Goal: Task Accomplishment & Management: Manage account settings

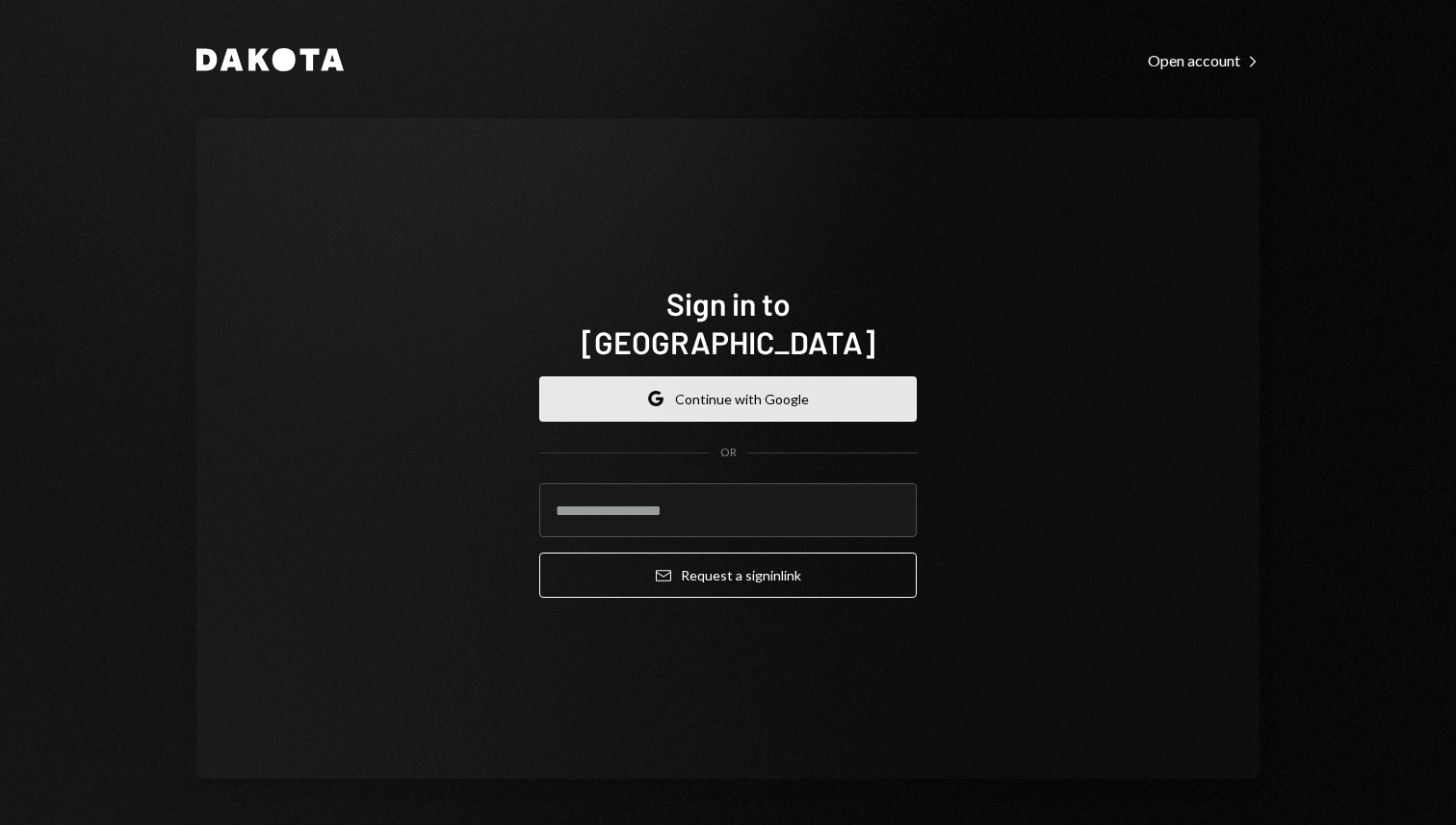
click at [851, 377] on button "Google Continue with Google" at bounding box center [728, 399] width 378 height 46
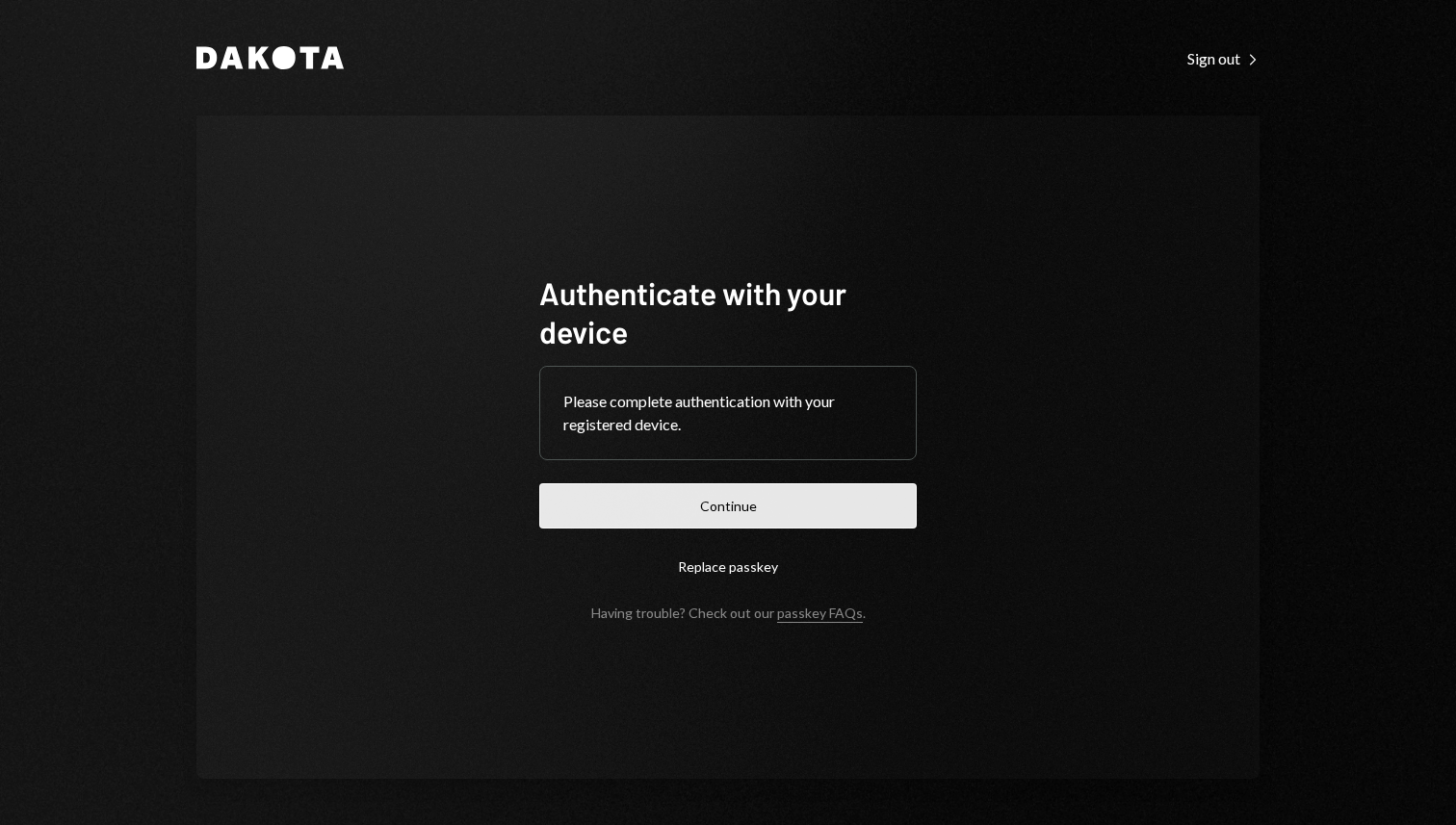
click at [636, 485] on button "Continue" at bounding box center [728, 506] width 378 height 46
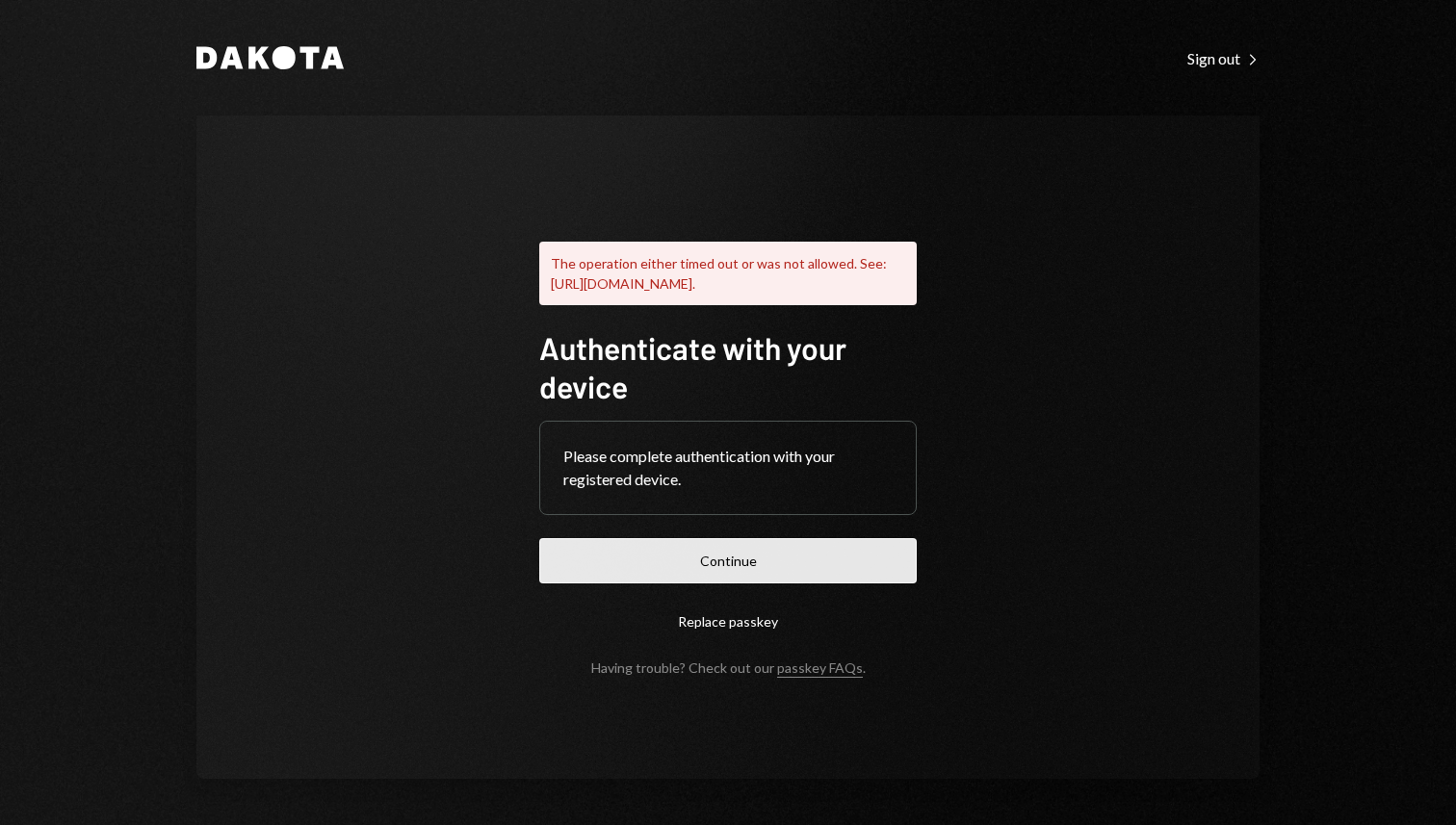
click at [806, 549] on button "Continue" at bounding box center [728, 560] width 378 height 46
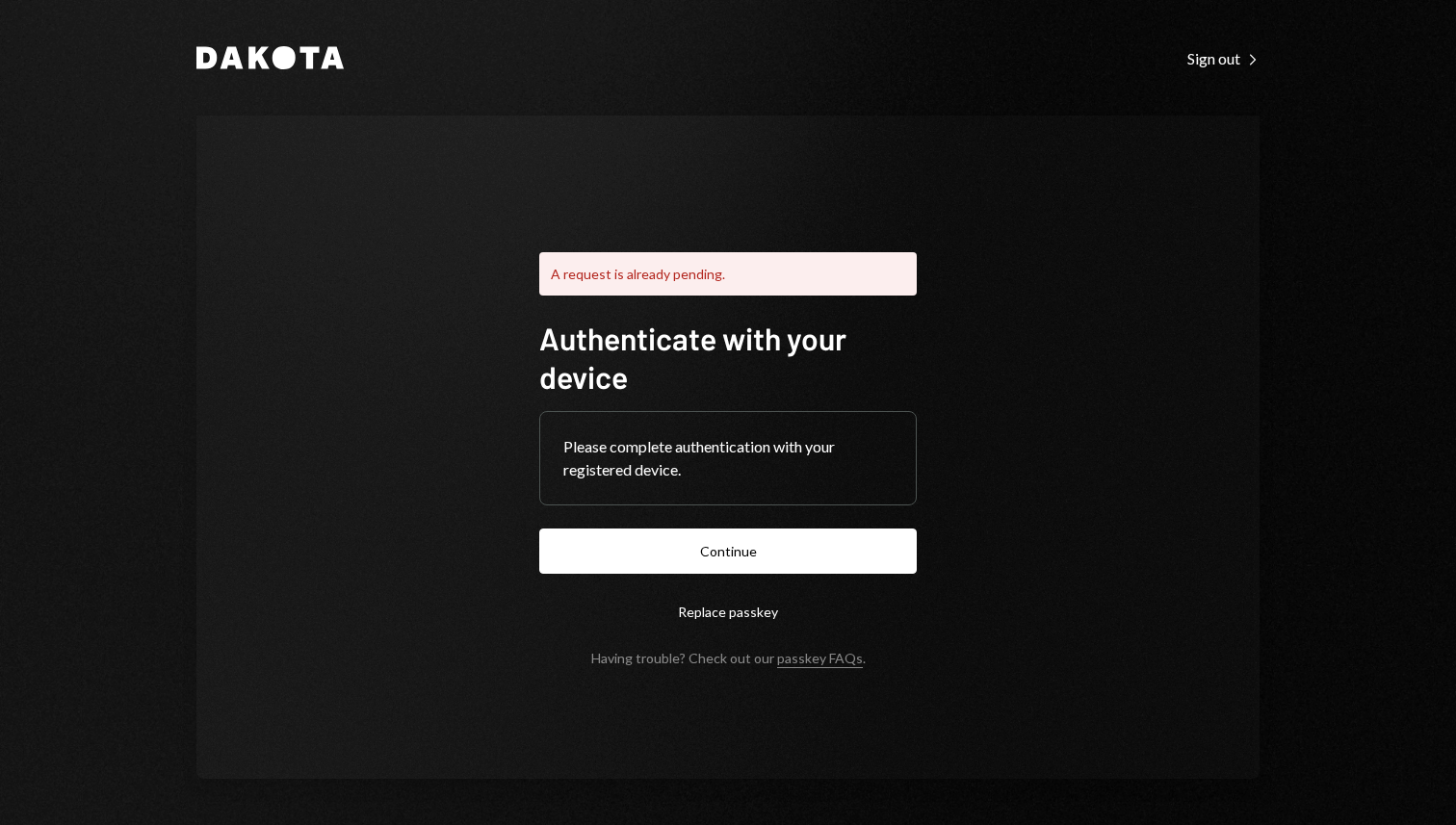
click at [763, 289] on div "A request is already pending." at bounding box center [728, 273] width 378 height 44
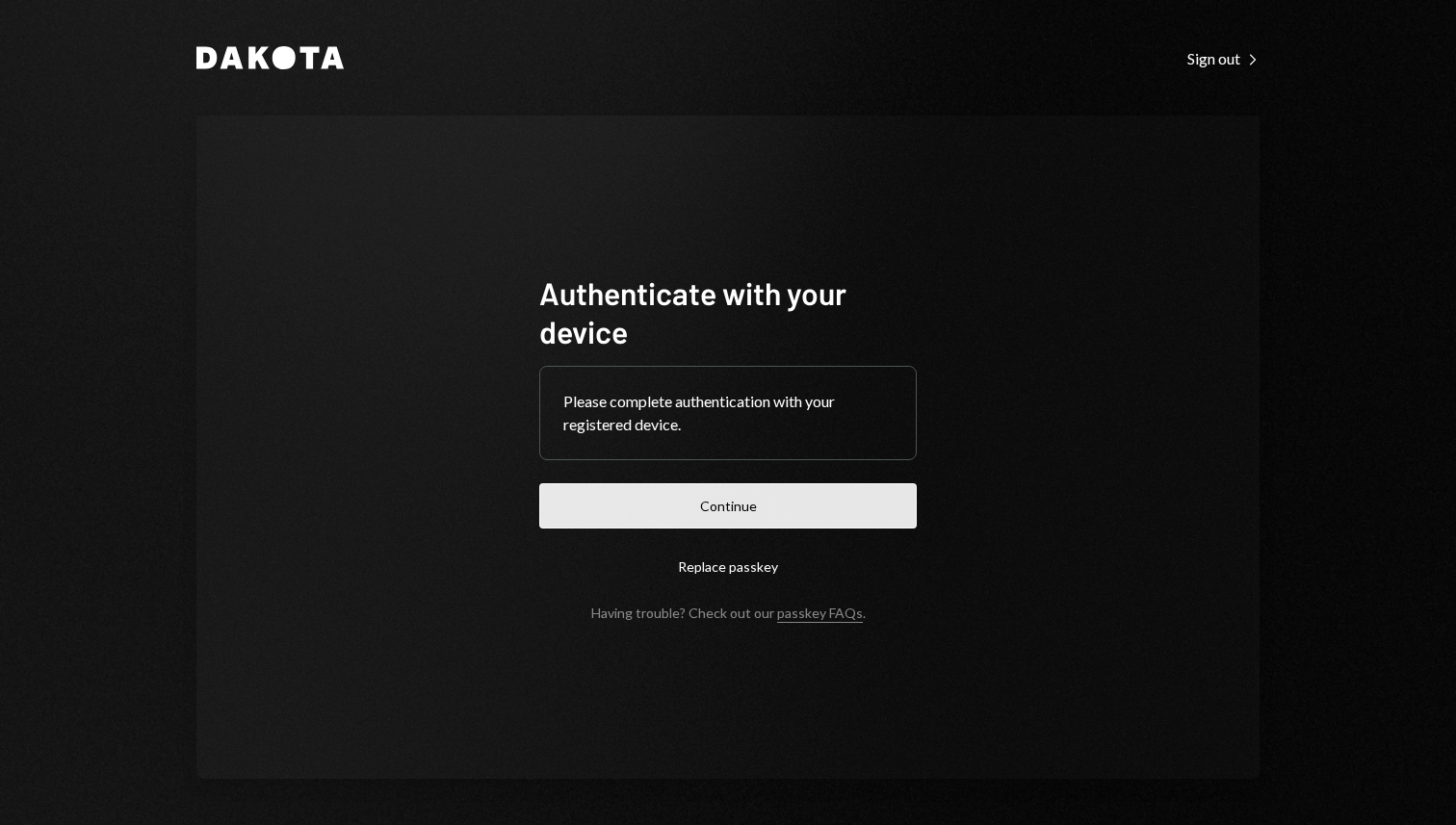
click at [741, 491] on button "Continue" at bounding box center [728, 506] width 378 height 46
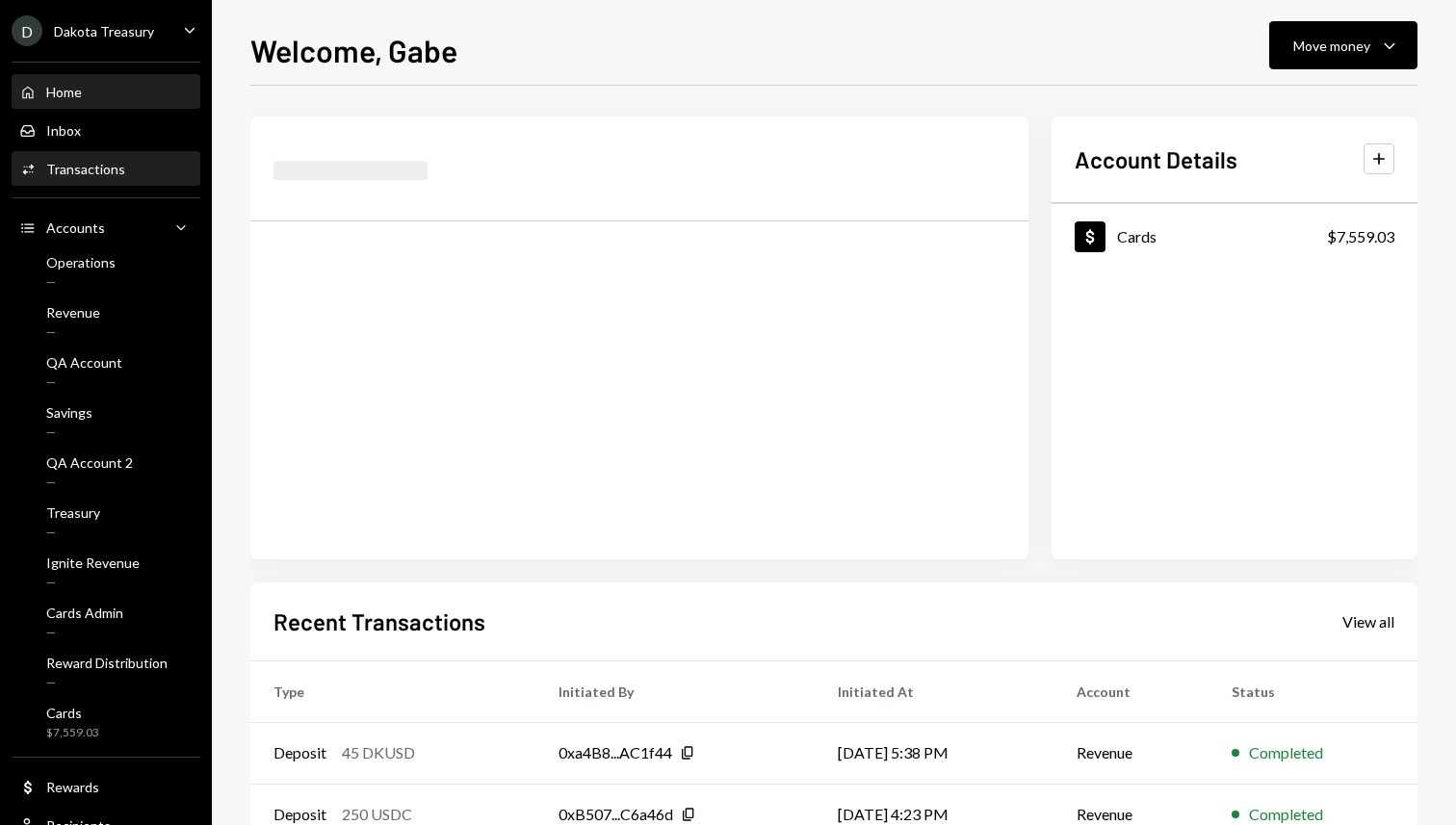
click at [117, 174] on div "Transactions" at bounding box center [86, 168] width 79 height 17
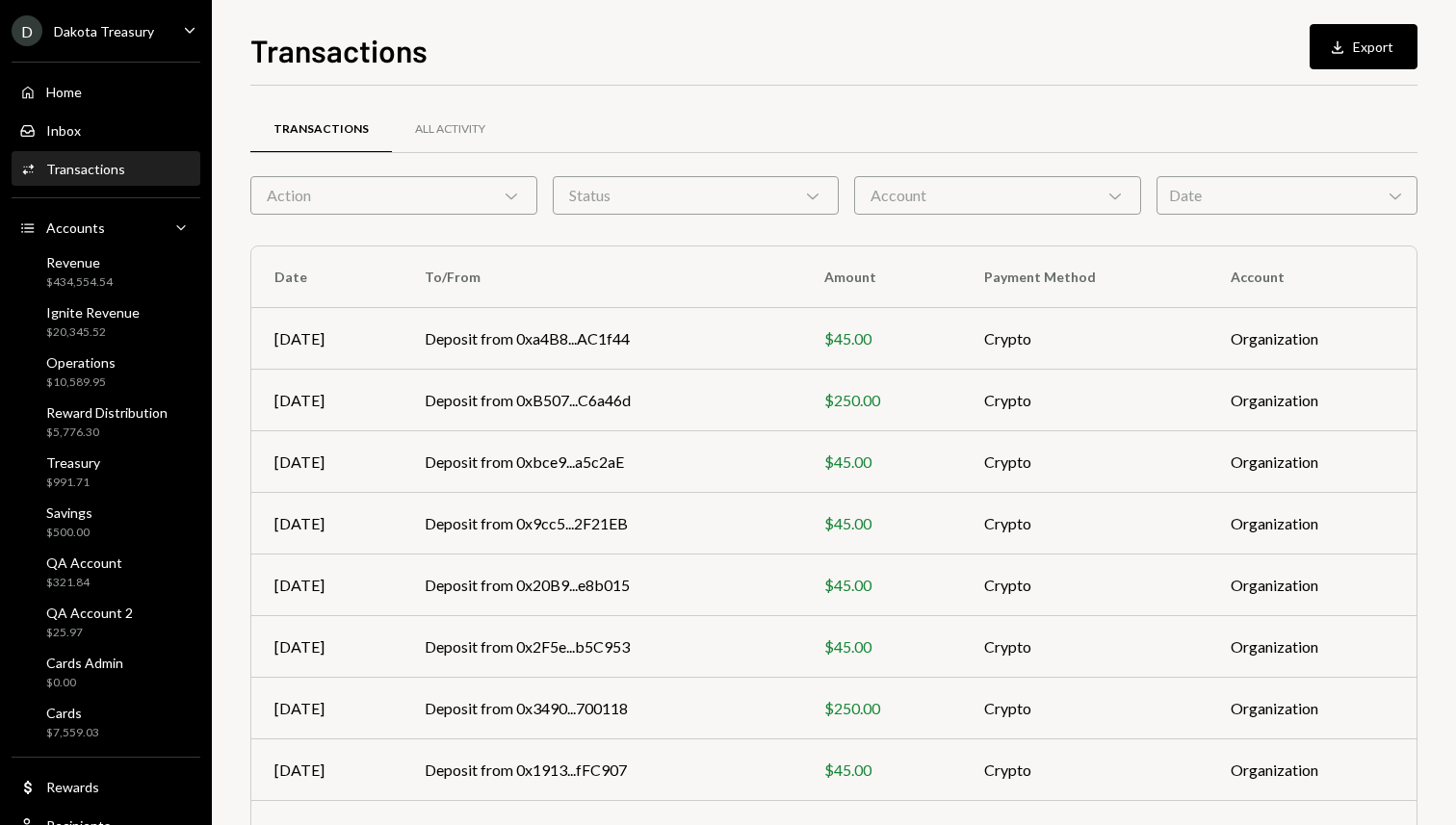
click at [473, 187] on div "Action Chevron Down" at bounding box center [393, 196] width 287 height 39
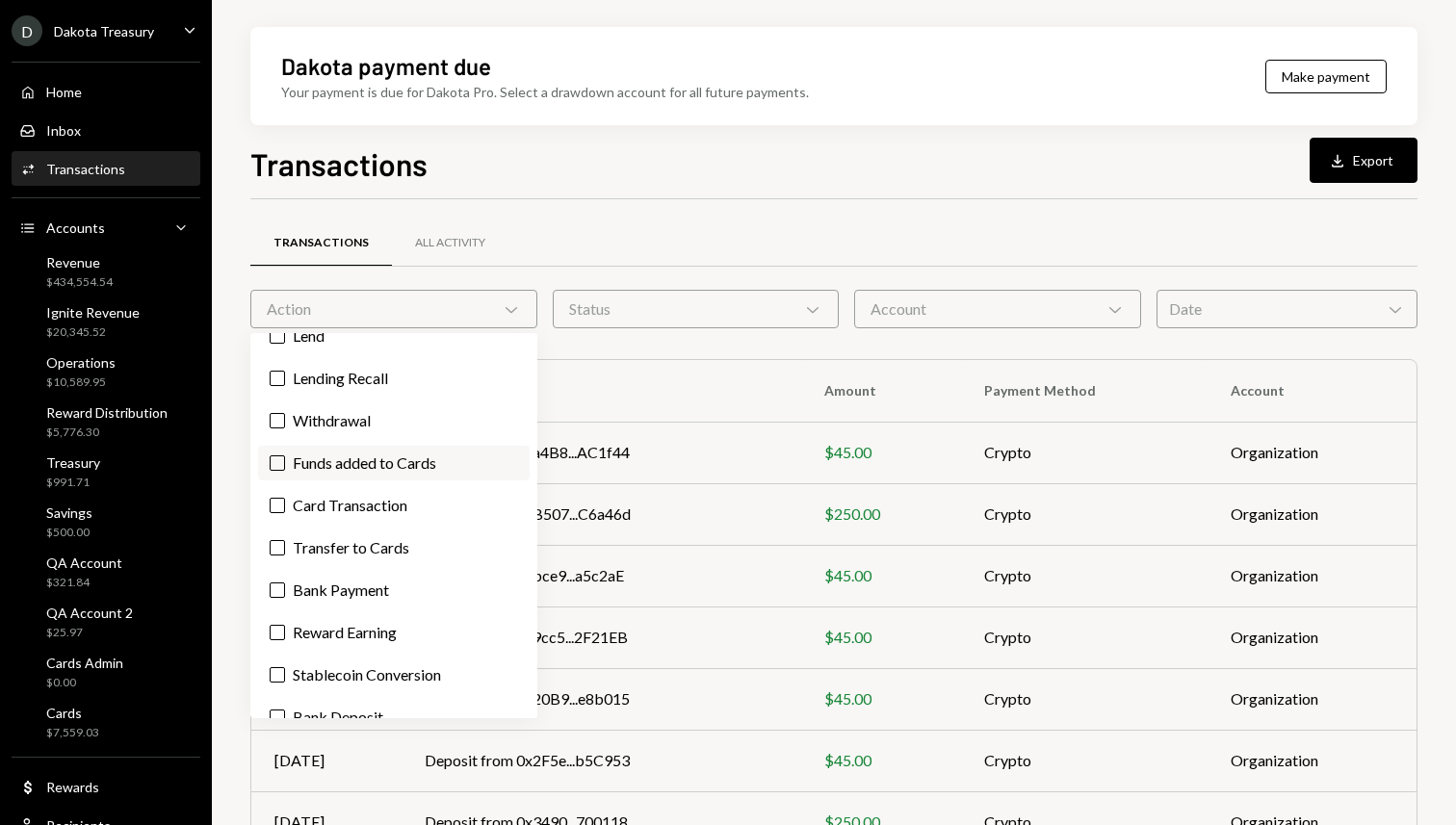
scroll to position [105, 0]
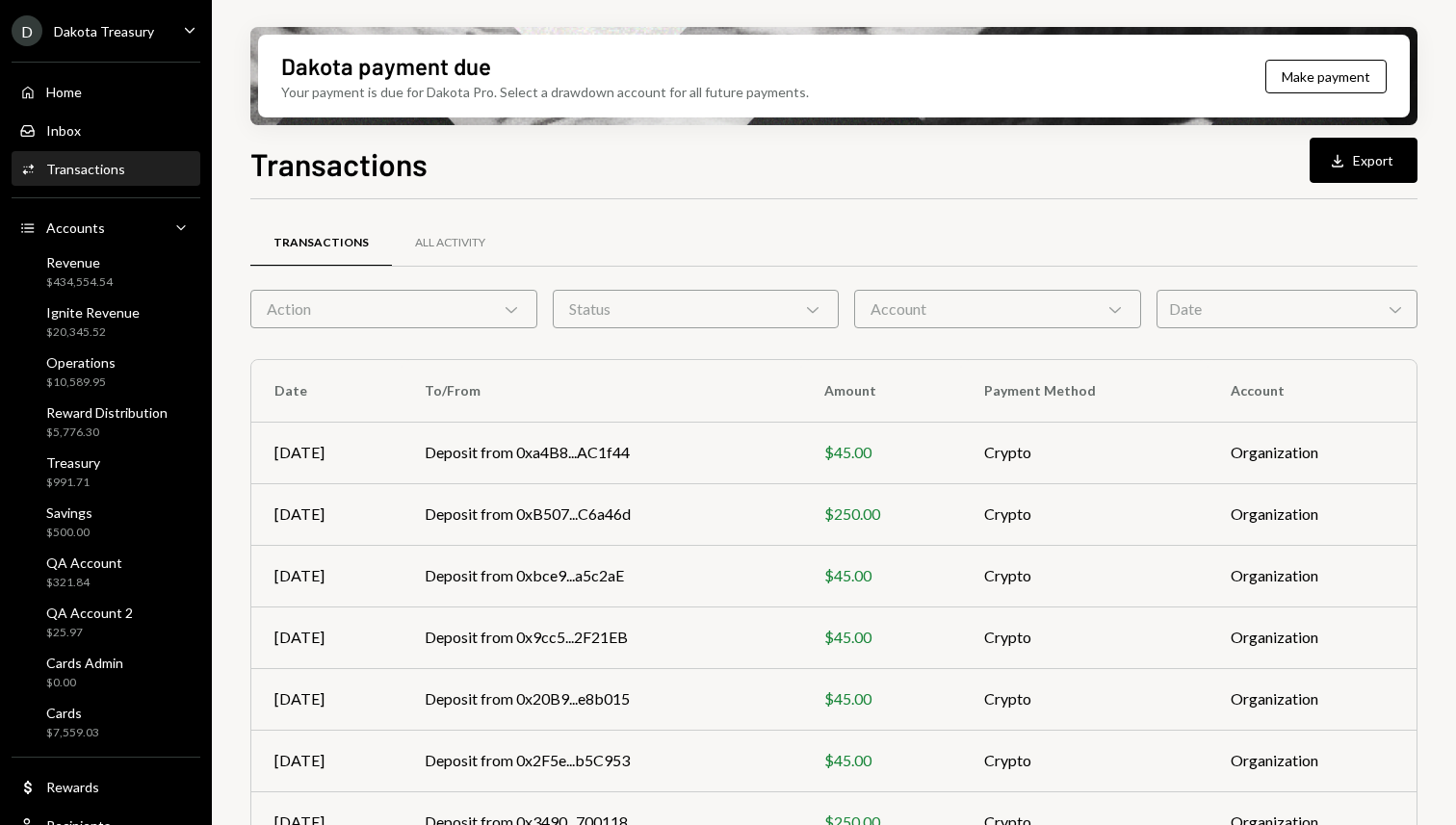
click at [911, 316] on div "Account Chevron Down" at bounding box center [998, 309] width 287 height 39
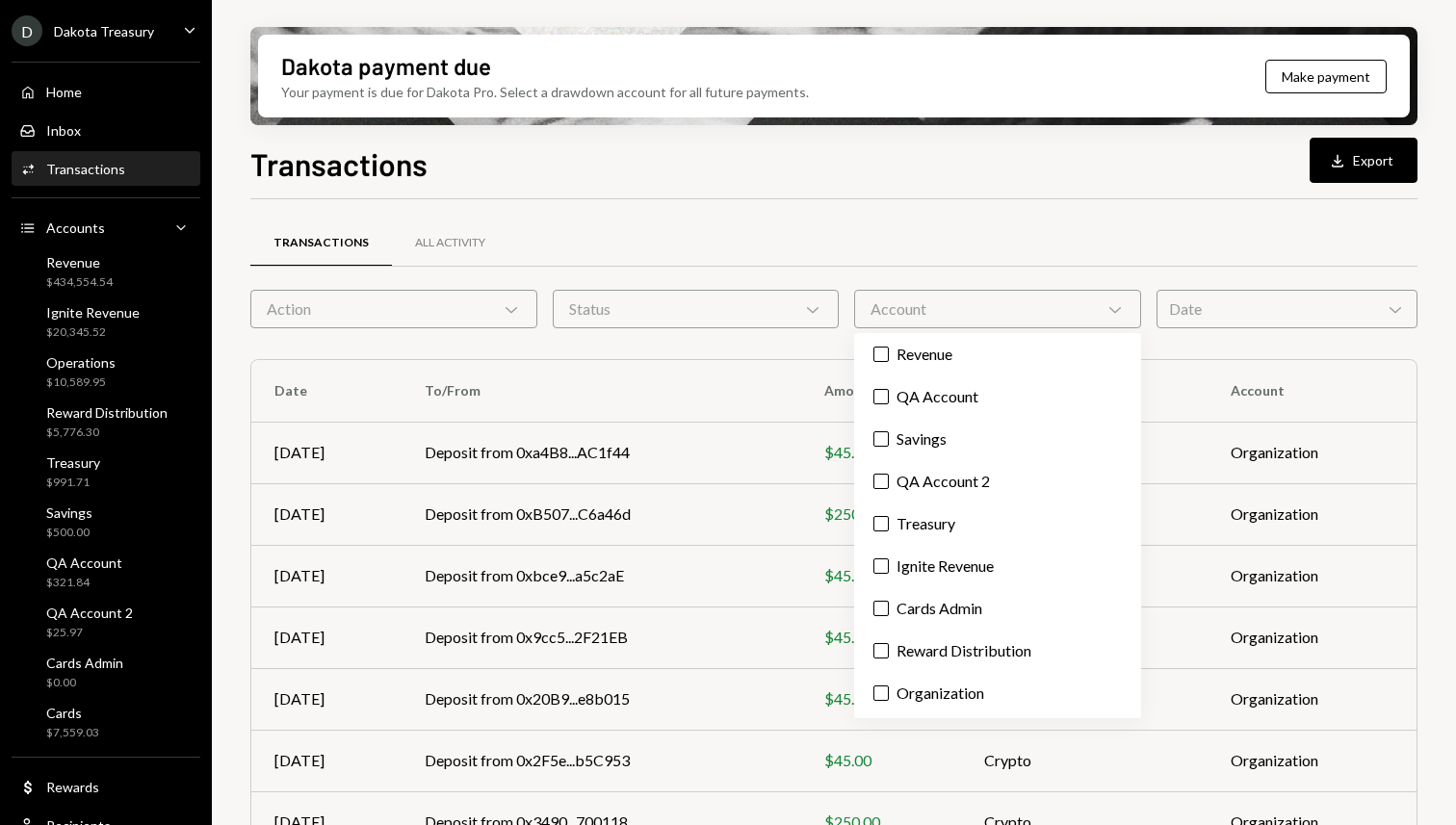
scroll to position [0, 0]
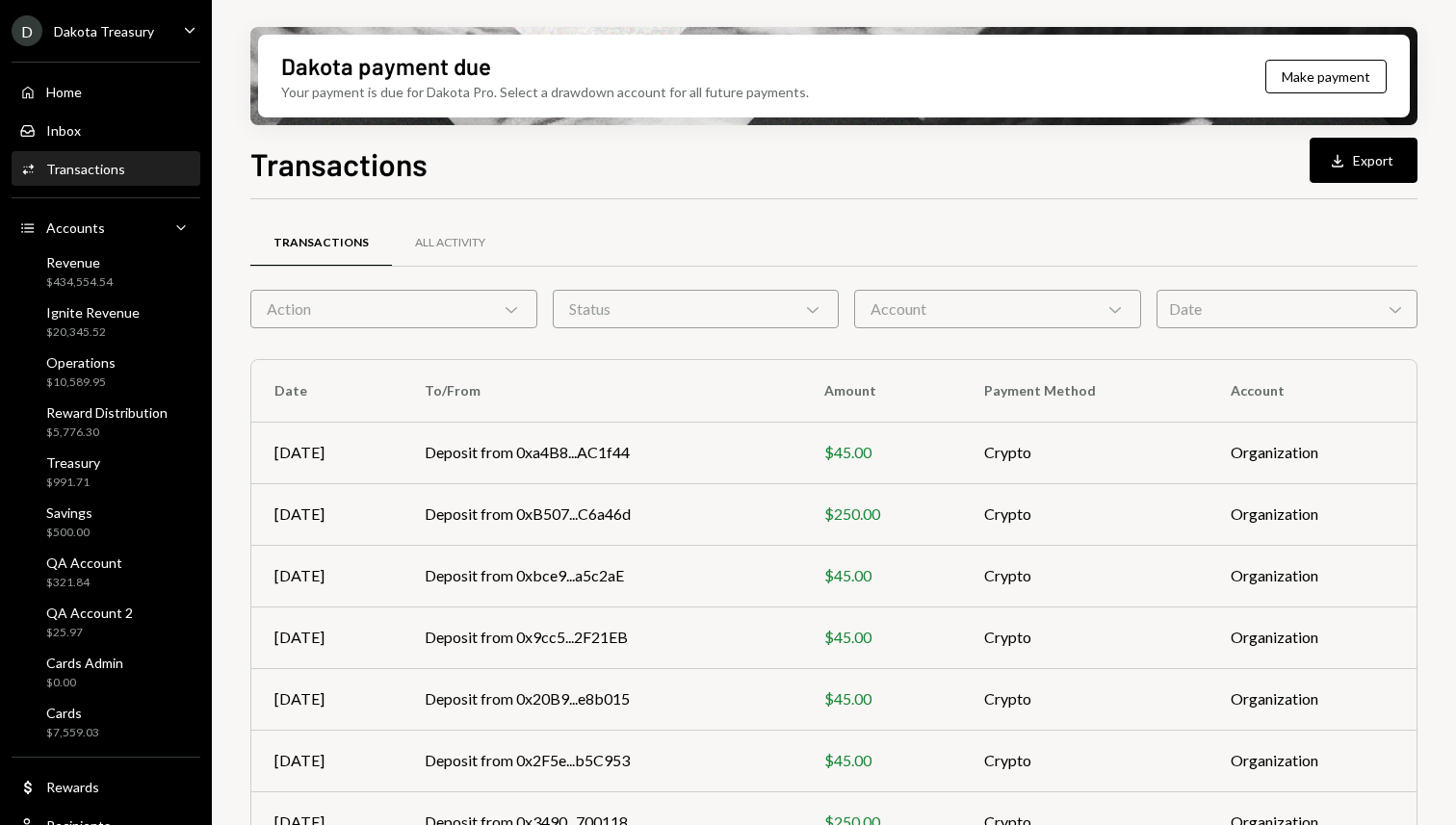
click at [824, 231] on div "Transactions All Activity" at bounding box center [834, 243] width 1168 height 49
click at [683, 197] on div "Transactions Download Export Transactions All Activity Action Chevron Down Stat…" at bounding box center [834, 540] width 1168 height 798
click at [718, 206] on div "Transactions All Activity Action Chevron Down Status Chevron Down Account Chevr…" at bounding box center [834, 659] width 1168 height 919
click at [672, 192] on div "Transactions Download Export Transactions All Activity Action Chevron Down Stat…" at bounding box center [834, 540] width 1168 height 798
click at [698, 192] on div "Transactions Download Export Transactions All Activity Action Chevron Down Stat…" at bounding box center [834, 540] width 1168 height 798
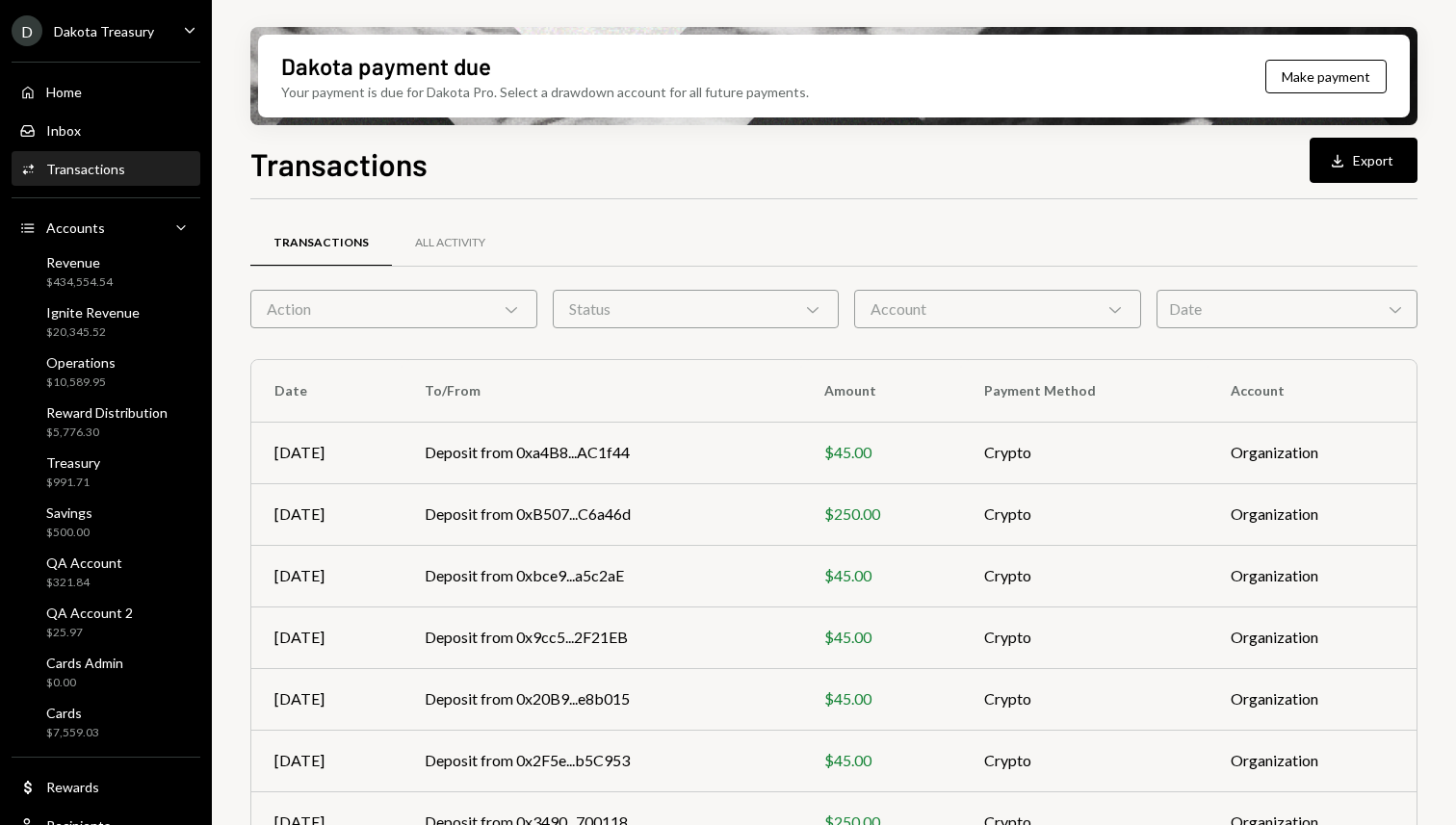
click at [504, 306] on icon "Chevron Down" at bounding box center [512, 309] width 19 height 19
click at [802, 188] on div "Transactions Download Export Transactions All Activity Action Chevron Down Stat…" at bounding box center [834, 540] width 1168 height 798
click at [378, 309] on div "Action Chevron Down" at bounding box center [393, 309] width 287 height 39
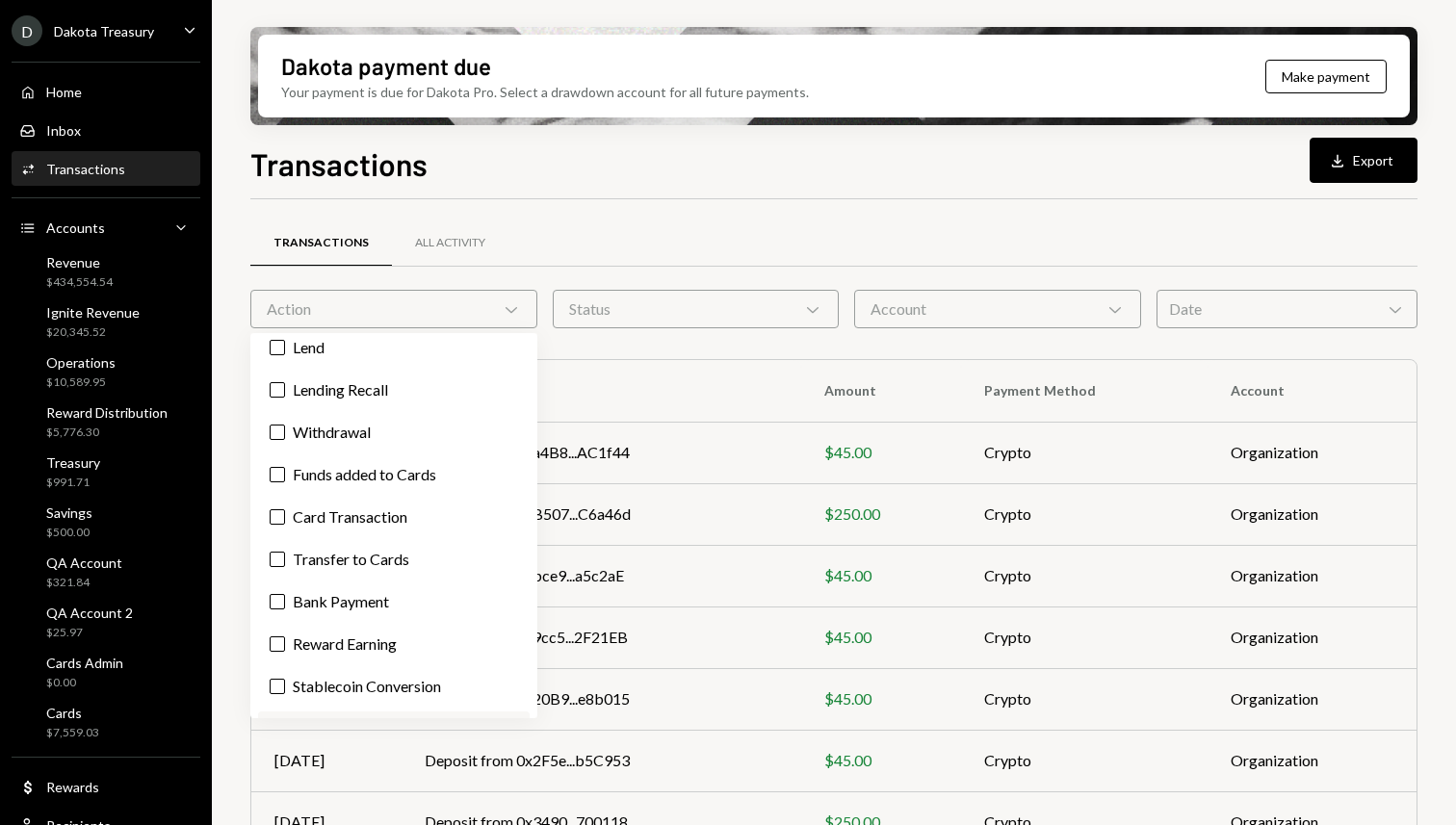
scroll to position [88, 0]
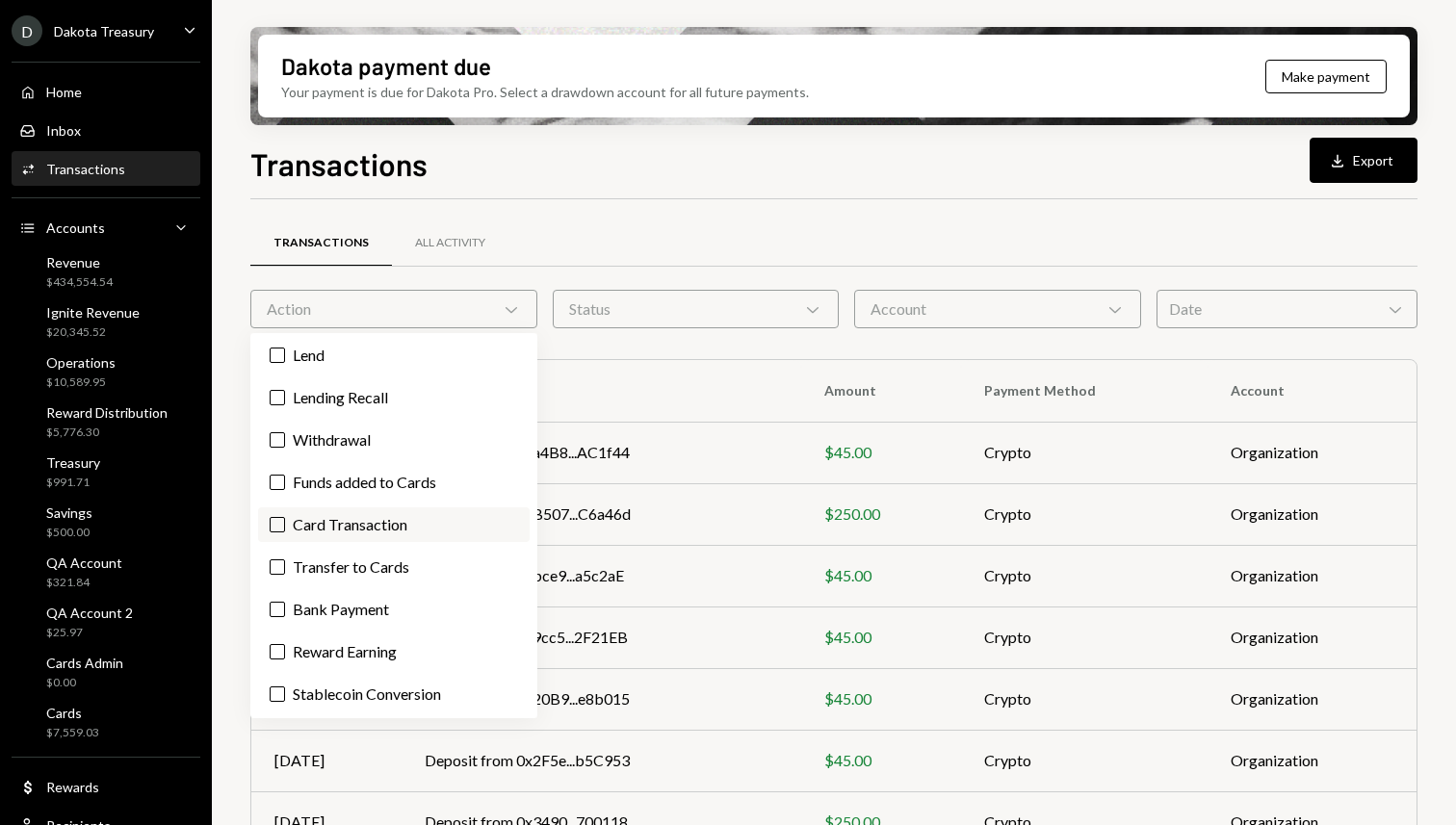
click at [388, 531] on label "Card Transaction" at bounding box center [393, 525] width 272 height 35
click at [285, 531] on button "Card Transaction" at bounding box center [277, 524] width 16 height 16
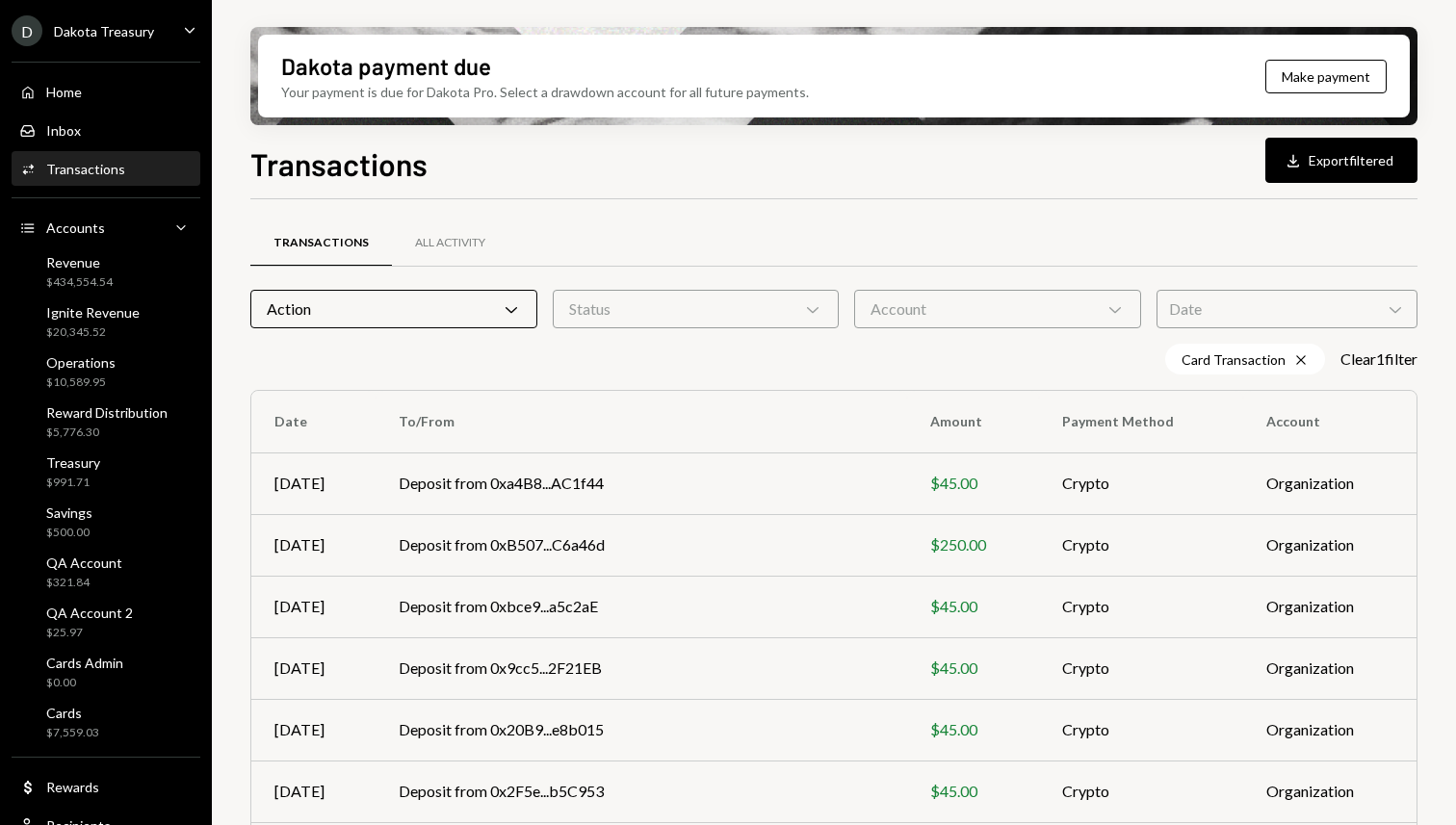
click at [714, 170] on div "Transactions Download Export filtered" at bounding box center [834, 162] width 1168 height 43
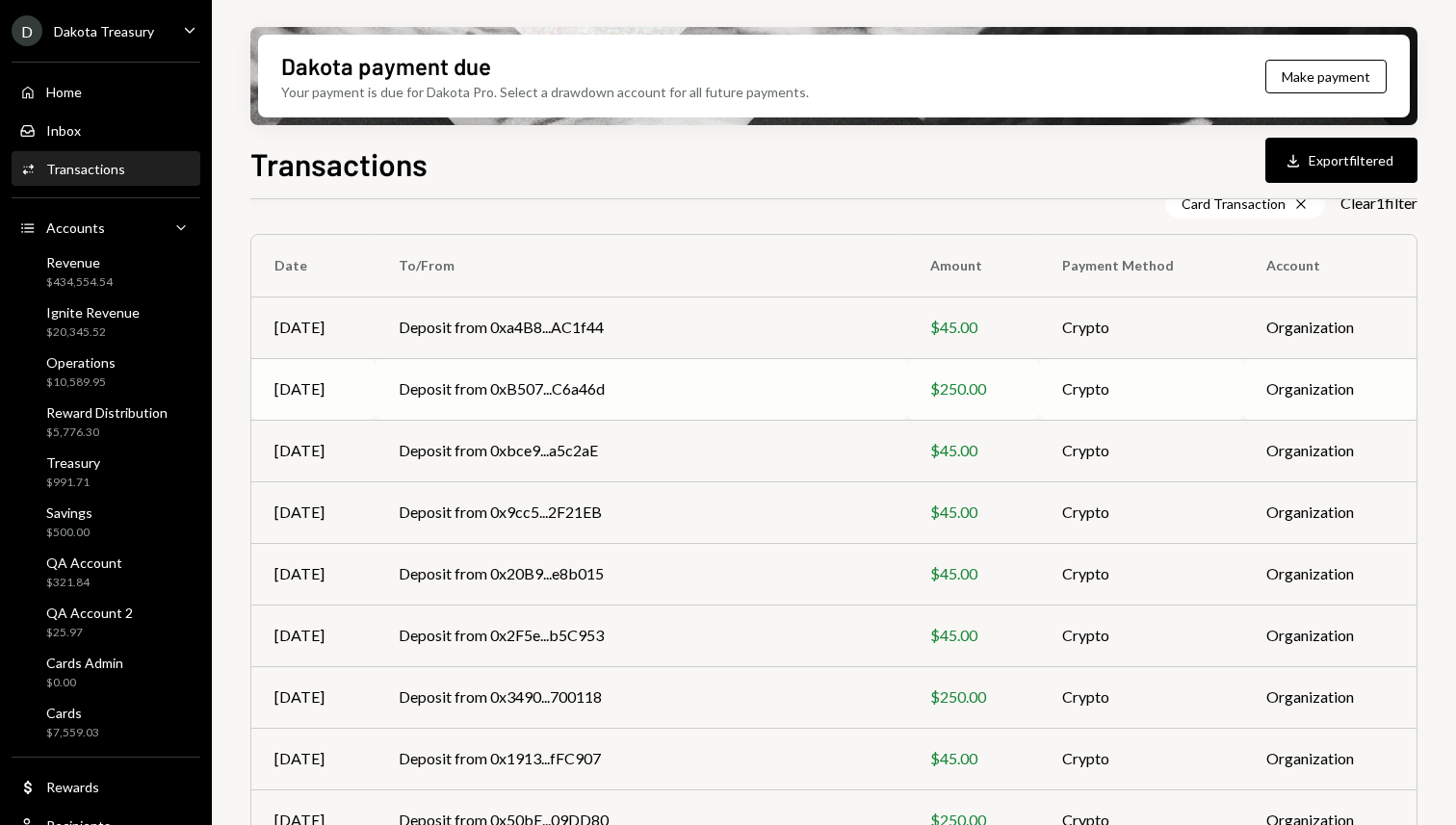
scroll to position [303, 0]
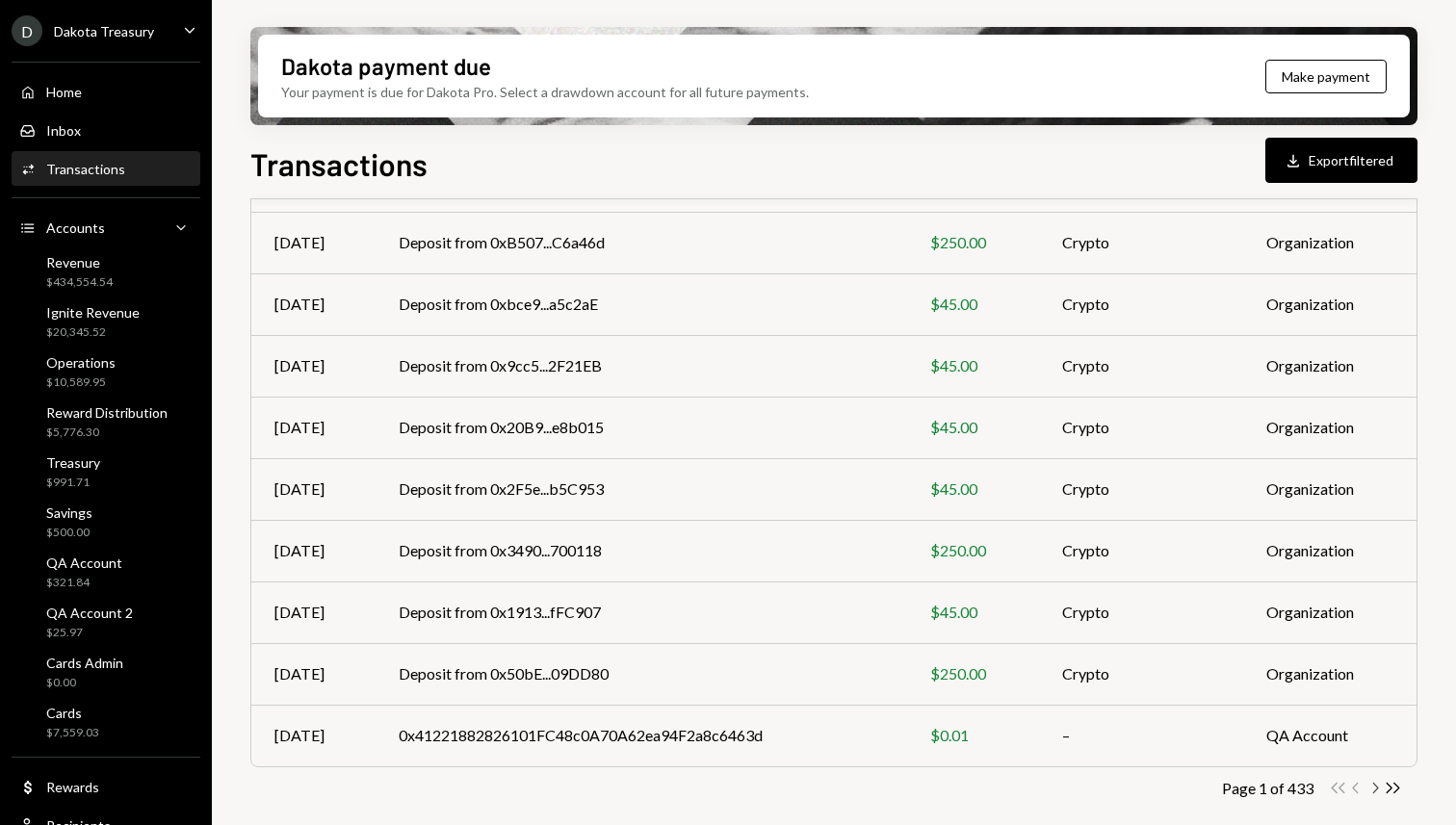
click at [1379, 790] on icon "Chevron Right" at bounding box center [1374, 788] width 18 height 18
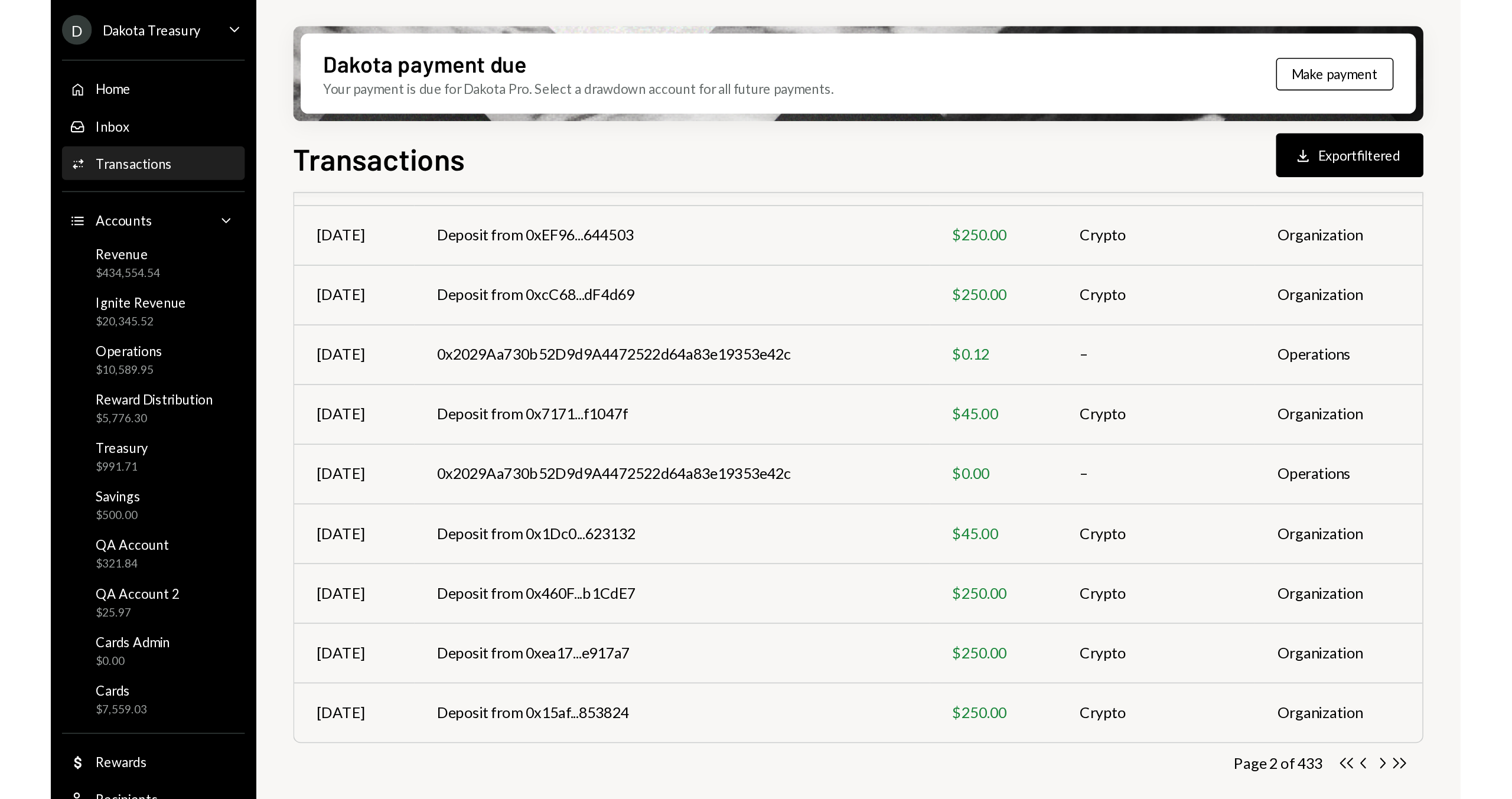
scroll to position [0, 0]
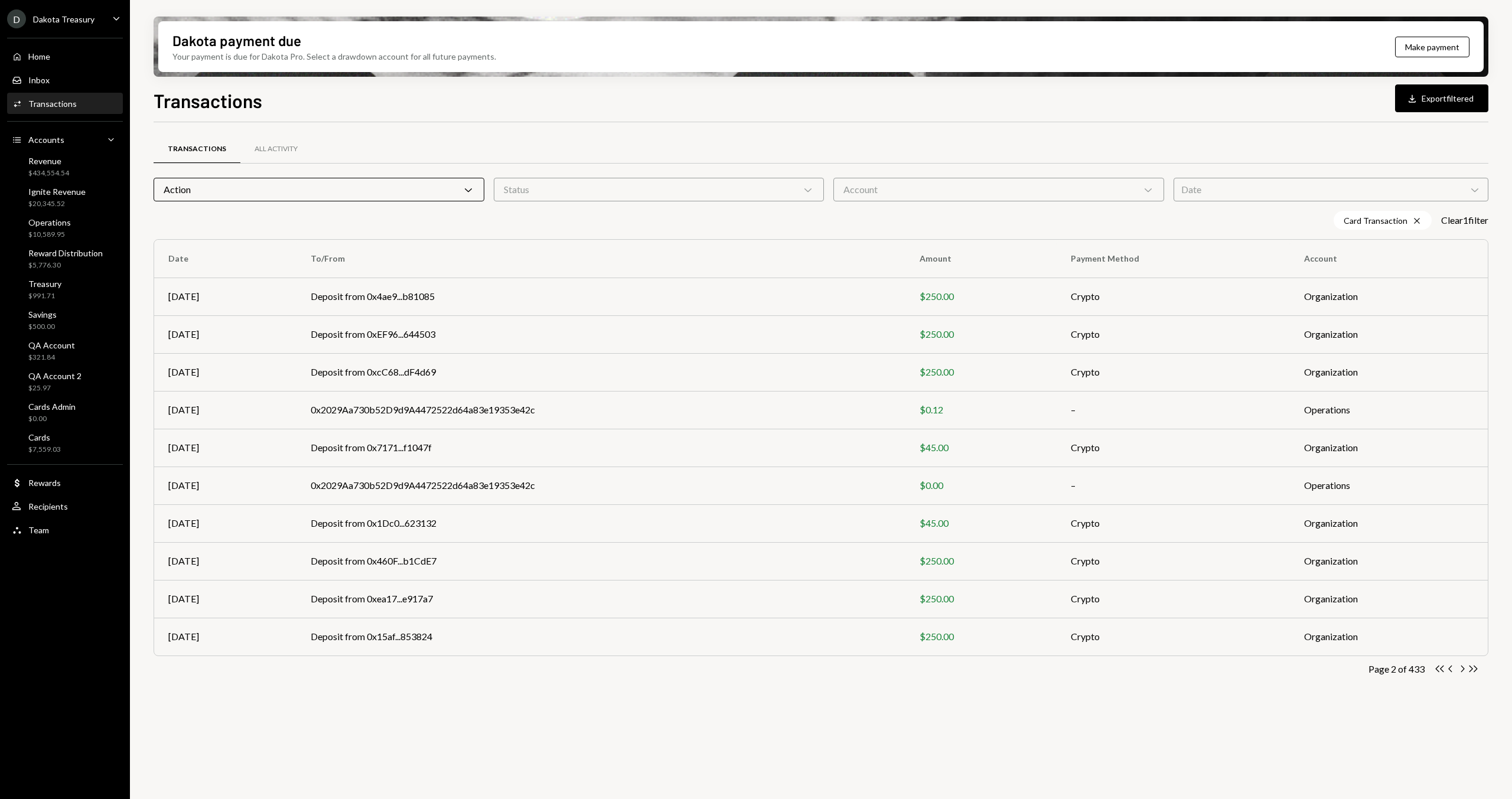
click at [268, 196] on div "Action Chevron Down" at bounding box center [319, 190] width 331 height 24
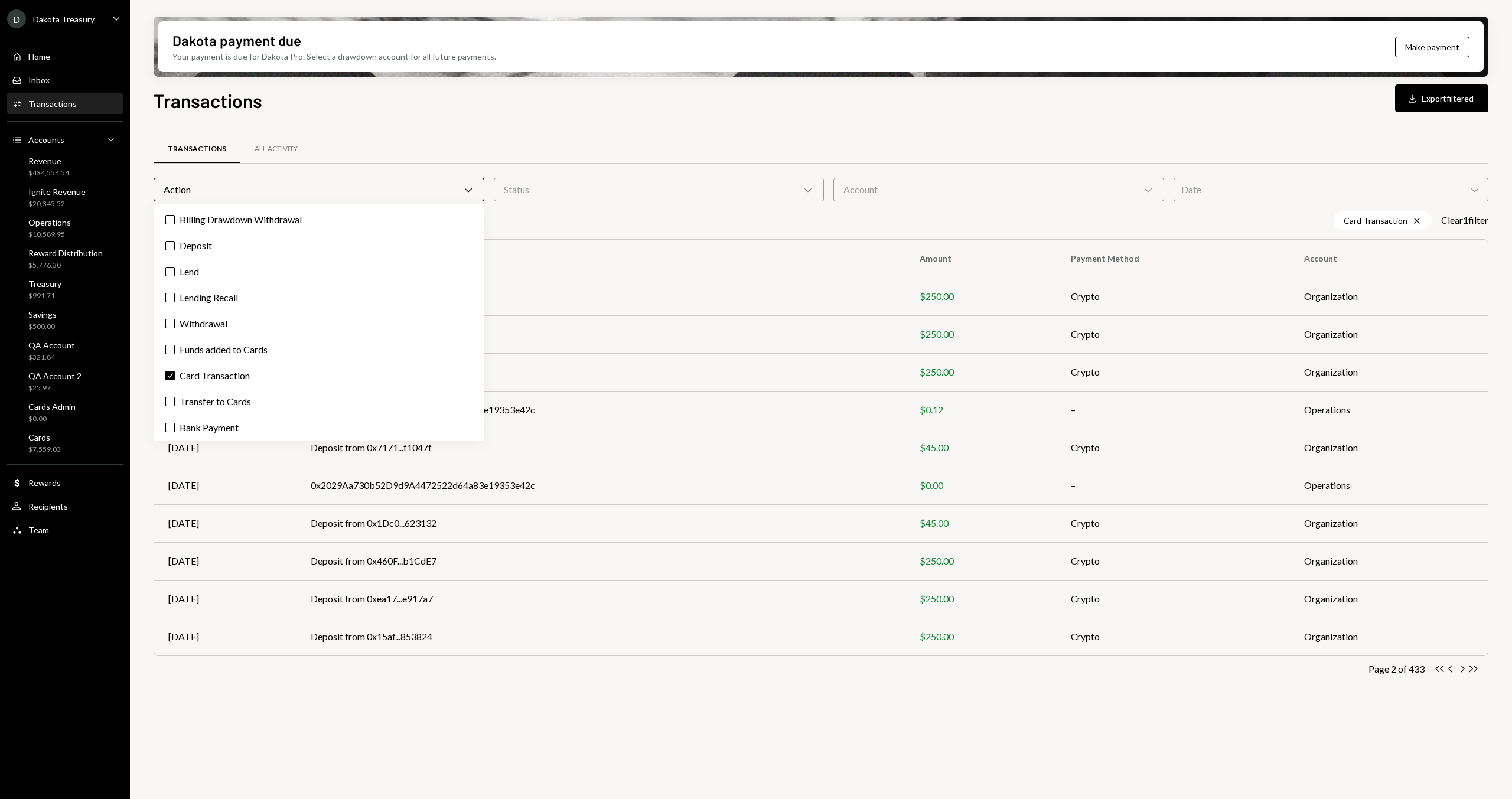
click at [269, 194] on div "Action Chevron Down" at bounding box center [319, 190] width 331 height 24
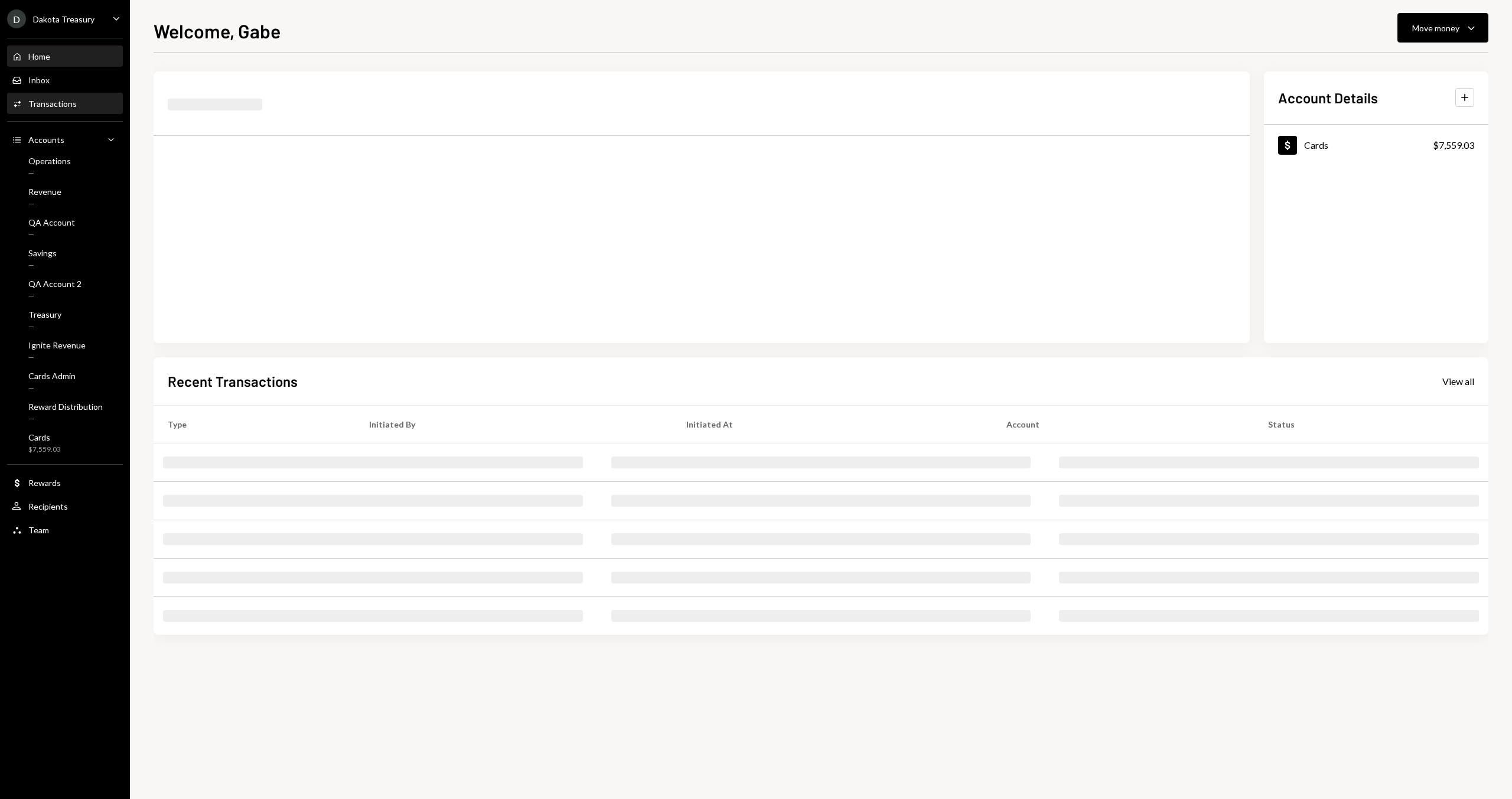
click at [81, 100] on div "Activities Transactions" at bounding box center [65, 104] width 106 height 11
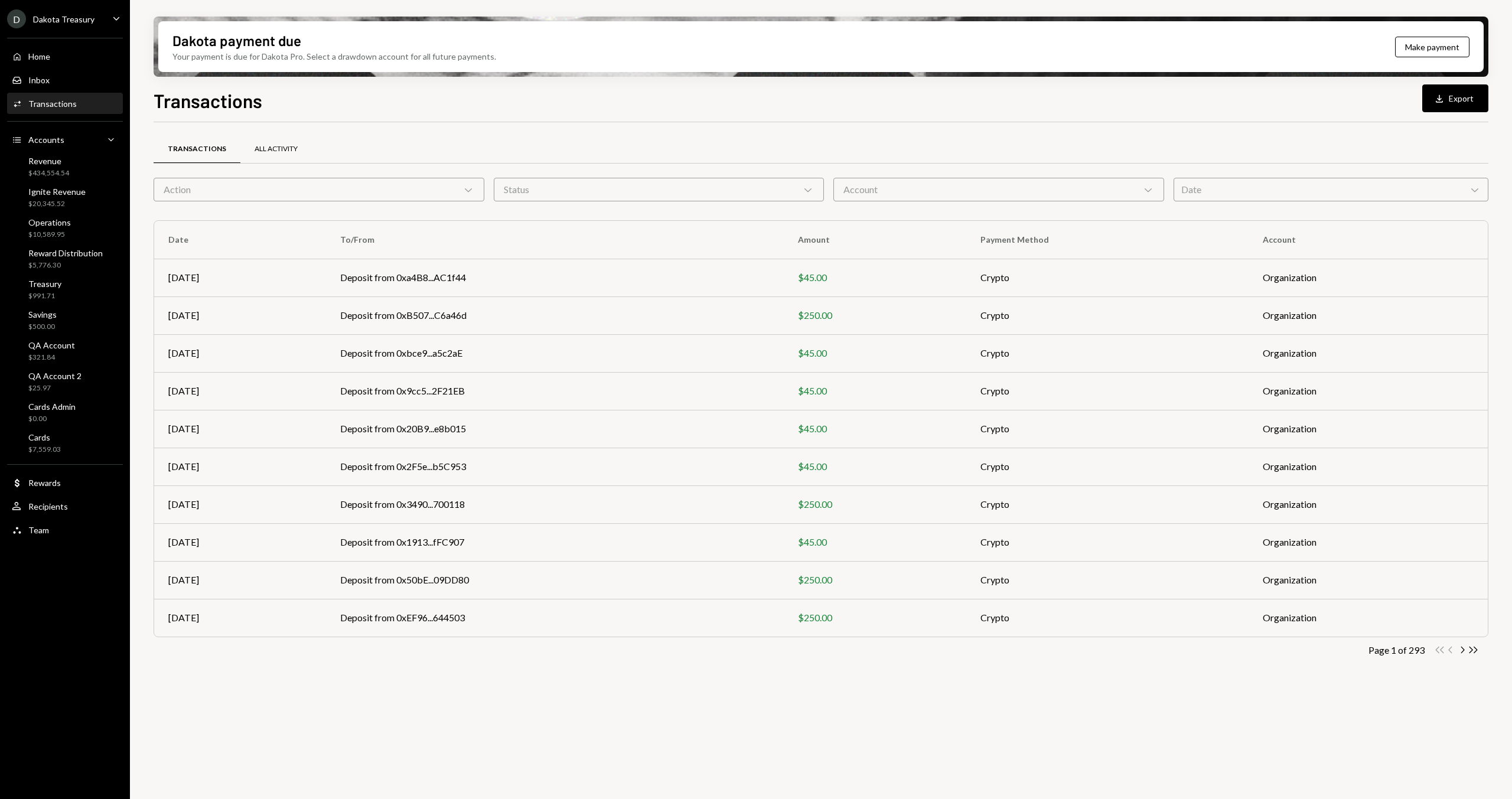
click at [279, 152] on div "All Activity" at bounding box center [276, 149] width 43 height 10
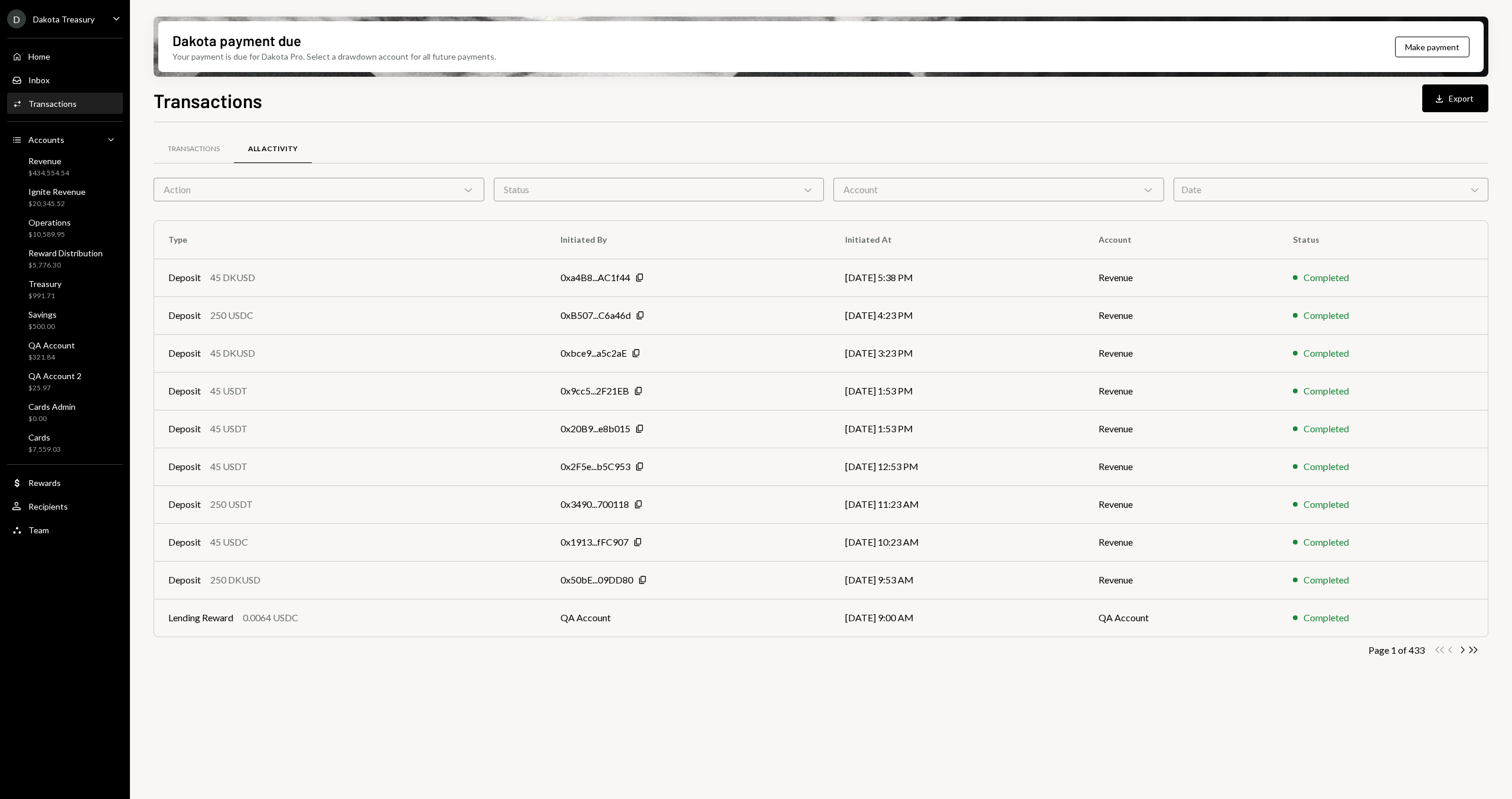
click at [385, 190] on div "Action Chevron Down" at bounding box center [319, 190] width 331 height 24
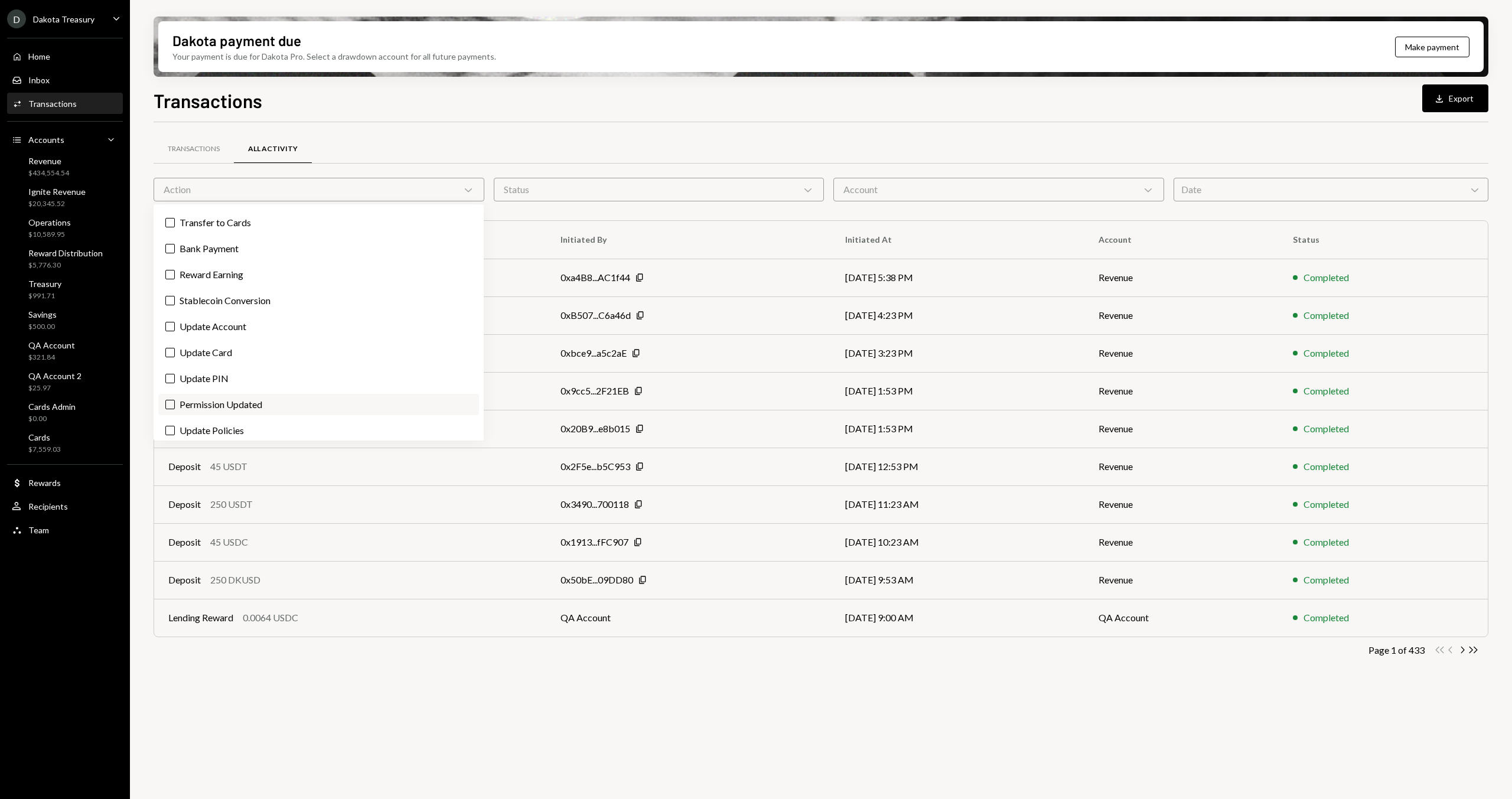
scroll to position [561, 0]
click at [542, 144] on div "Transactions All Activity" at bounding box center [820, 149] width 1335 height 30
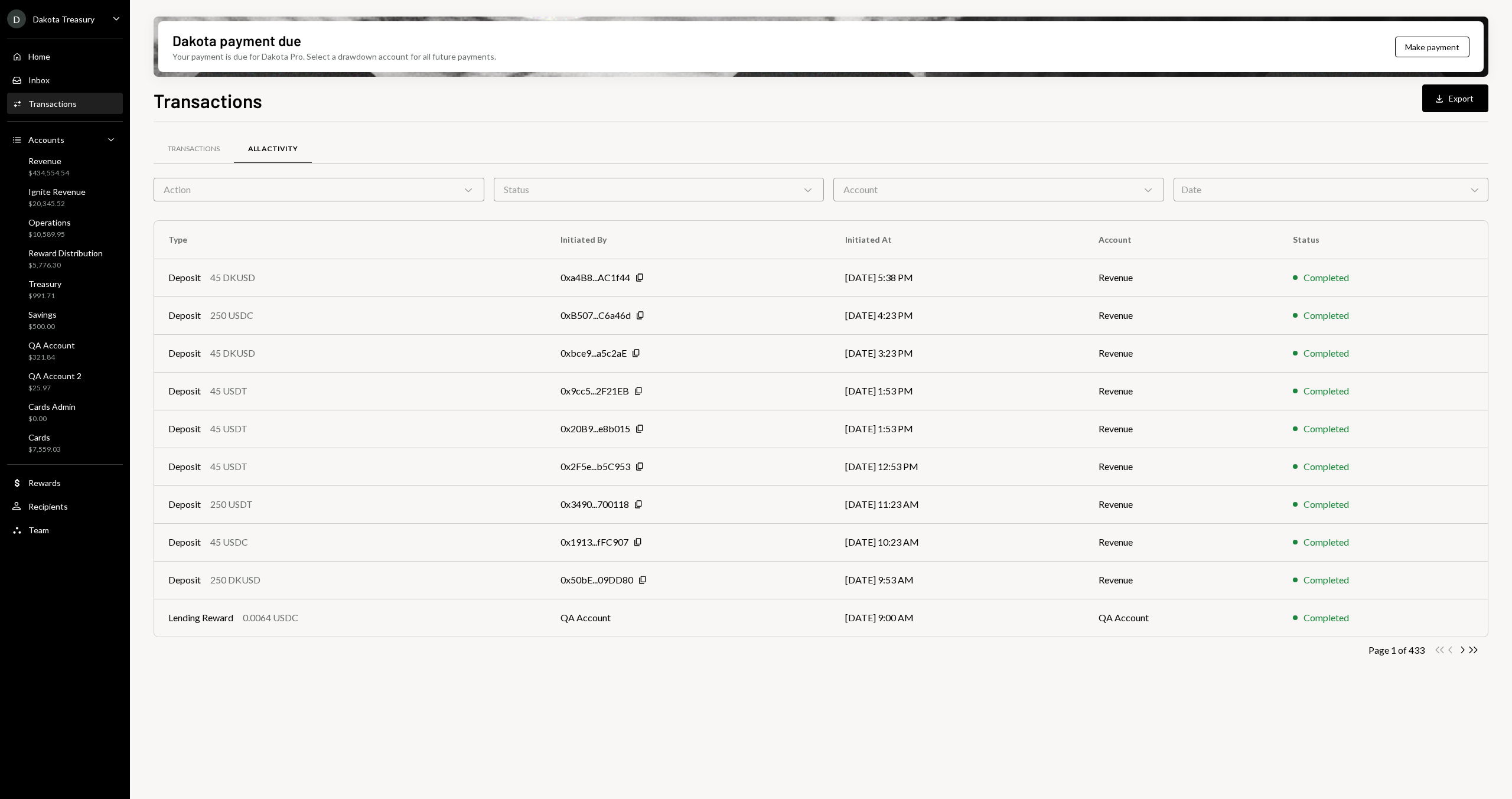
click at [339, 190] on div "Action Chevron Down" at bounding box center [319, 190] width 331 height 24
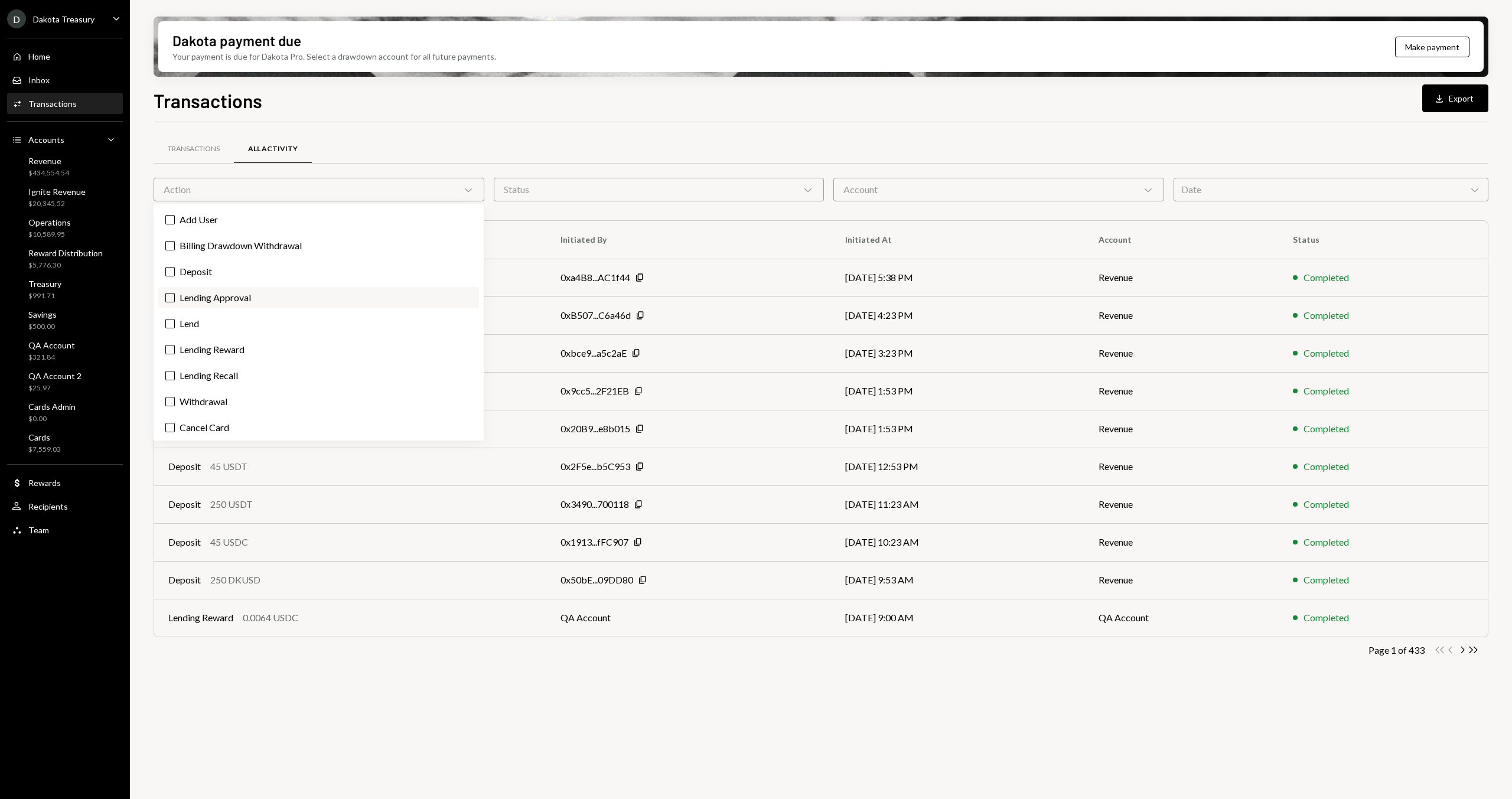
click at [276, 287] on label "Lending Approval" at bounding box center [318, 298] width 320 height 21
click at [175, 293] on button "Lending Approval" at bounding box center [170, 298] width 10 height 10
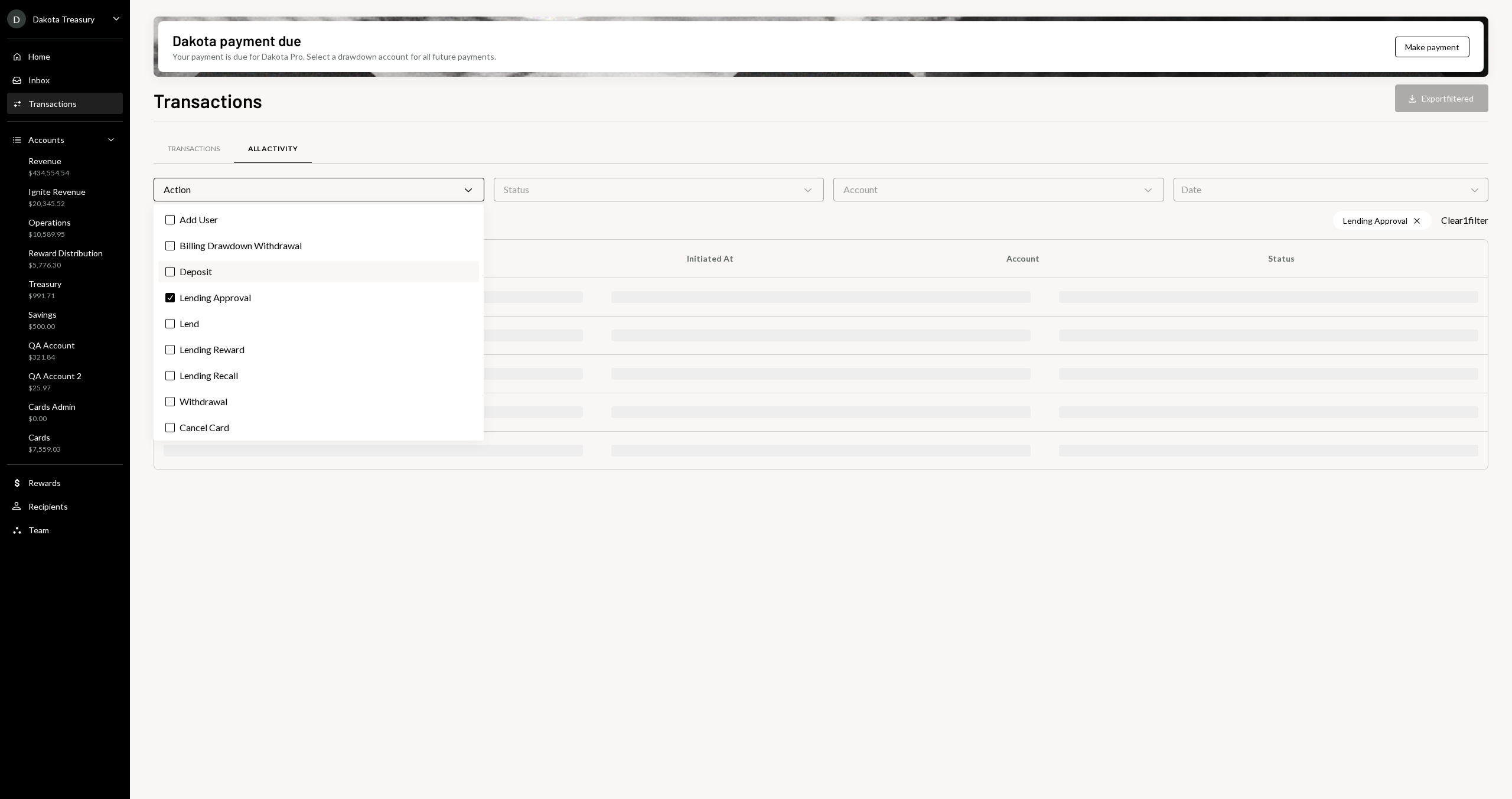
click at [257, 272] on label "Deposit" at bounding box center [318, 272] width 320 height 21
click at [175, 272] on button "Deposit" at bounding box center [170, 272] width 10 height 10
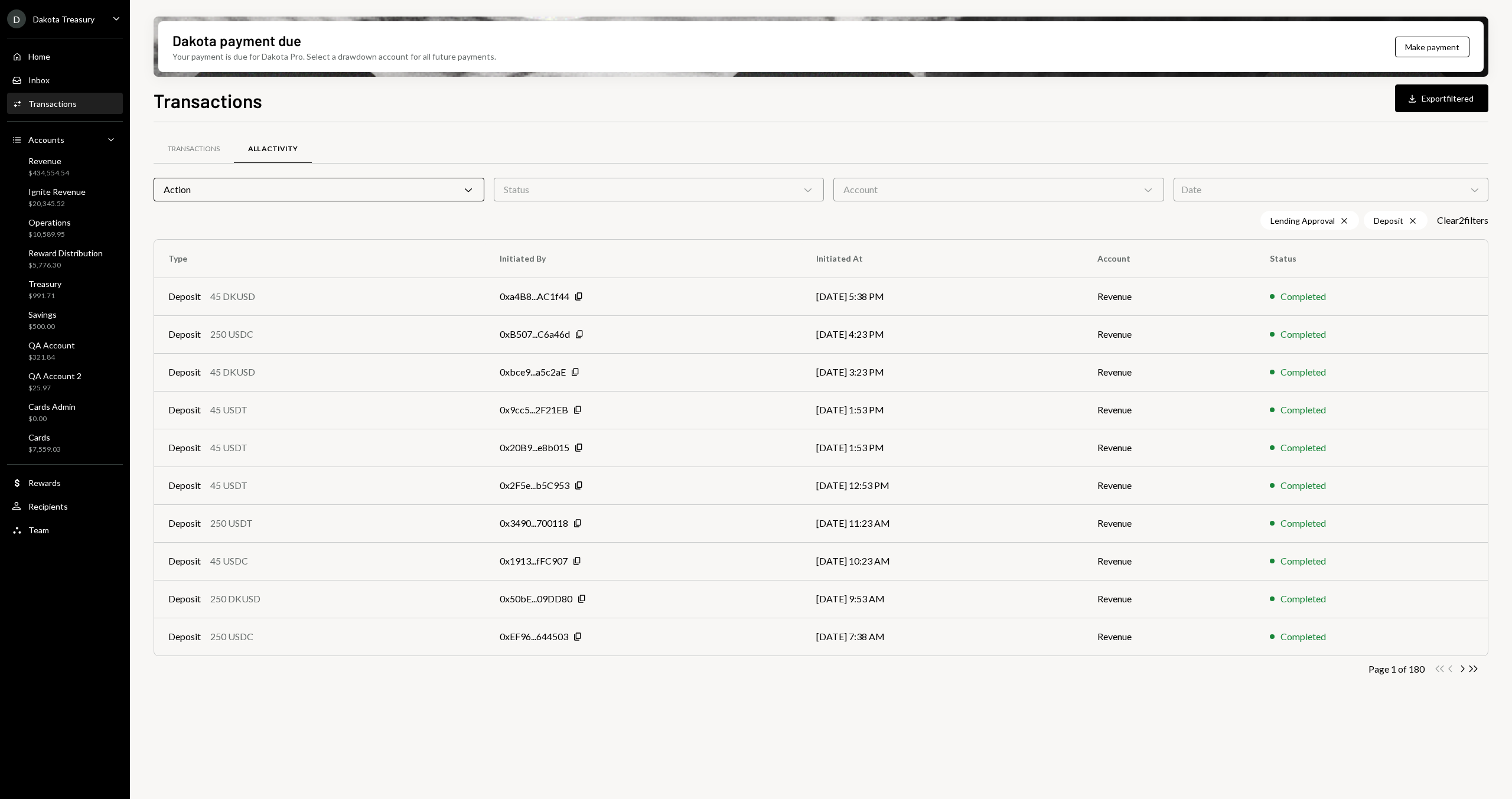
click at [661, 121] on div "Transactions Download Export filtered Transactions All Activity Action Chevron …" at bounding box center [820, 477] width 1335 height 782
click at [989, 196] on div "Account Chevron Down" at bounding box center [999, 190] width 331 height 24
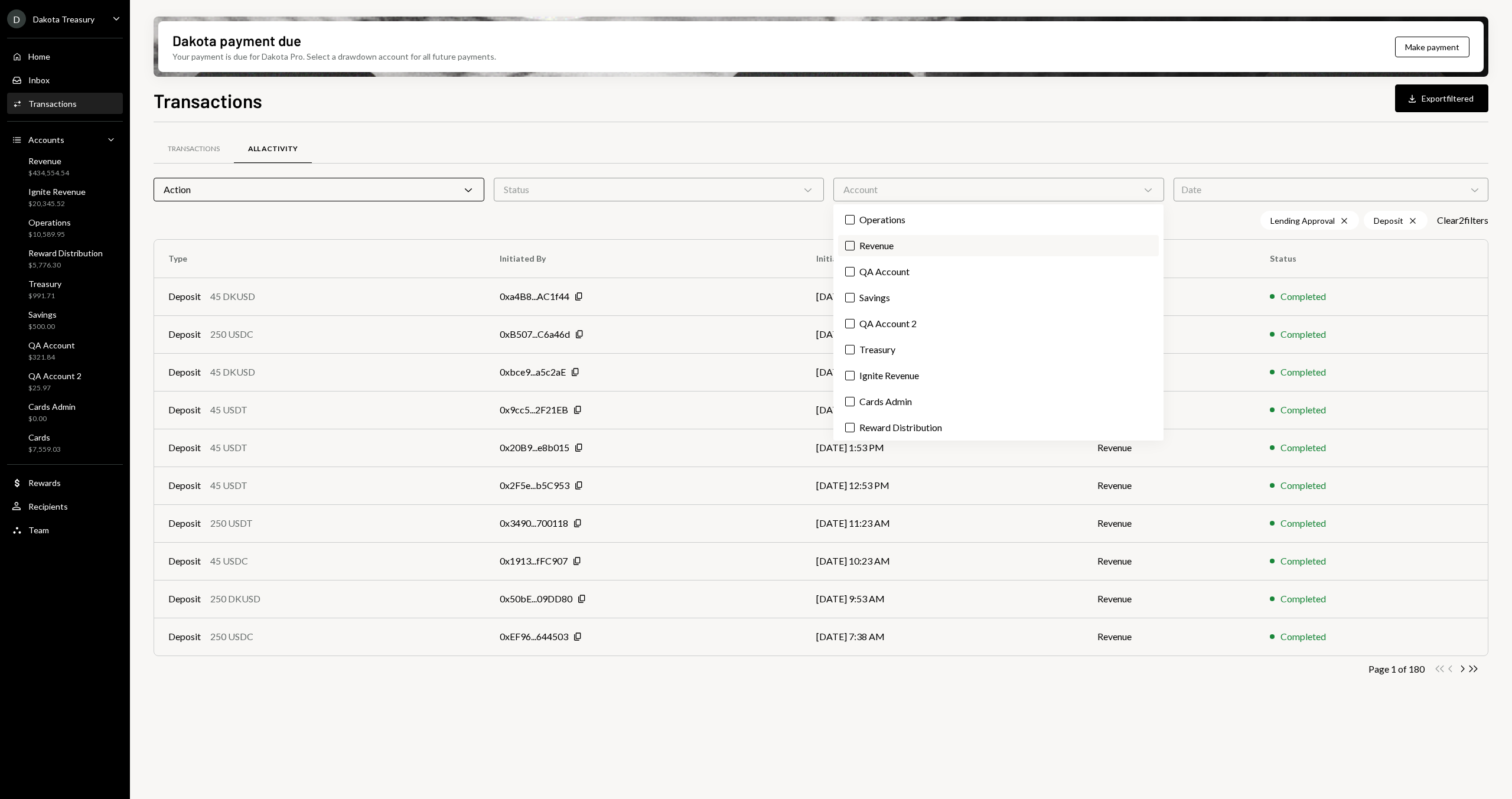
click at [922, 248] on label "Revenue" at bounding box center [998, 246] width 320 height 21
click at [854, 248] on button "Revenue" at bounding box center [850, 246] width 10 height 10
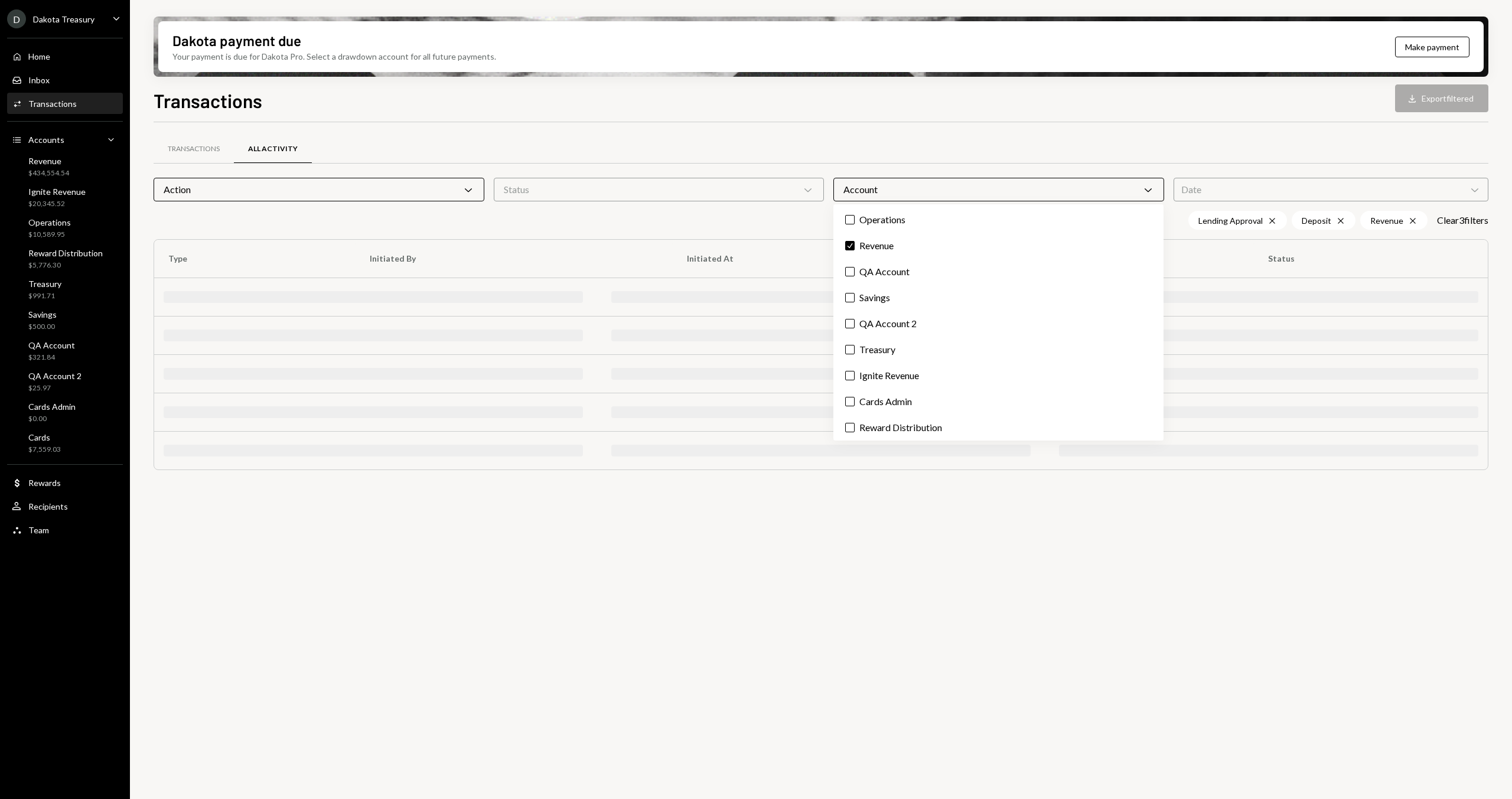
click at [925, 138] on div "Transactions All Activity" at bounding box center [820, 149] width 1335 height 30
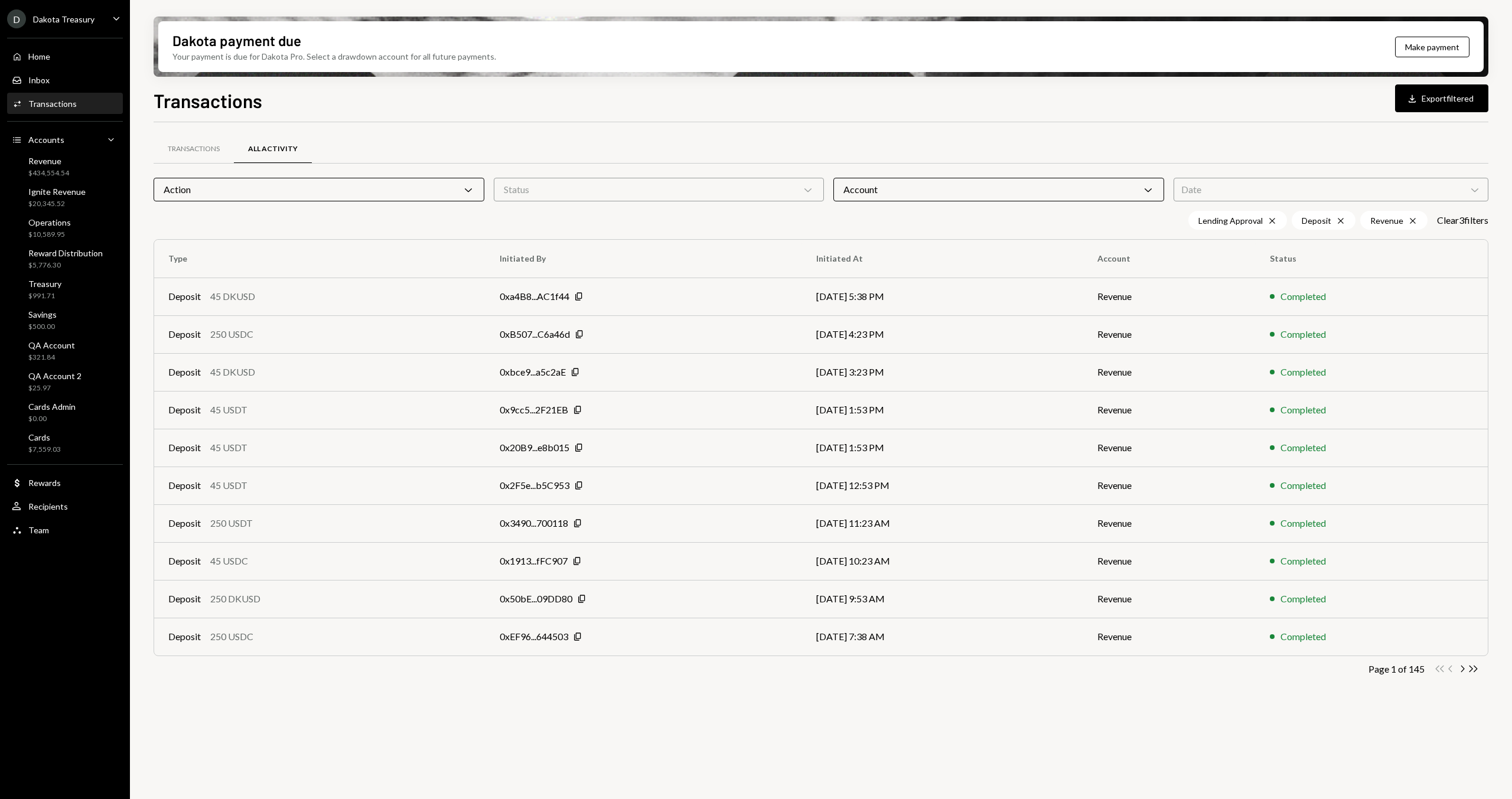
drag, startPoint x: 304, startPoint y: 104, endPoint x: 283, endPoint y: 103, distance: 21.0
click at [289, 104] on div "Transactions Download Export filtered" at bounding box center [820, 100] width 1335 height 26
click at [209, 91] on h1 "Transactions" at bounding box center [208, 100] width 109 height 24
click at [1289, 104] on div "Transactions Download Export filtered" at bounding box center [820, 100] width 1335 height 26
click at [1069, 114] on div "Transactions Download Export filtered Transactions All Activity Action Chevron …" at bounding box center [820, 477] width 1335 height 782
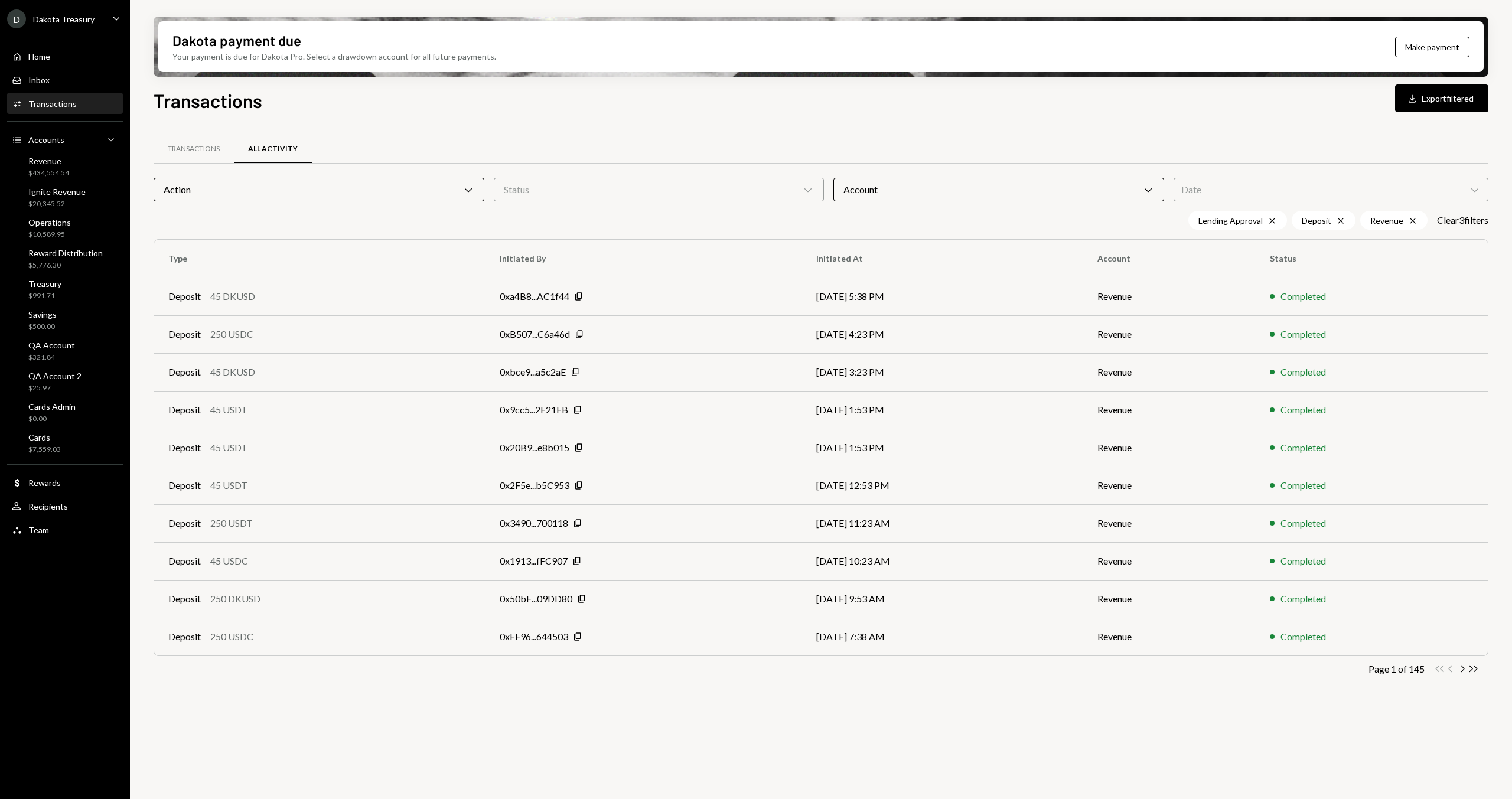
drag, startPoint x: 408, startPoint y: 192, endPoint x: 397, endPoint y: 200, distance: 13.6
click at [408, 192] on div "Action Chevron Down" at bounding box center [319, 190] width 331 height 24
drag, startPoint x: 244, startPoint y: 203, endPoint x: 248, endPoint y: 215, distance: 12.6
click at [243, 203] on div "Transactions All Activity Action Chevron Down Status Chevron Down Account Chevr…" at bounding box center [820, 423] width 1335 height 564
click at [255, 196] on div "Action Chevron Down" at bounding box center [319, 190] width 331 height 24
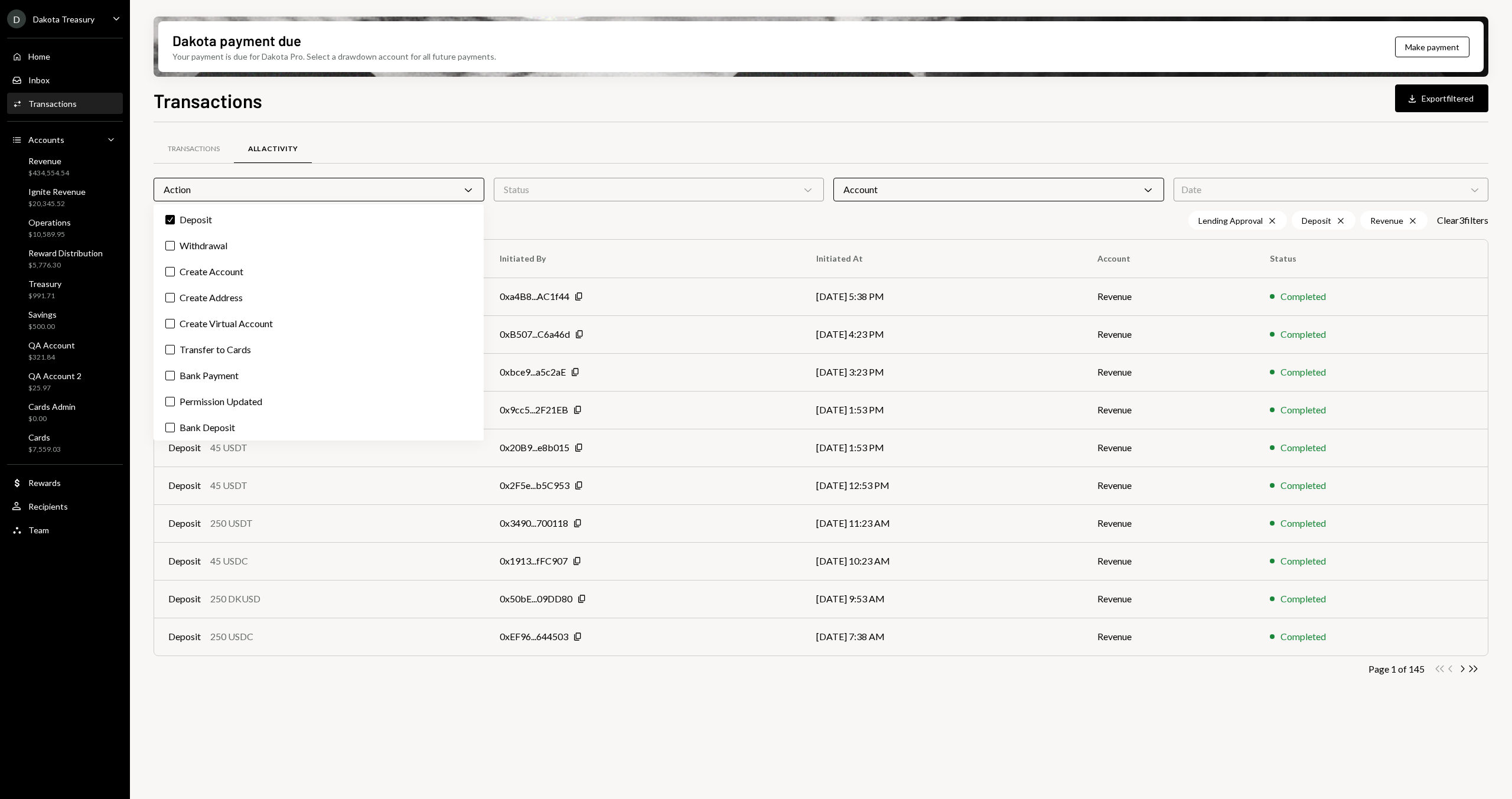
click at [246, 219] on label "Check Deposit" at bounding box center [318, 220] width 320 height 21
click at [175, 219] on button "Check" at bounding box center [170, 220] width 10 height 10
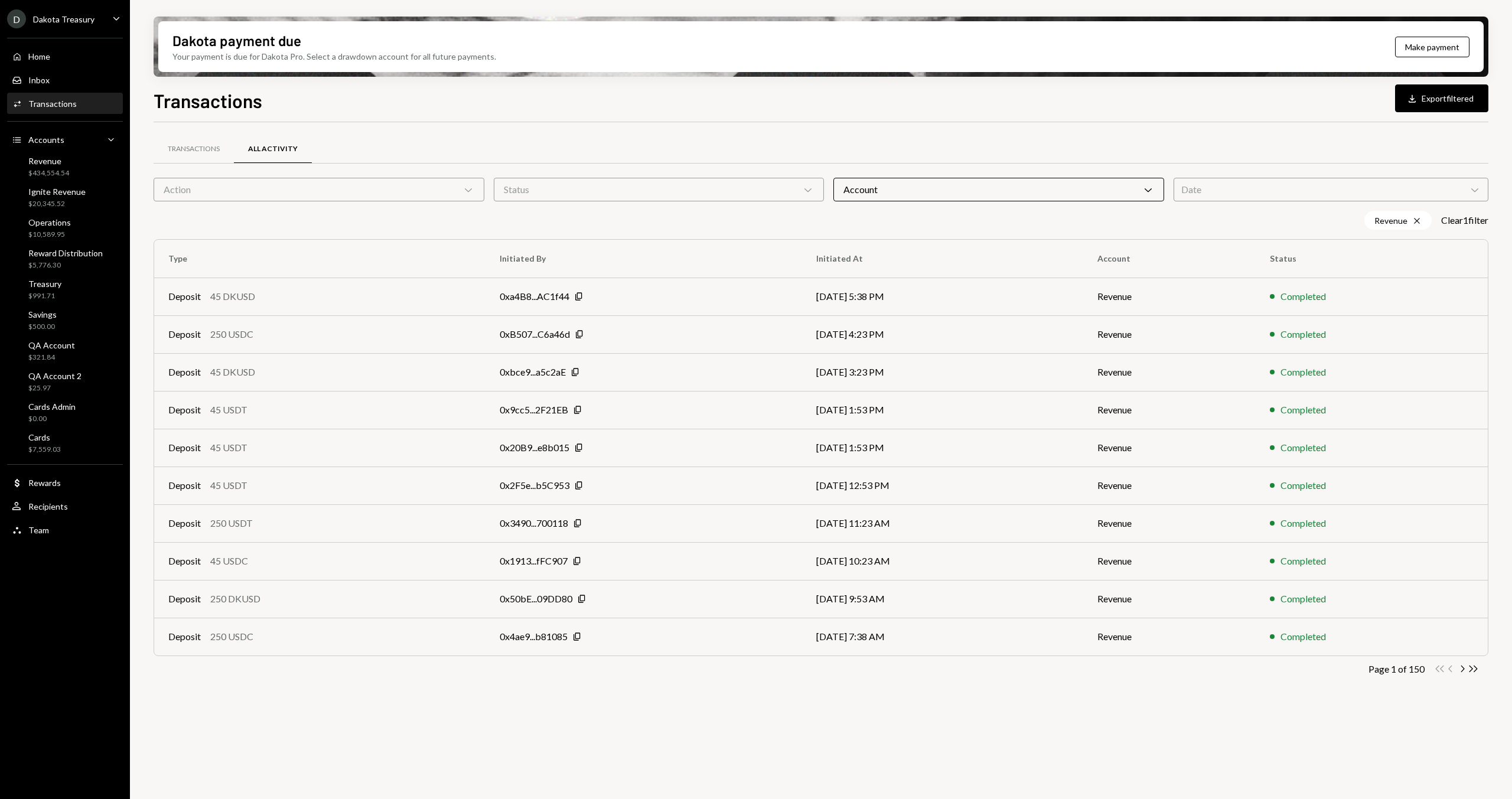
click at [489, 113] on div "Transactions Download Export filtered Transactions All Activity Action Chevron …" at bounding box center [820, 477] width 1335 height 782
click at [943, 185] on div "Account Chevron Down" at bounding box center [999, 190] width 331 height 24
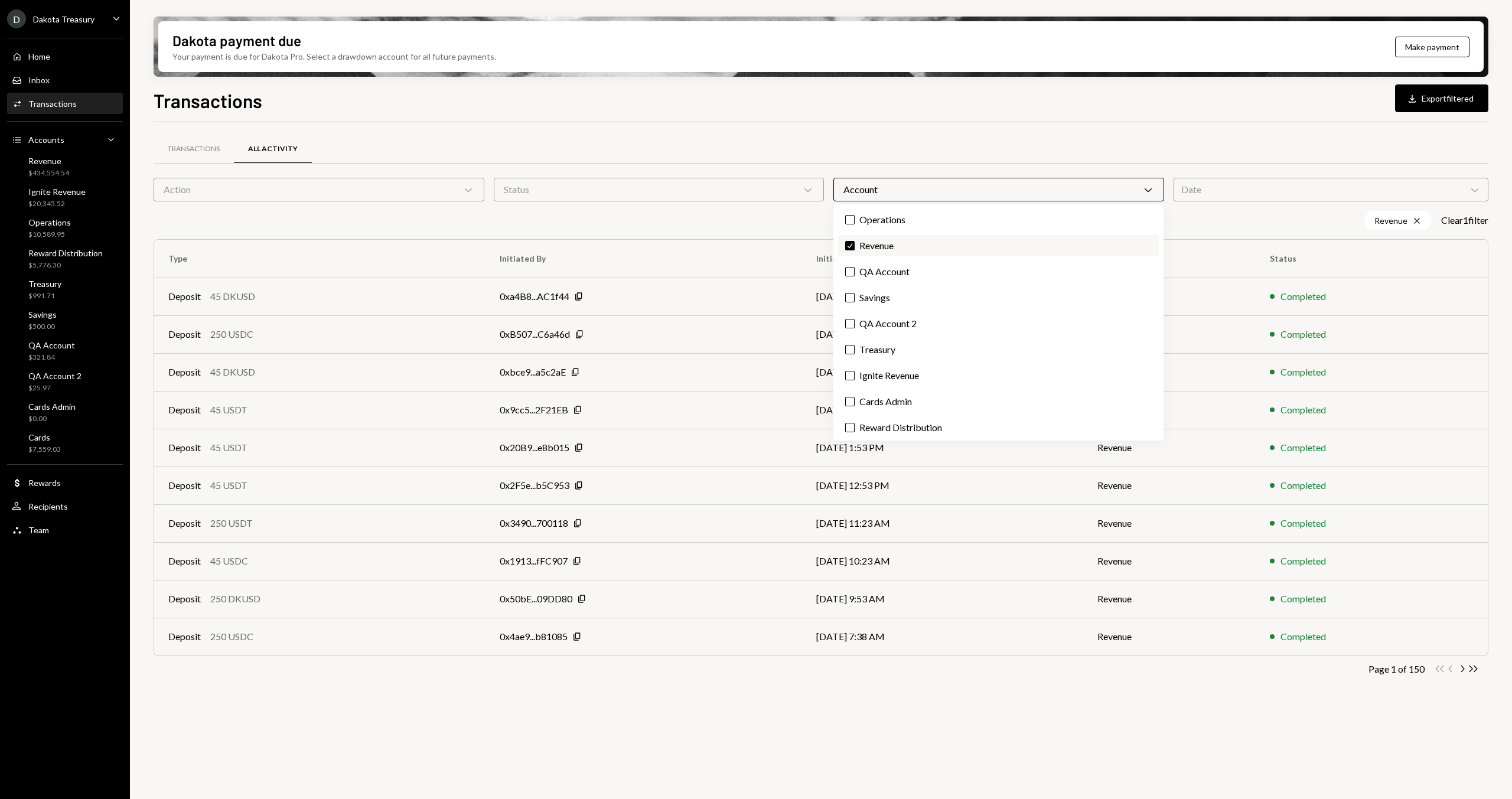
click at [875, 248] on label "Check Revenue" at bounding box center [998, 246] width 320 height 21
click at [854, 248] on button "Check" at bounding box center [850, 246] width 10 height 10
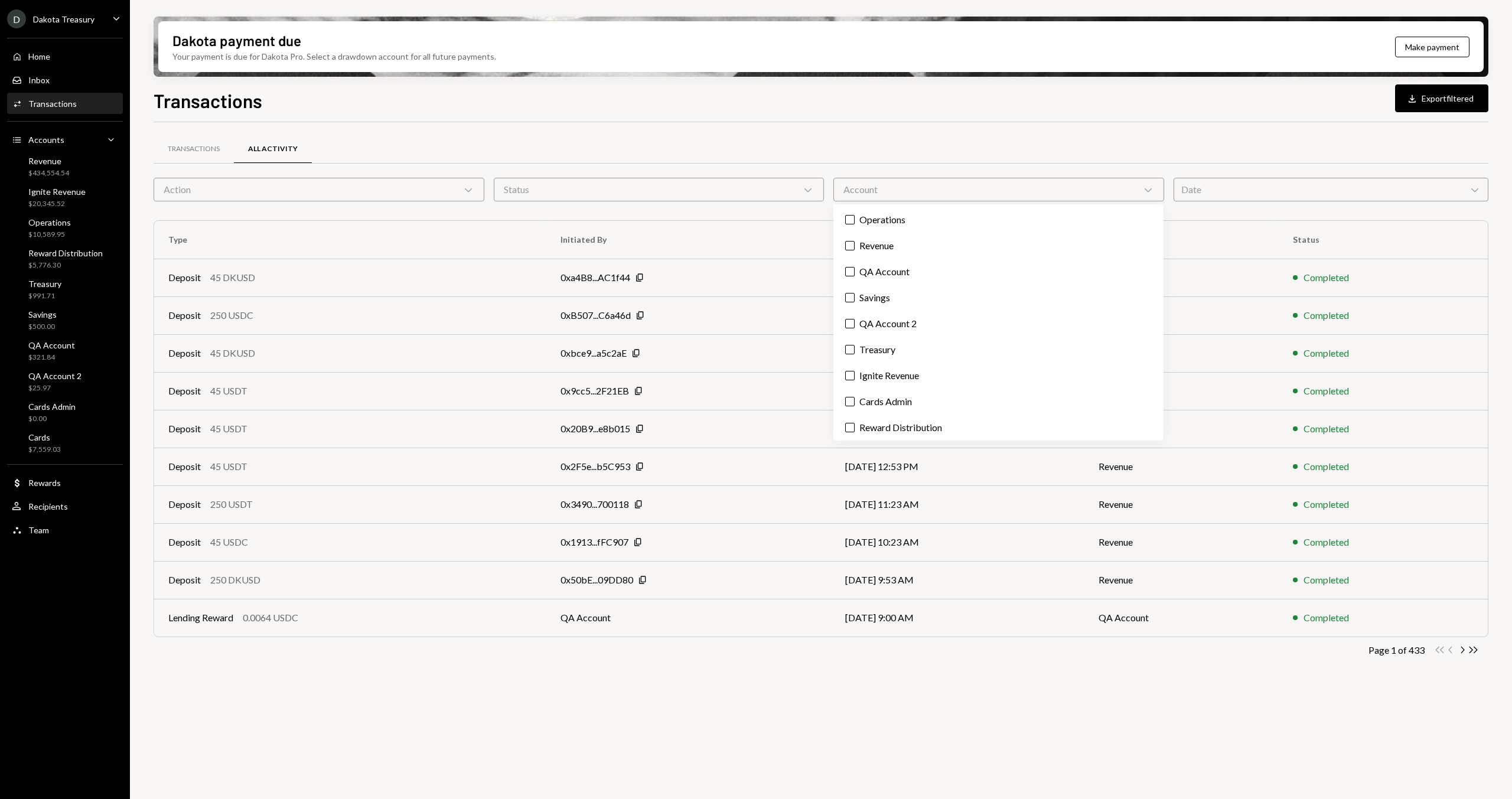
click at [835, 128] on div "Transactions All Activity Action Chevron Down Status Chevron Down Account Chevr…" at bounding box center [820, 404] width 1335 height 564
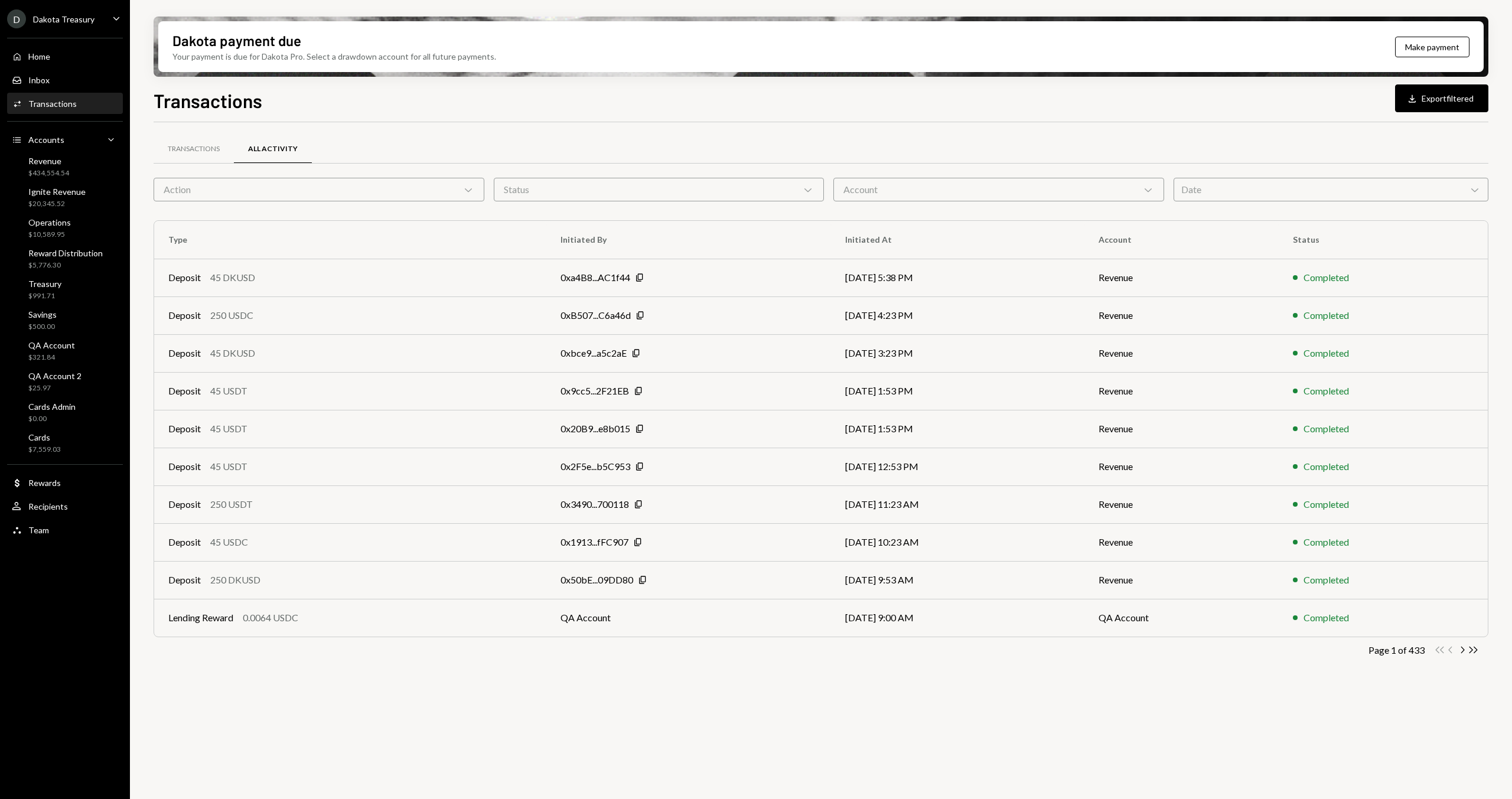
click at [513, 112] on div "Transactions Download Export filtered" at bounding box center [820, 100] width 1335 height 26
click at [423, 122] on div "Transactions All Activity Action Chevron Down Status Chevron Down Account Chevr…" at bounding box center [820, 404] width 1335 height 564
click at [411, 117] on div "Transactions Download Export filtered Transactions All Activity Action Chevron …" at bounding box center [820, 477] width 1335 height 782
drag, startPoint x: 376, startPoint y: 106, endPoint x: 197, endPoint y: 107, distance: 179.0
click at [360, 107] on div "Transactions Download Export filtered" at bounding box center [820, 100] width 1335 height 26
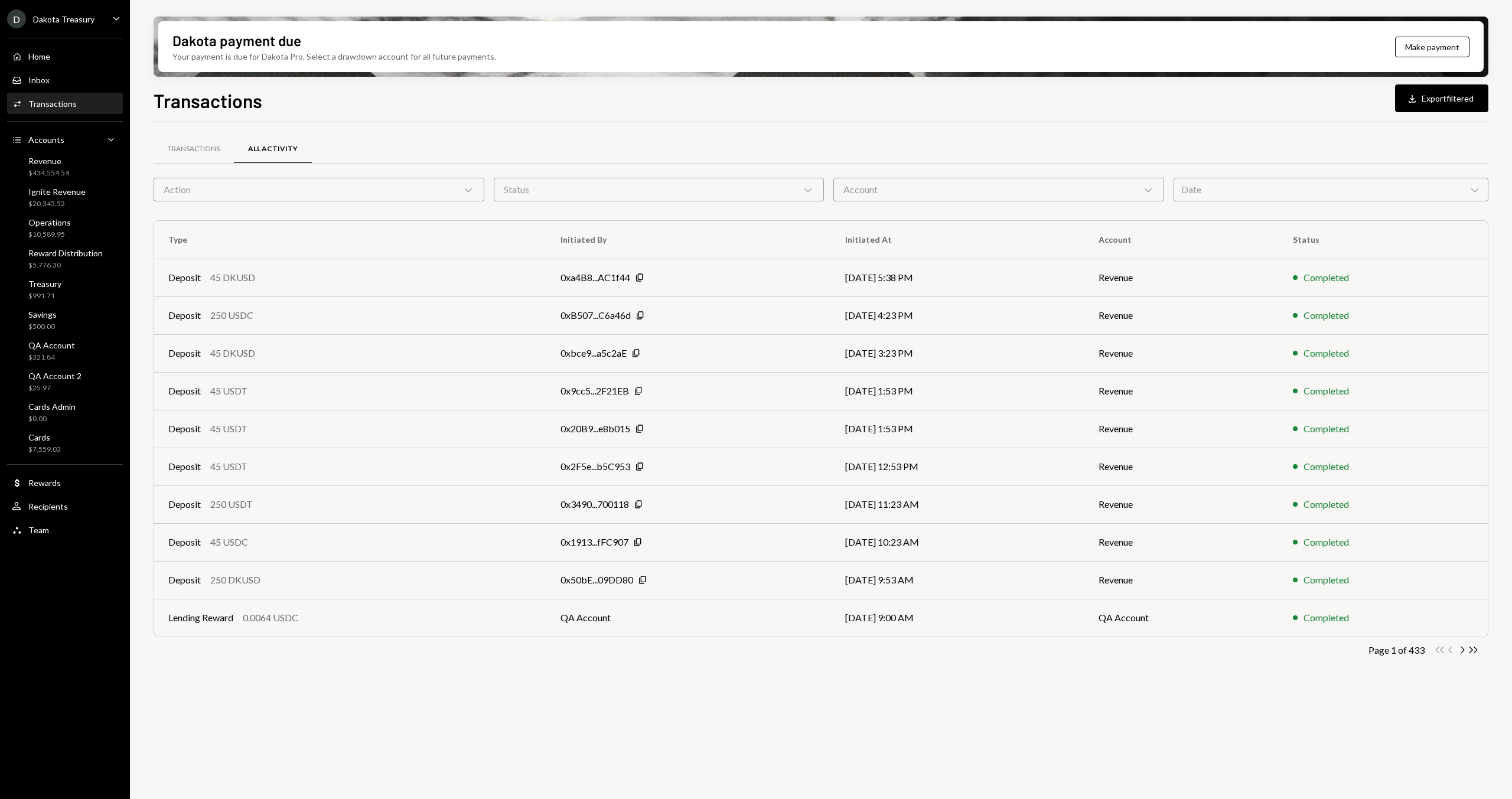
click at [168, 107] on h1 "Transactions" at bounding box center [208, 100] width 109 height 24
click at [299, 105] on div "Transactions Download Export filtered" at bounding box center [820, 100] width 1335 height 26
click at [179, 105] on h1 "Transactions" at bounding box center [208, 100] width 109 height 24
click at [635, 114] on div "Transactions Download Export filtered Transactions All Activity Action Chevron …" at bounding box center [820, 477] width 1335 height 782
click at [166, 104] on h1 "Transactions" at bounding box center [208, 100] width 109 height 24
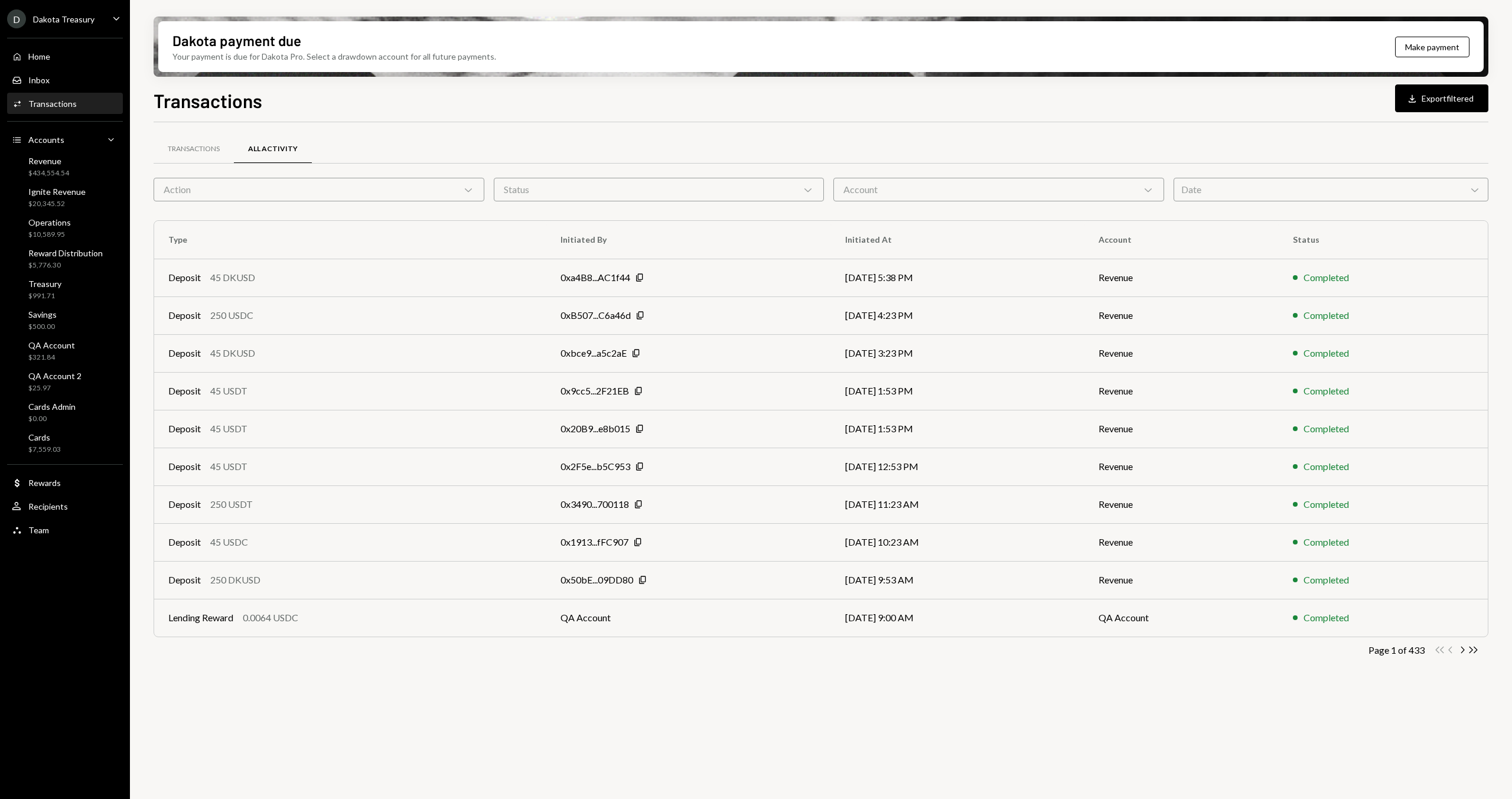
click at [498, 100] on div "Transactions Download Export filtered" at bounding box center [820, 100] width 1335 height 26
click at [178, 141] on div "Transactions" at bounding box center [193, 150] width 81 height 29
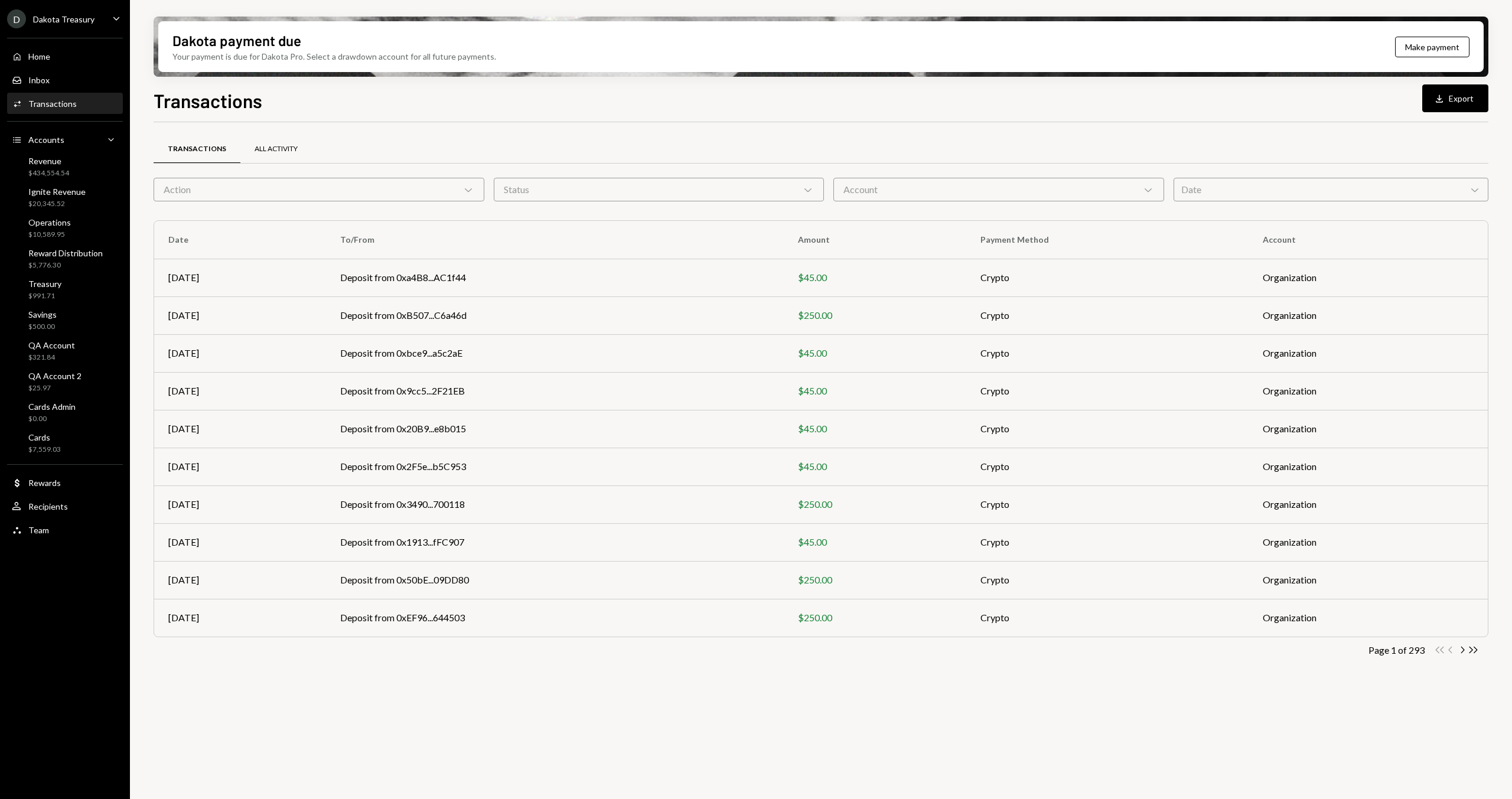
click at [264, 150] on div "All Activity" at bounding box center [276, 149] width 43 height 10
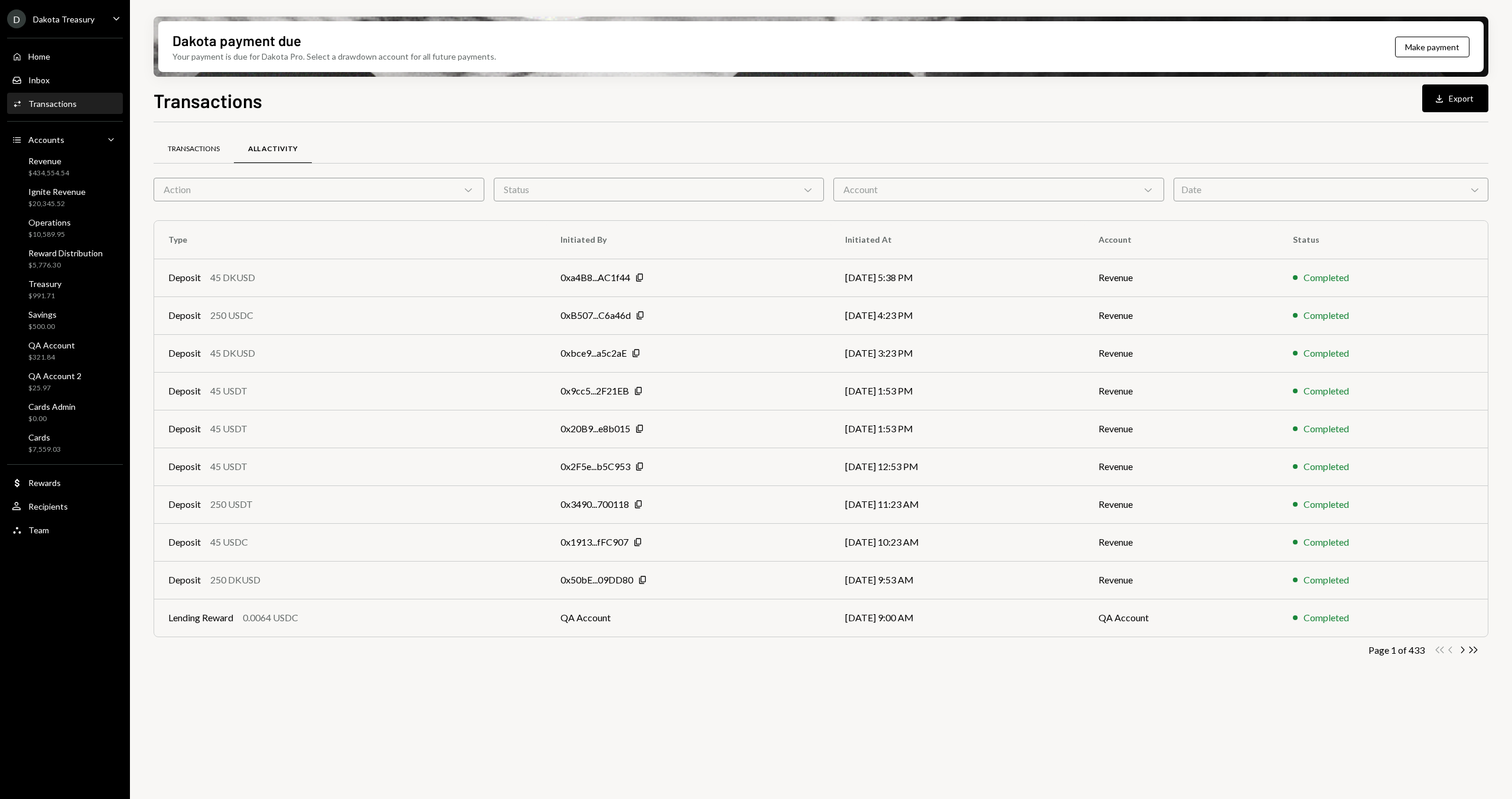
click at [202, 159] on div "Transactions" at bounding box center [193, 150] width 81 height 29
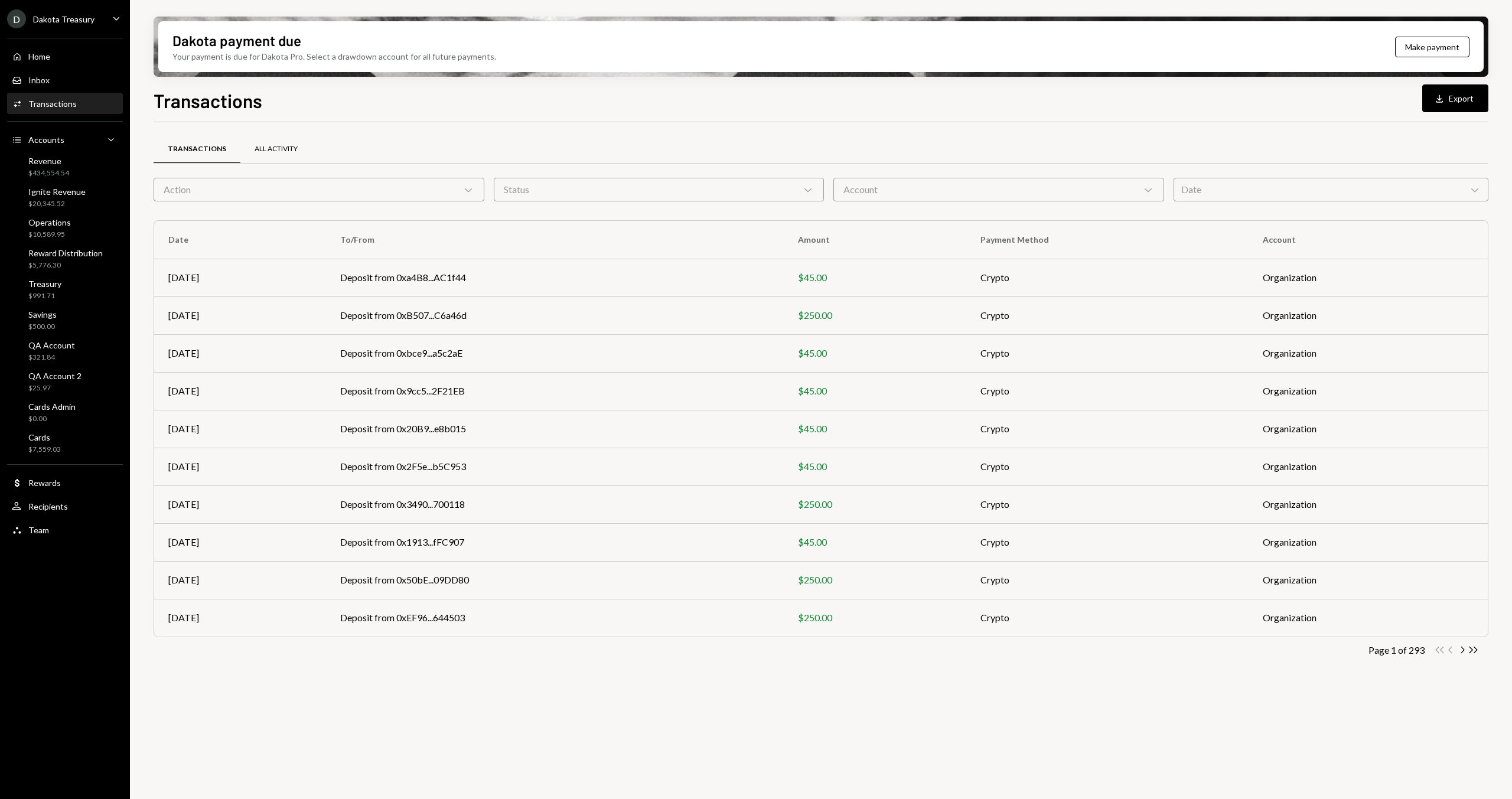
click at [257, 153] on div "All Activity" at bounding box center [276, 149] width 43 height 10
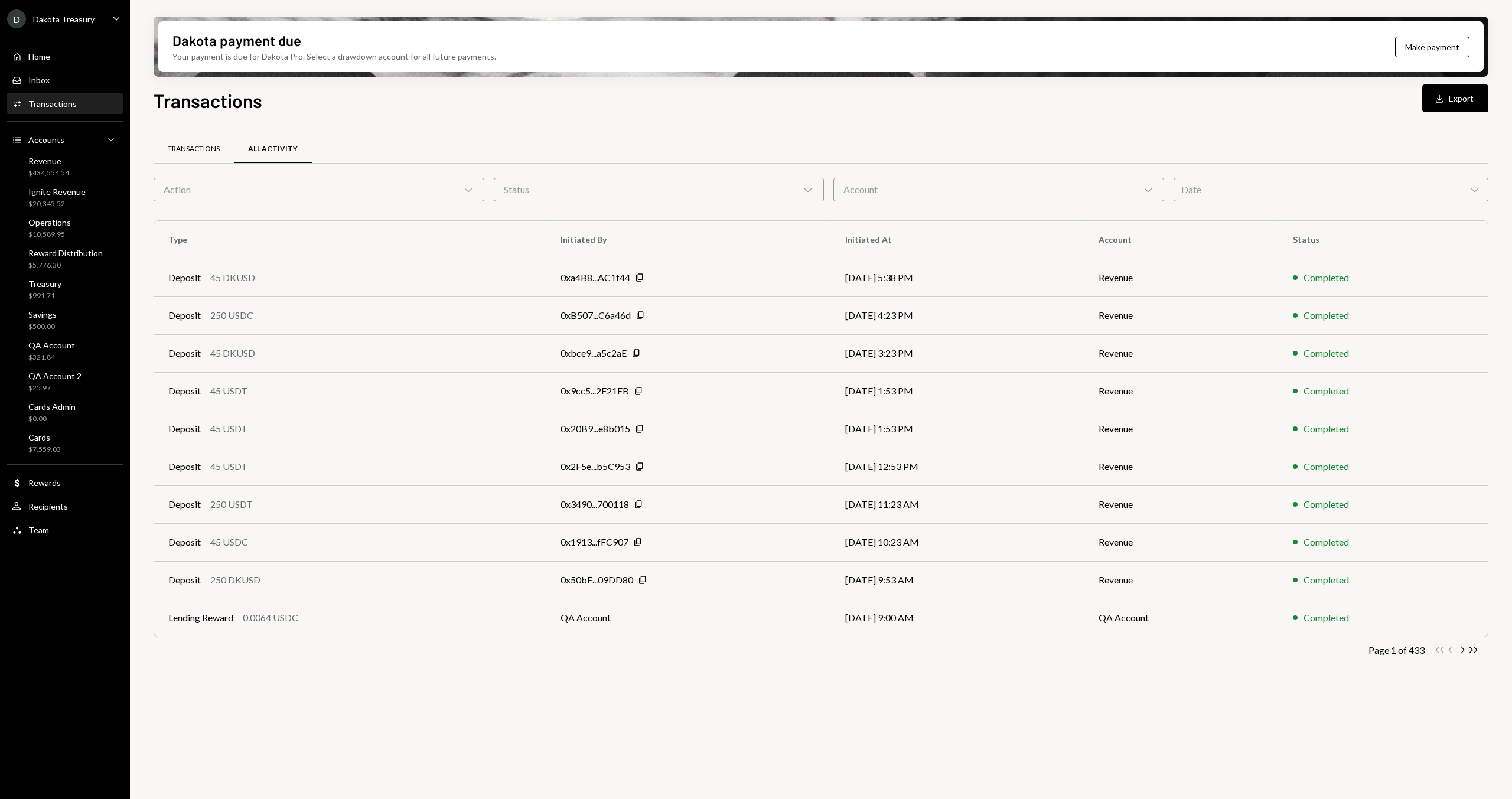
click at [201, 150] on div "Transactions" at bounding box center [193, 149] width 52 height 10
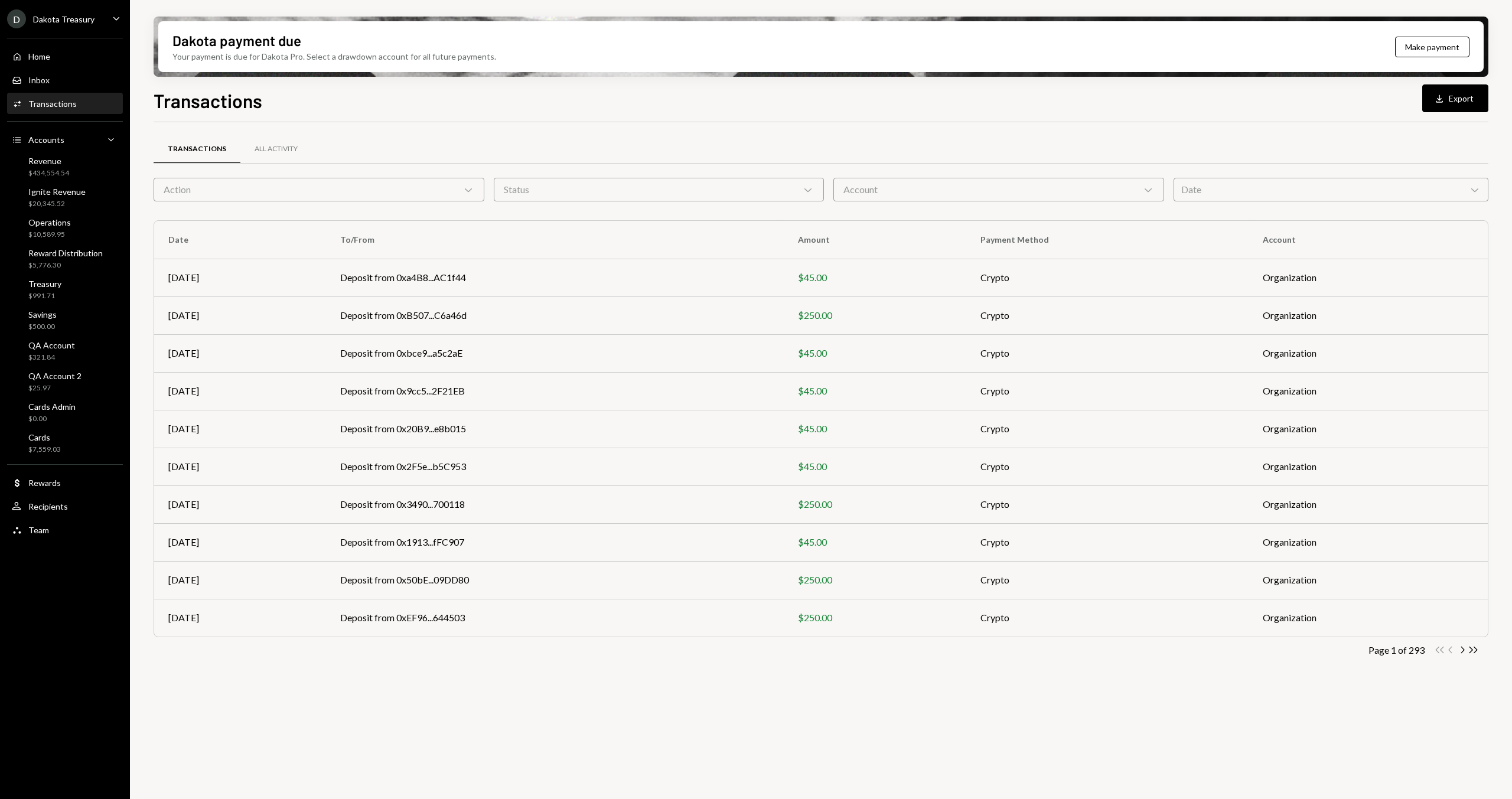
click at [180, 148] on div "Transactions" at bounding box center [197, 149] width 58 height 10
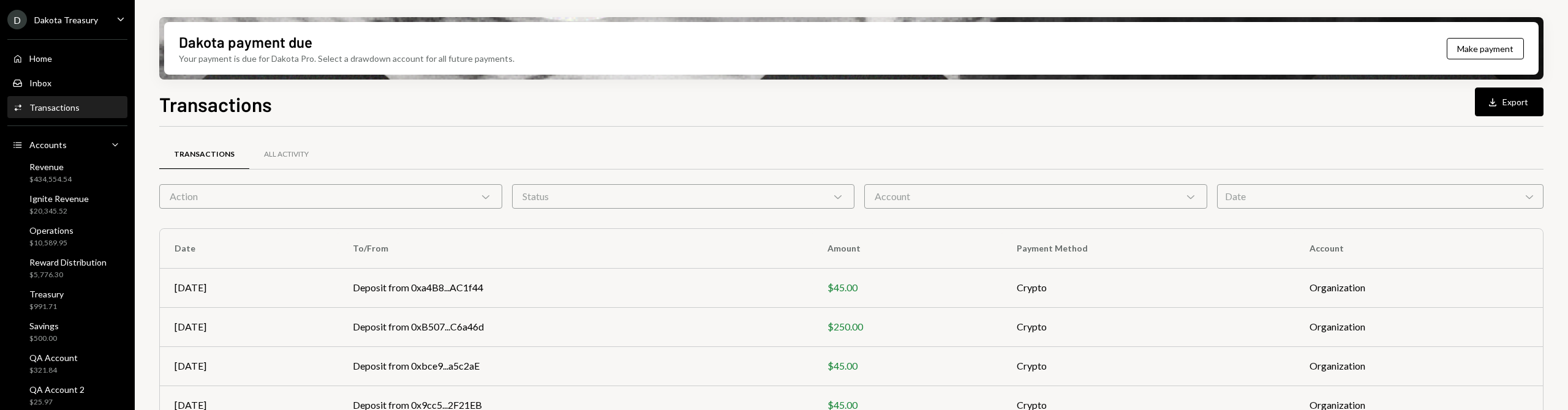
click at [191, 406] on div "[DATE]" at bounding box center [249, 405] width 149 height 15
click at [1504, 106] on button "Download Export" at bounding box center [1509, 102] width 69 height 29
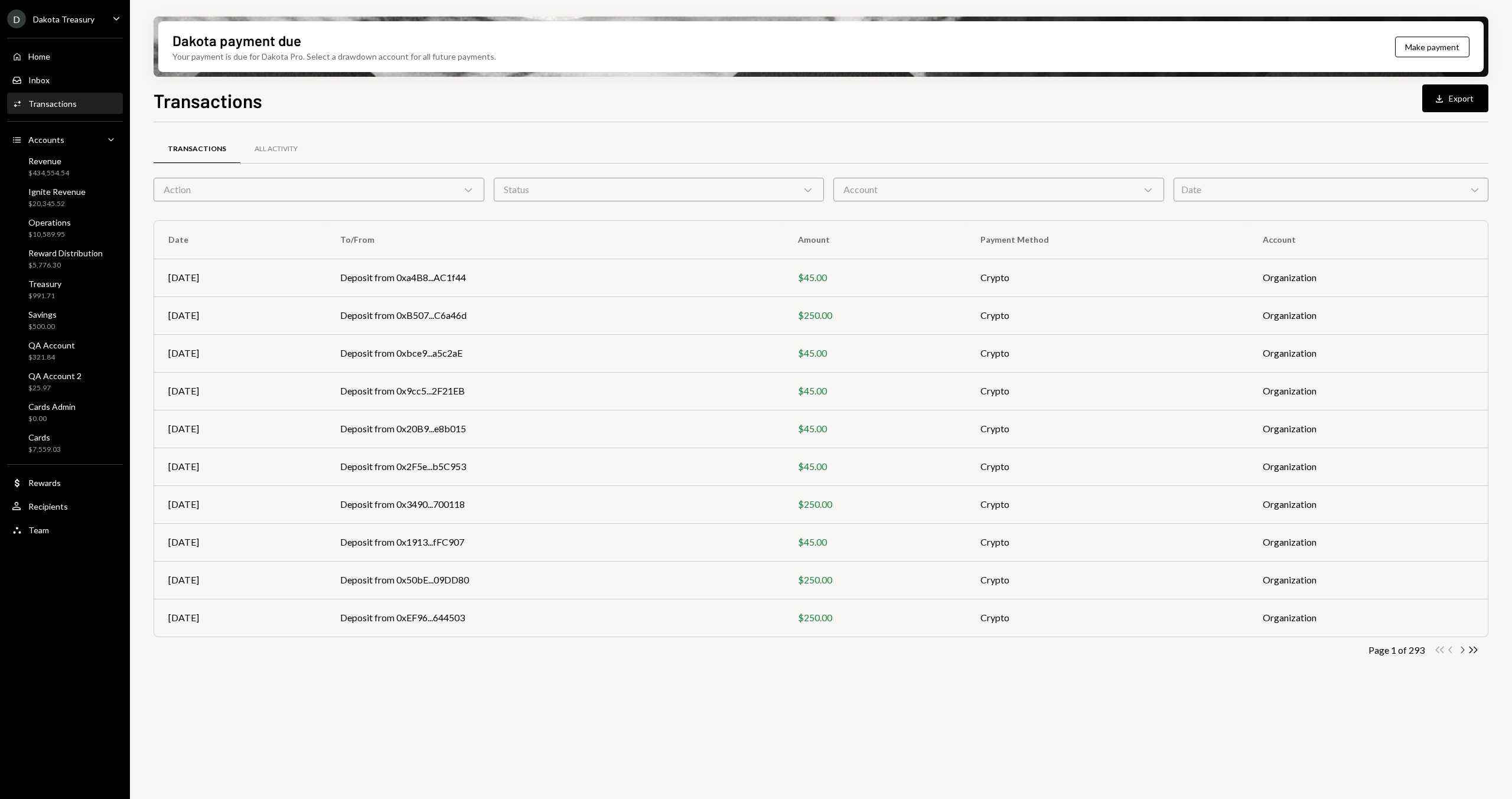
click at [1457, 395] on icon "Chevron Right" at bounding box center [1462, 650] width 11 height 11
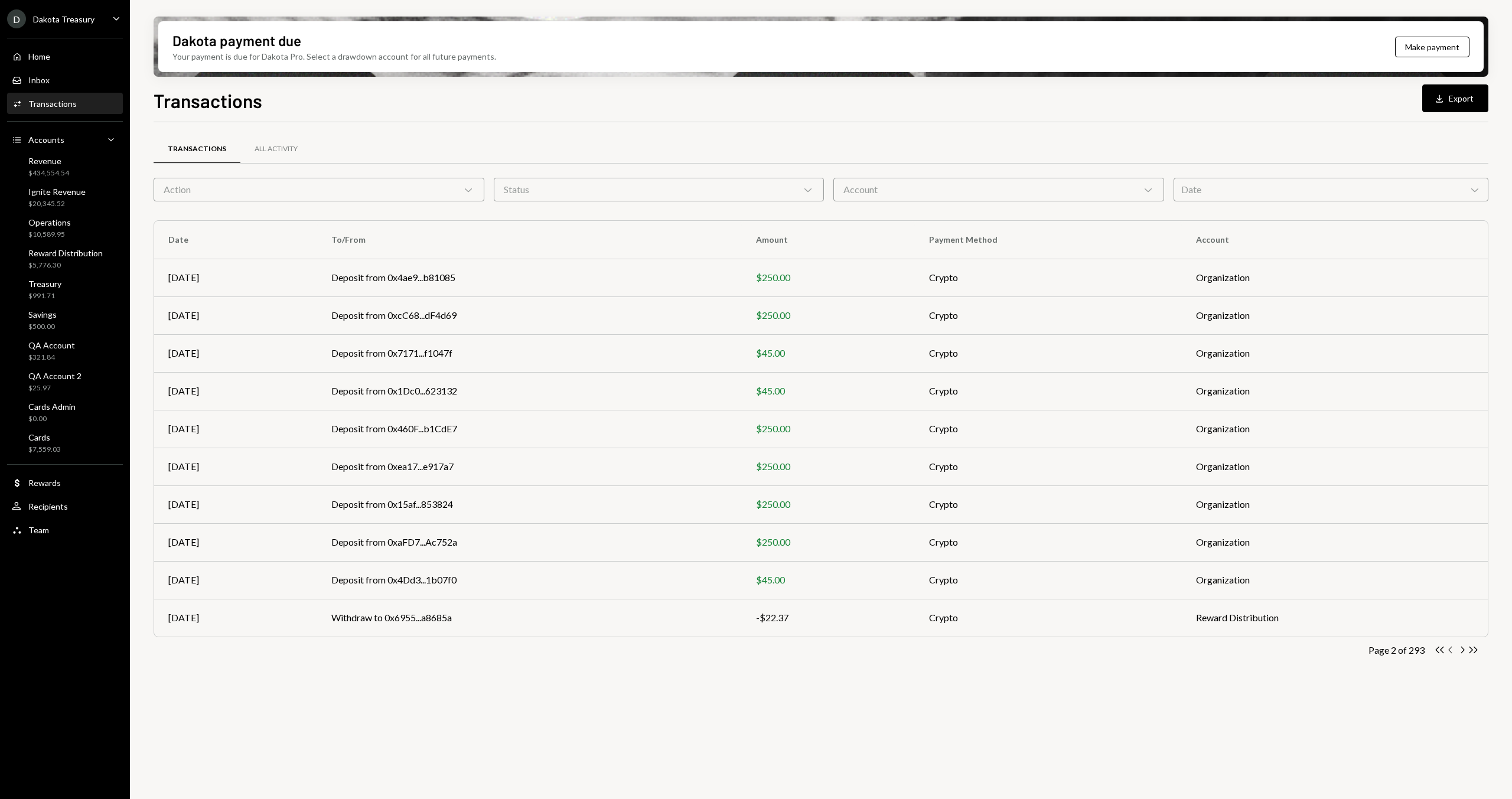
click at [1455, 395] on icon "Chevron Left" at bounding box center [1451, 650] width 11 height 11
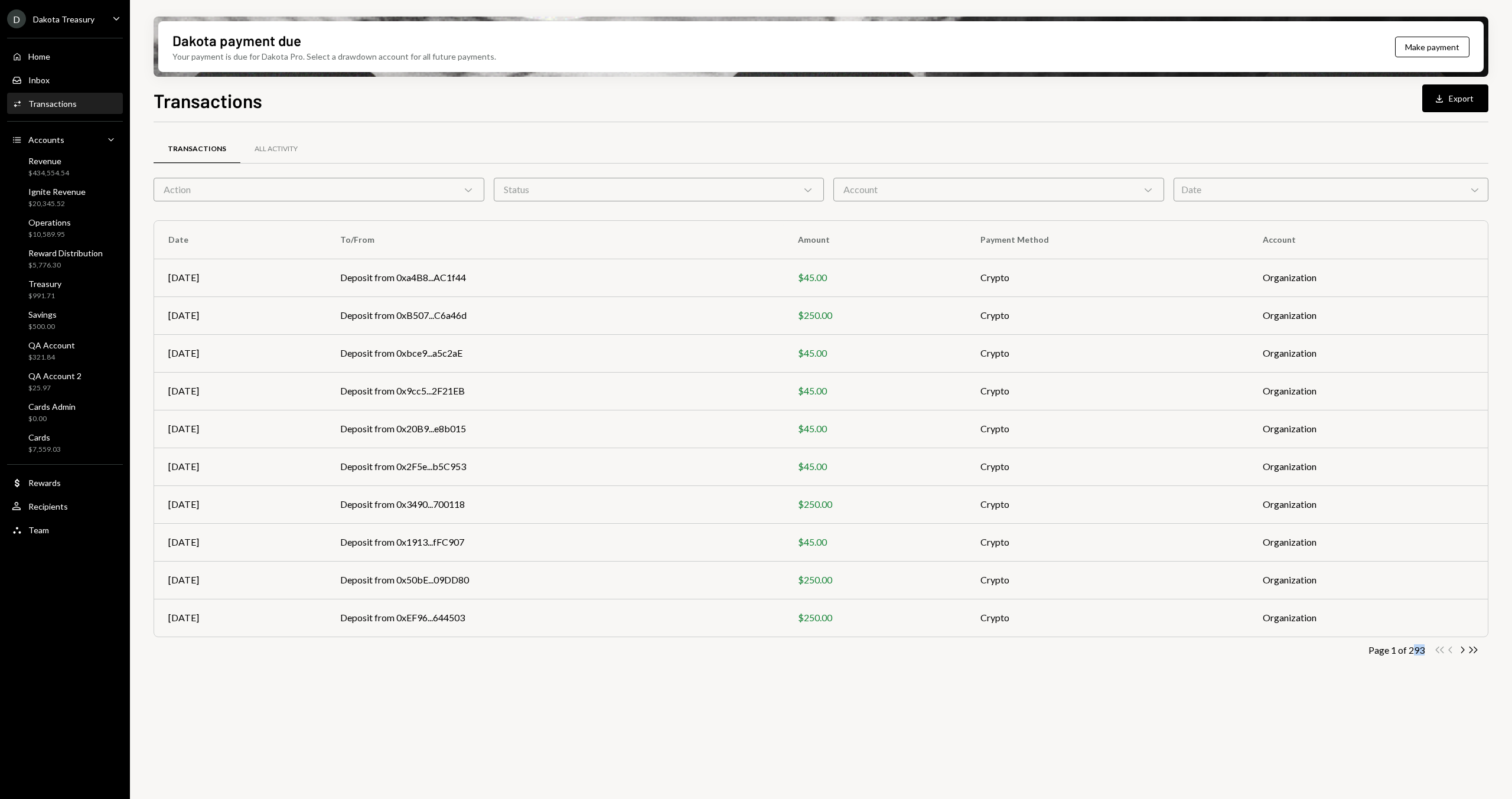
drag, startPoint x: 1411, startPoint y: 652, endPoint x: 1425, endPoint y: 651, distance: 14.0
click at [1425, 395] on div "Page 1 of 293 Double Arrow Left Chevron Left Chevron Right Double Arrow Right" at bounding box center [820, 650] width 1335 height 11
click at [1419, 395] on div "Page 1 of 293" at bounding box center [1396, 650] width 56 height 11
click at [1212, 181] on div "Date Chevron Down" at bounding box center [1331, 190] width 316 height 24
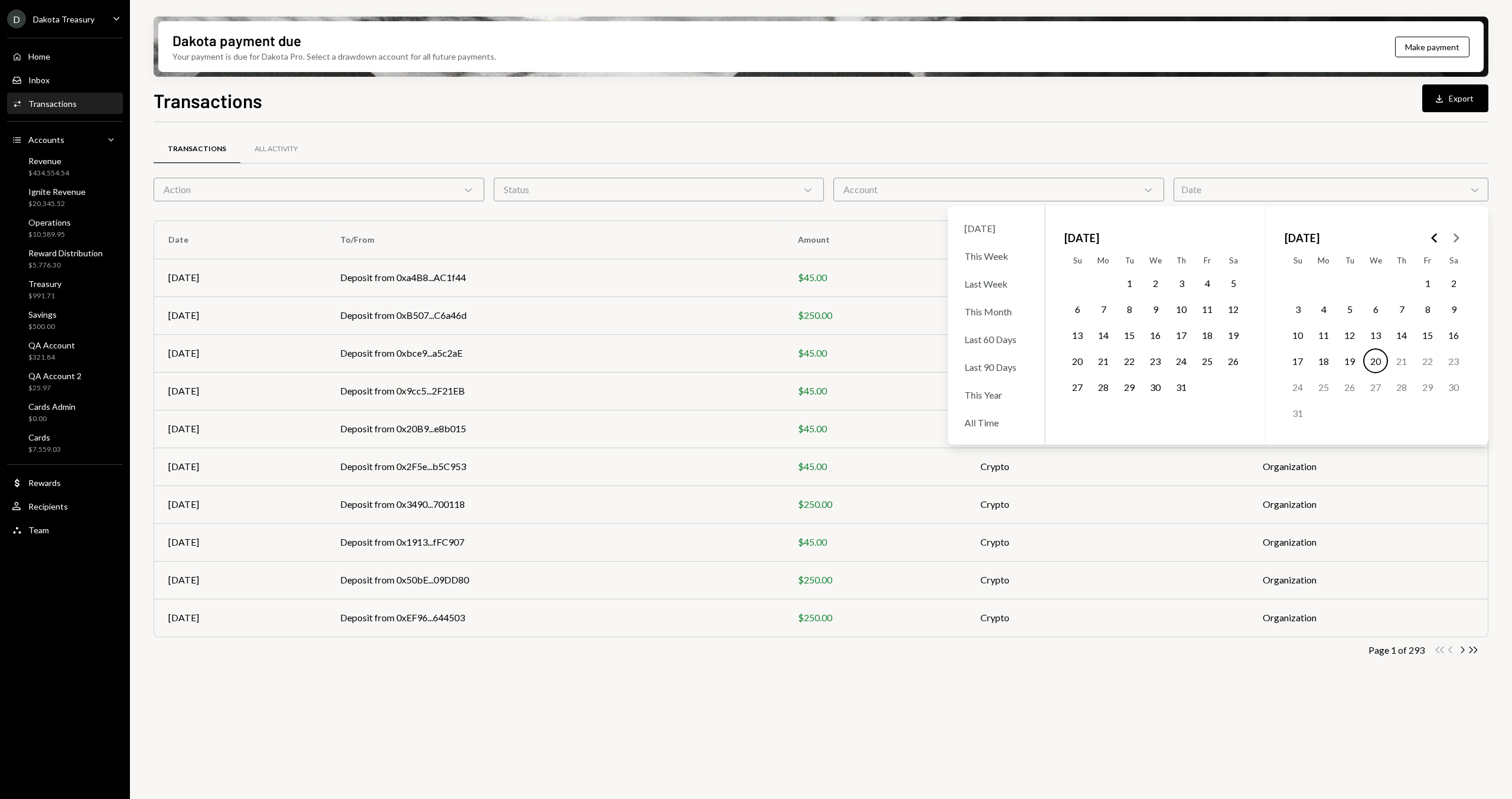
click at [1128, 281] on button "1" at bounding box center [1130, 283] width 25 height 25
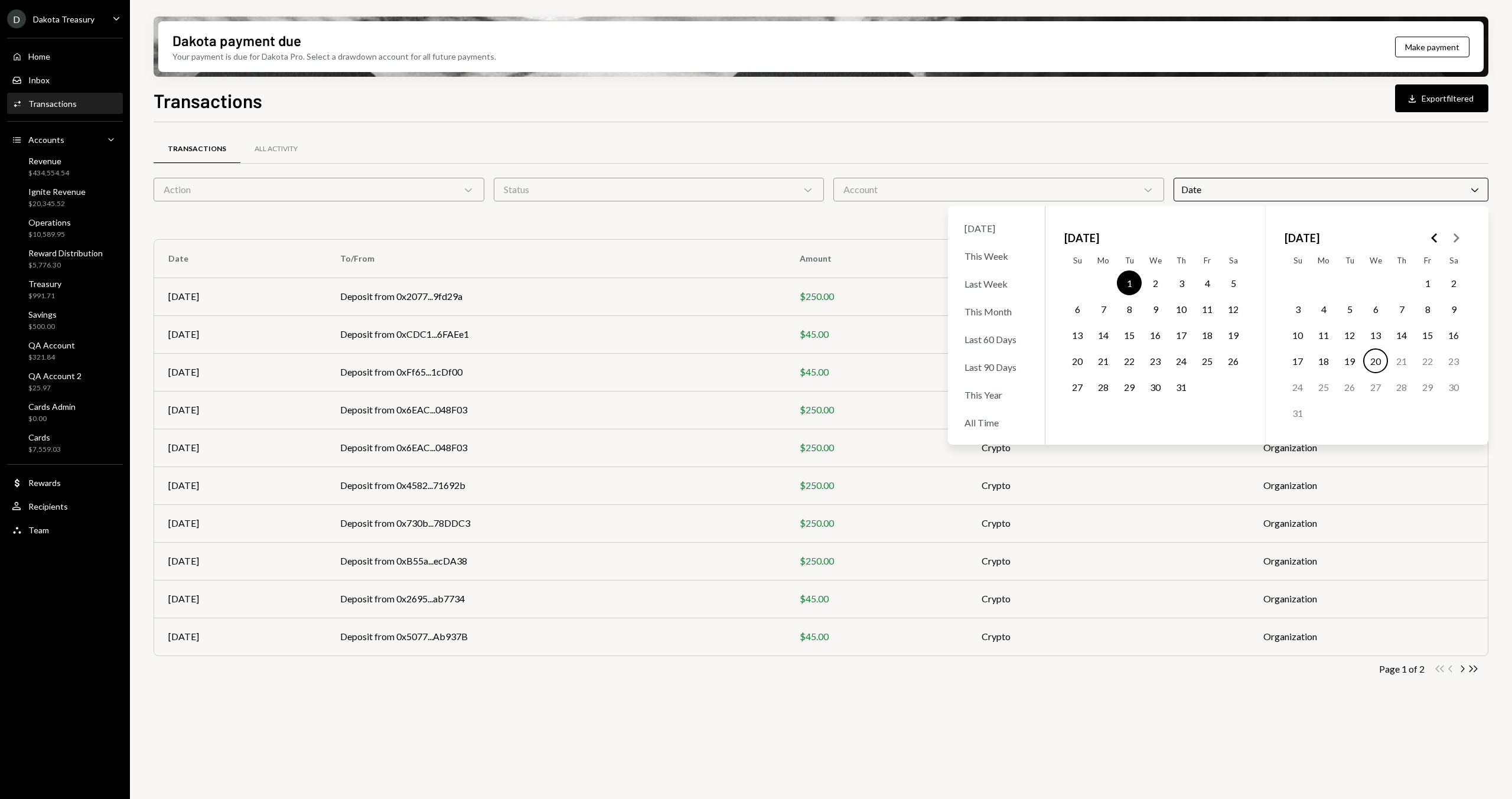
drag, startPoint x: 1184, startPoint y: 391, endPoint x: 1042, endPoint y: 288, distance: 175.4
click at [1184, 391] on button "31" at bounding box center [1181, 387] width 25 height 25
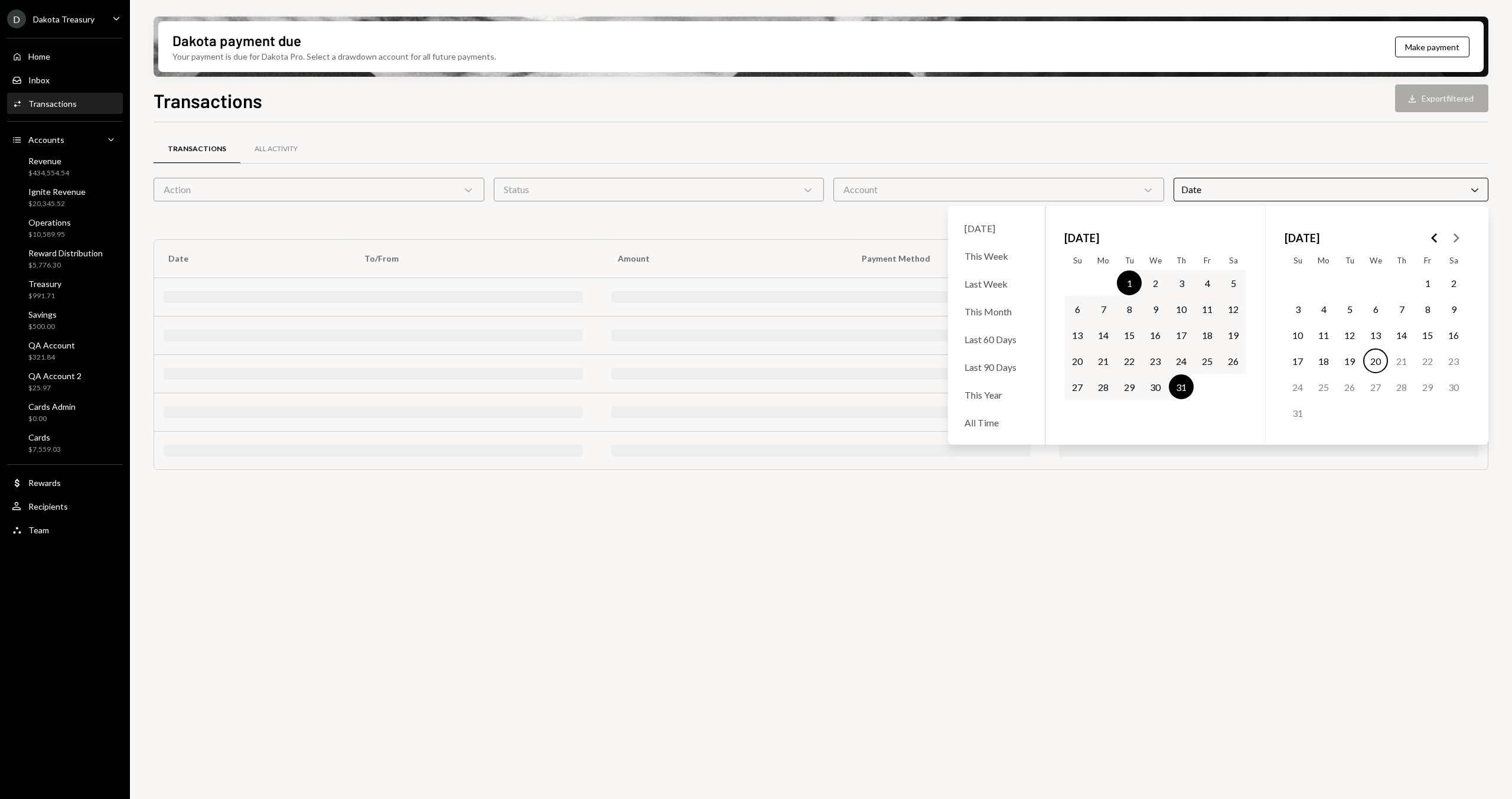
click at [563, 85] on div "Dakota payment due Your payment is due for Dakota Pro. Select a drawdown accoun…" at bounding box center [821, 399] width 1382 height 799
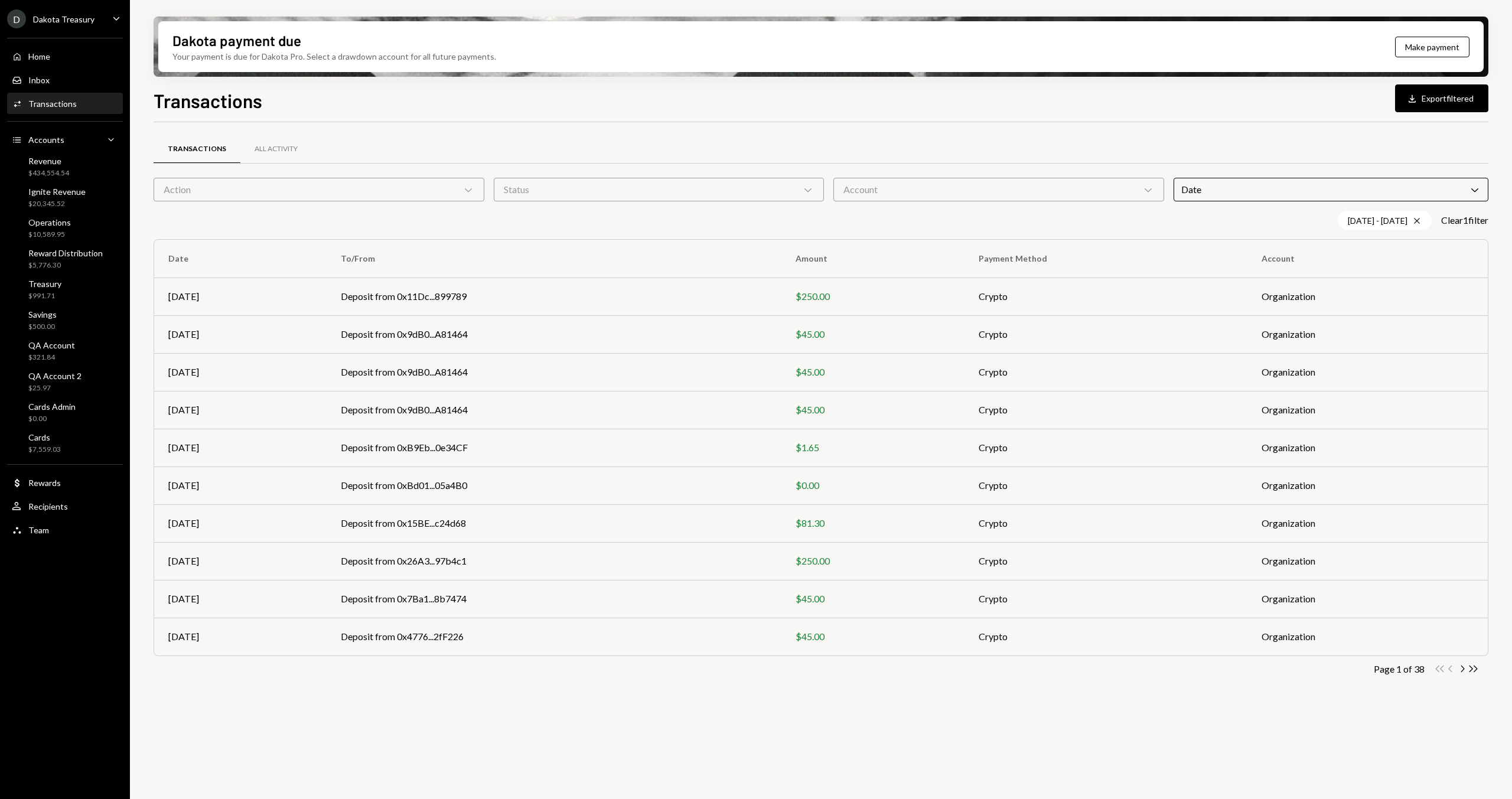
click at [351, 180] on div "Action Chevron Down" at bounding box center [319, 190] width 331 height 24
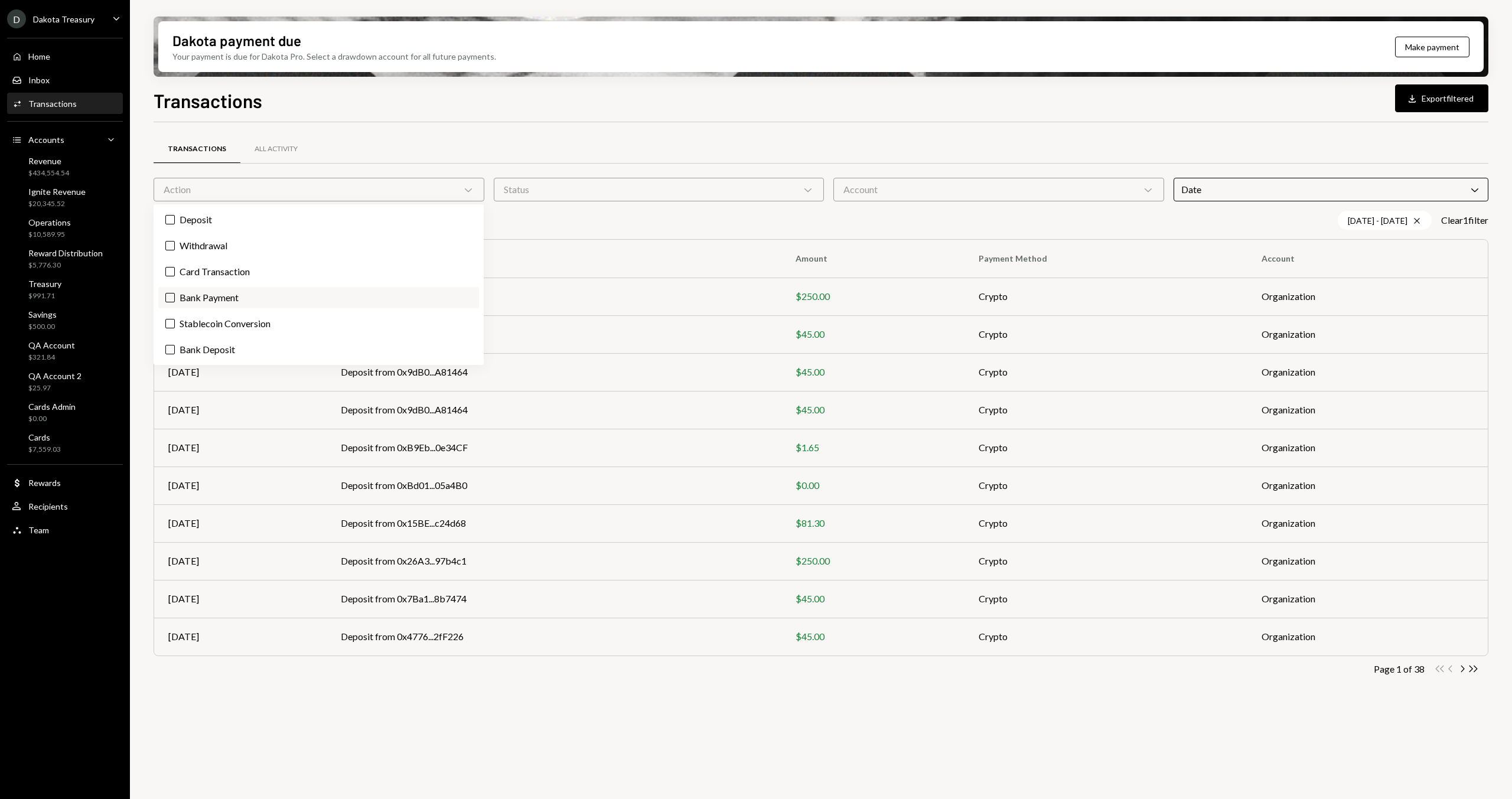
click at [223, 302] on label "Bank Payment" at bounding box center [318, 298] width 320 height 21
click at [175, 302] on button "Bank Payment" at bounding box center [170, 298] width 10 height 10
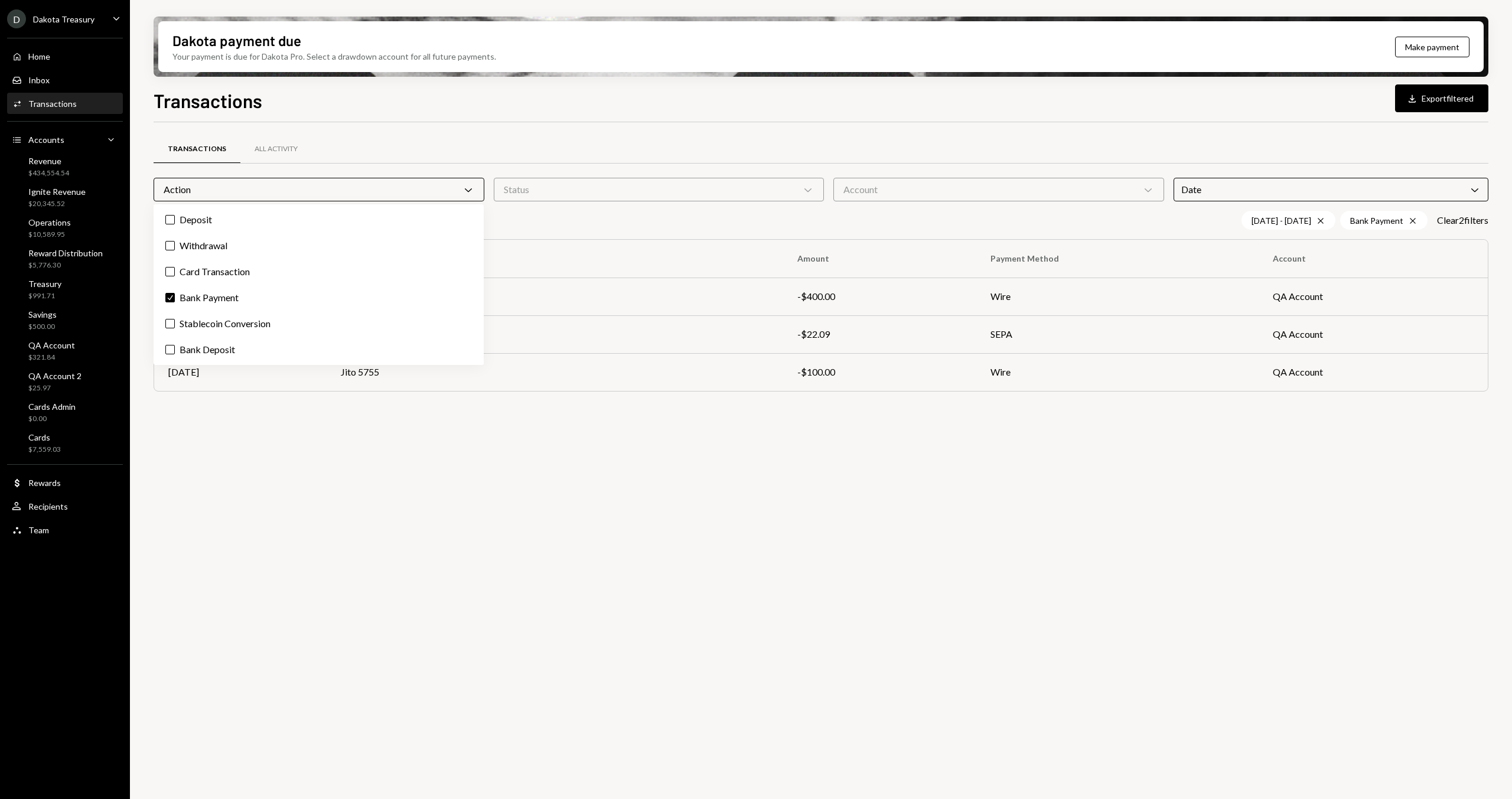
click at [609, 97] on div "Transactions Download Export filtered" at bounding box center [820, 100] width 1335 height 26
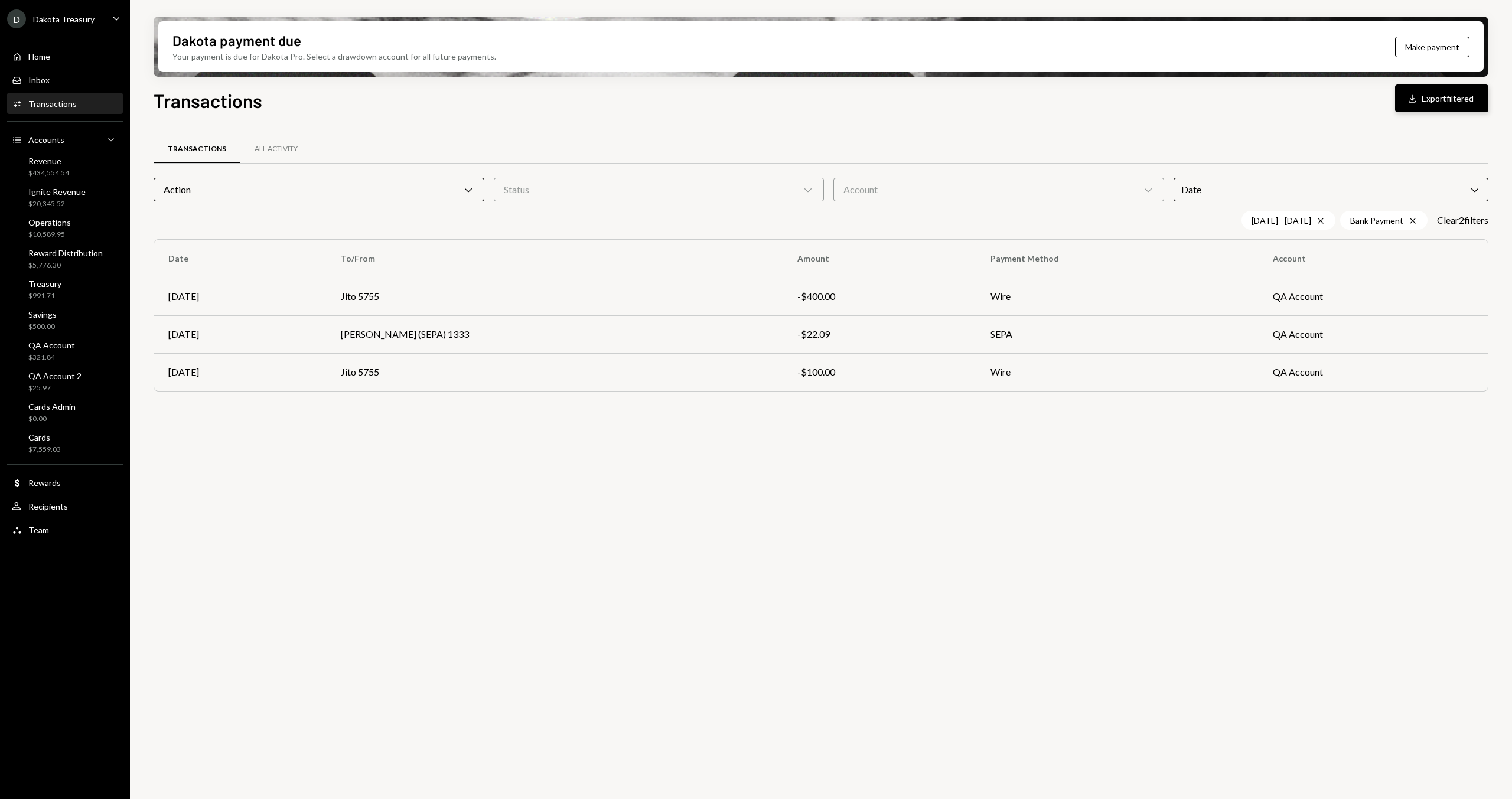
click at [1434, 85] on button "Download Export filtered" at bounding box center [1442, 98] width 93 height 28
click at [619, 110] on div "Transactions Download Export filtered" at bounding box center [820, 100] width 1335 height 26
click at [1272, 192] on div "Date Chevron Down" at bounding box center [1331, 190] width 316 height 24
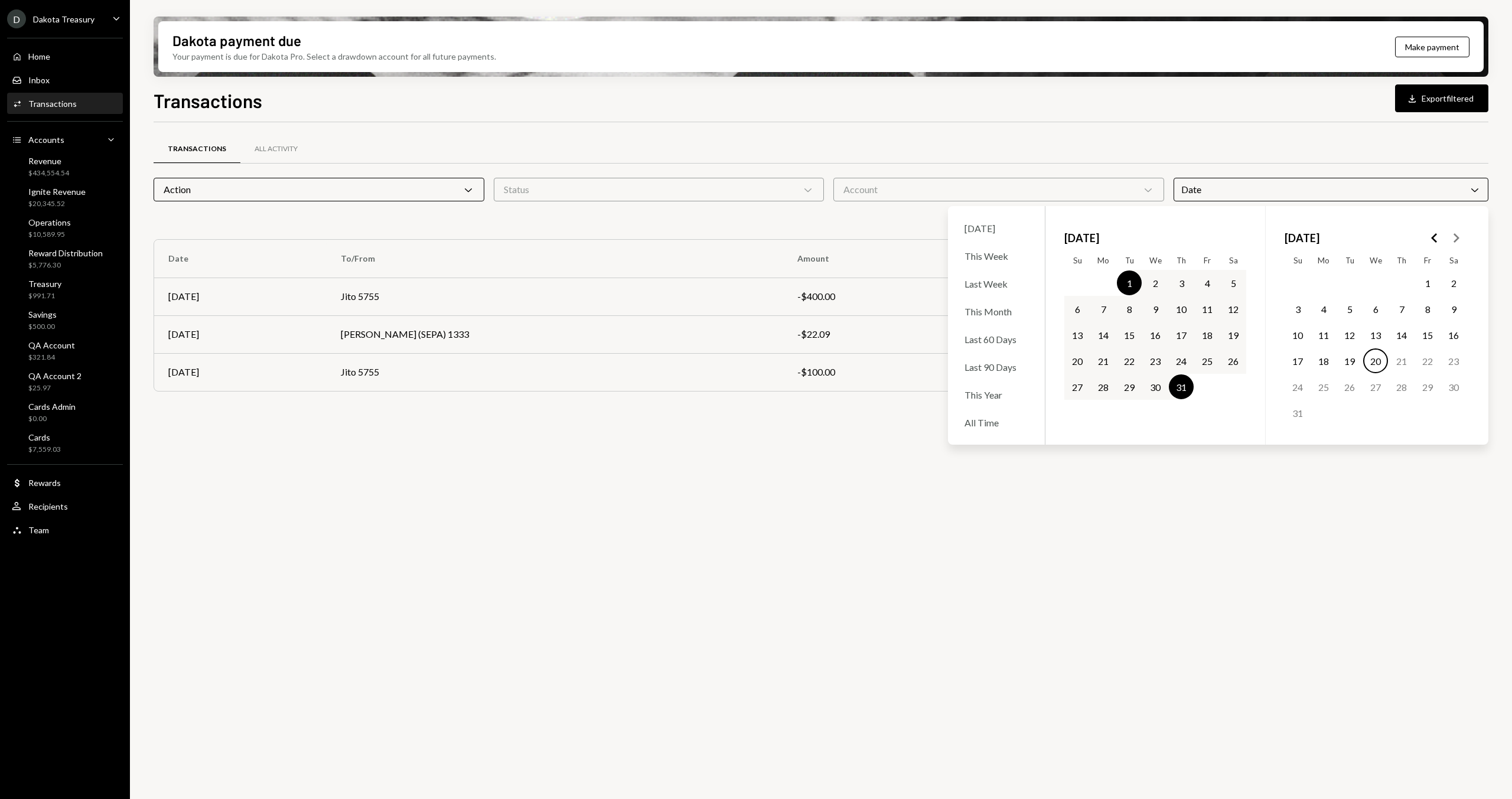
click at [1137, 187] on div "Account Chevron Down" at bounding box center [999, 190] width 331 height 24
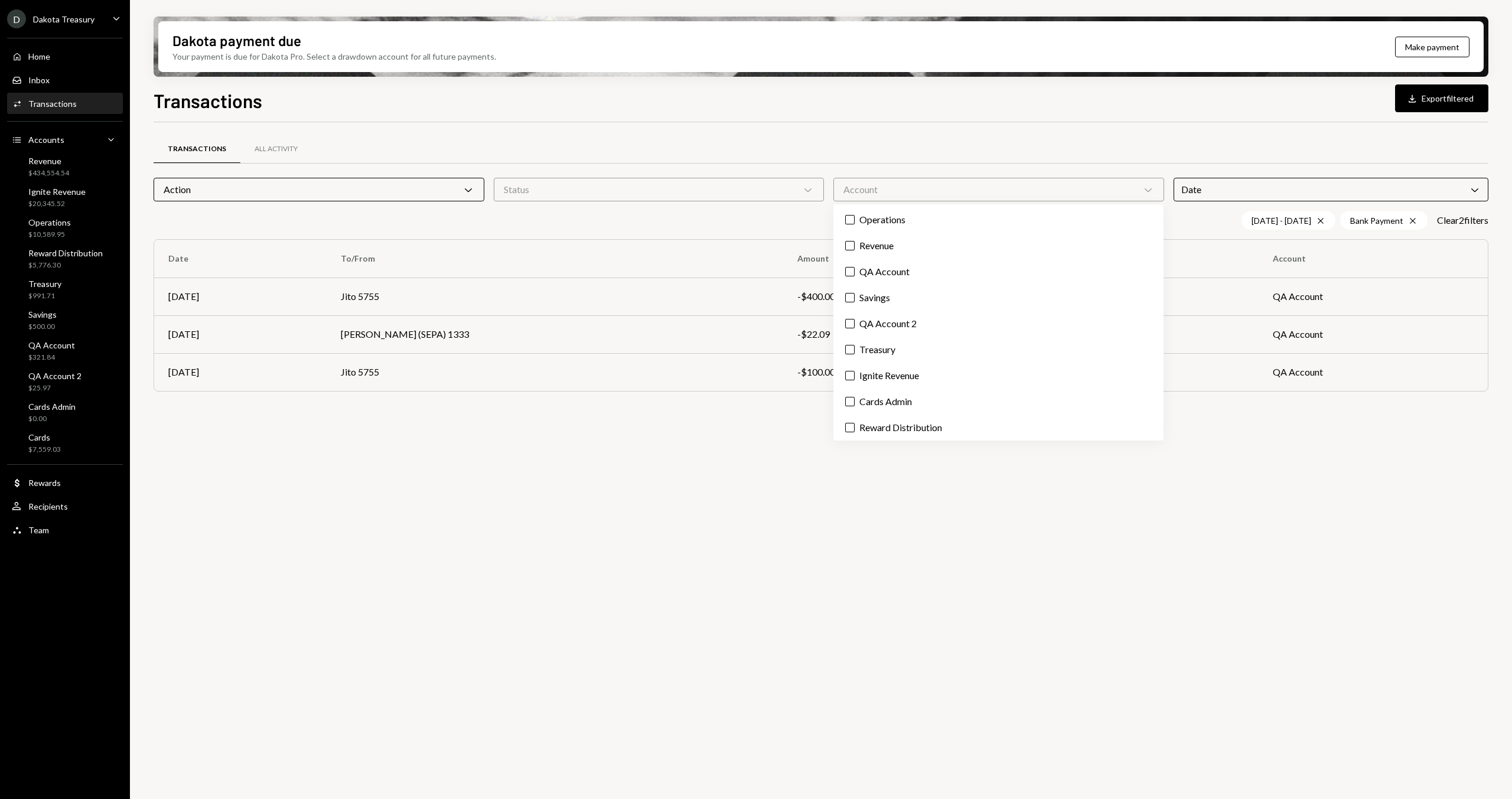
click at [1235, 187] on div "Date Chevron Down" at bounding box center [1331, 190] width 316 height 24
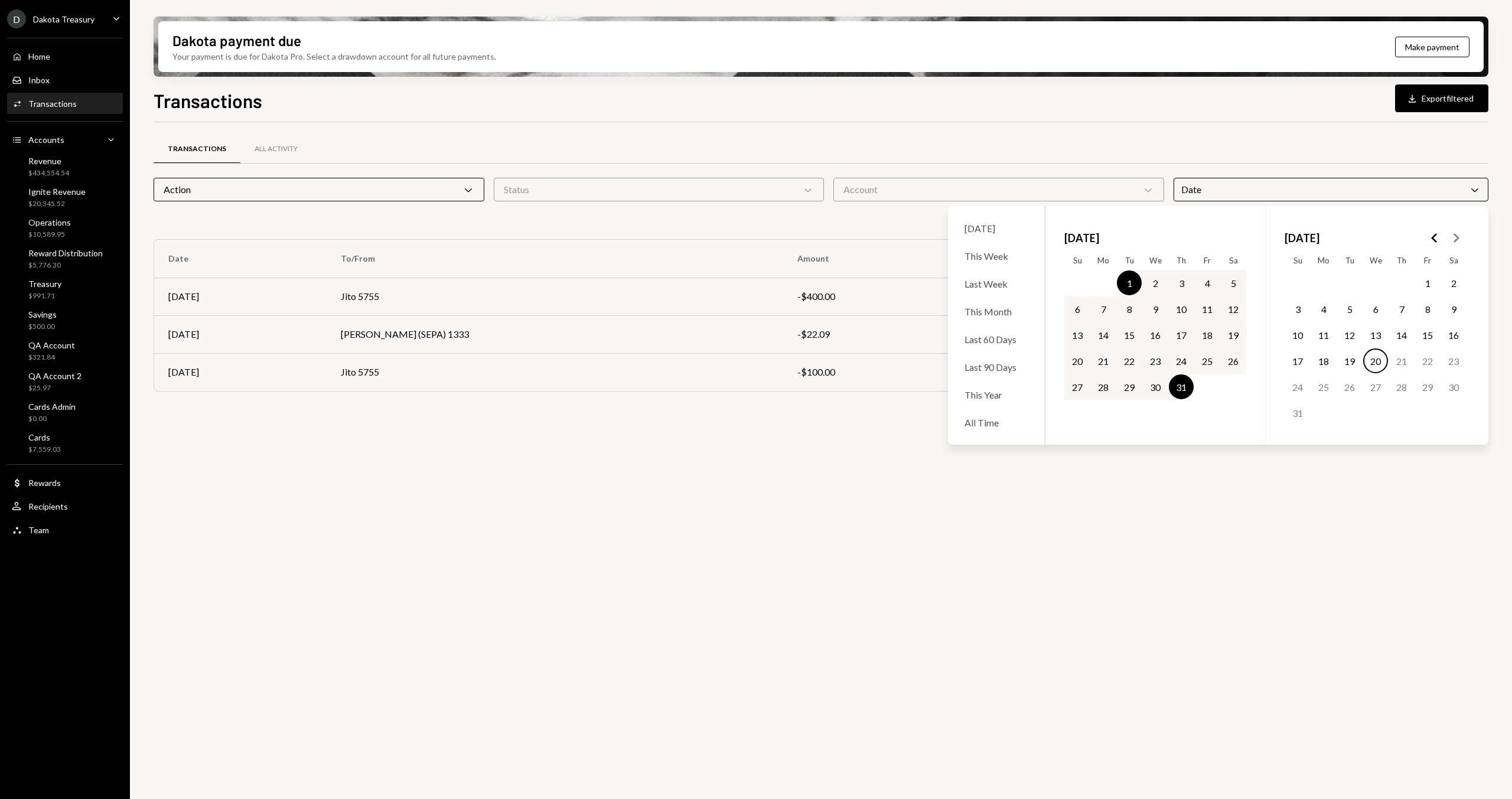
click at [1122, 121] on div "Transactions Download Export filtered Transactions All Activity Action Chevron …" at bounding box center [820, 477] width 1335 height 782
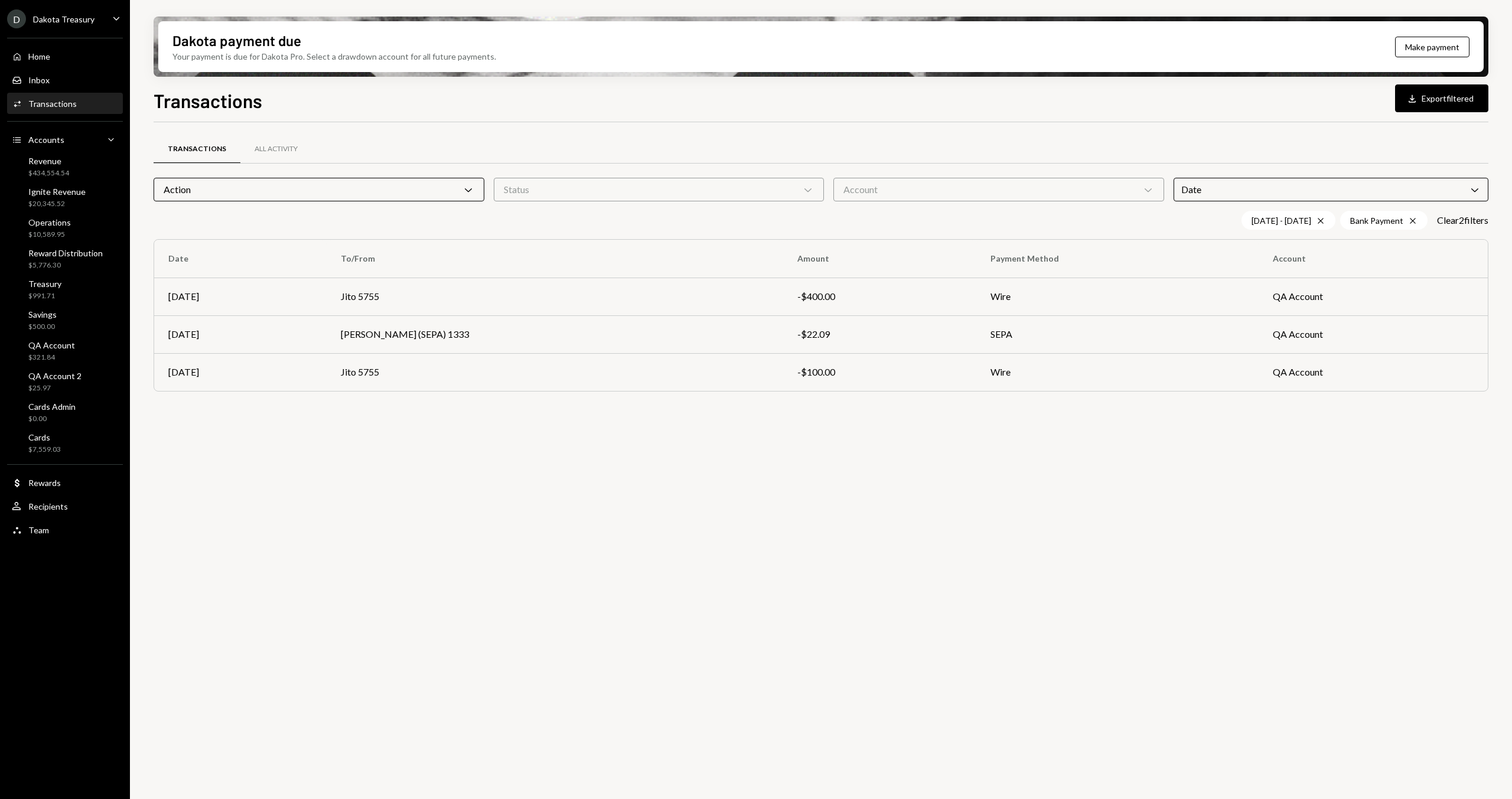
click at [236, 202] on div "Transactions All Activity Action Chevron Down Status Chevron Down Account Chevr…" at bounding box center [820, 278] width 1335 height 274
click at [250, 184] on div "Action Chevron Down" at bounding box center [319, 190] width 331 height 24
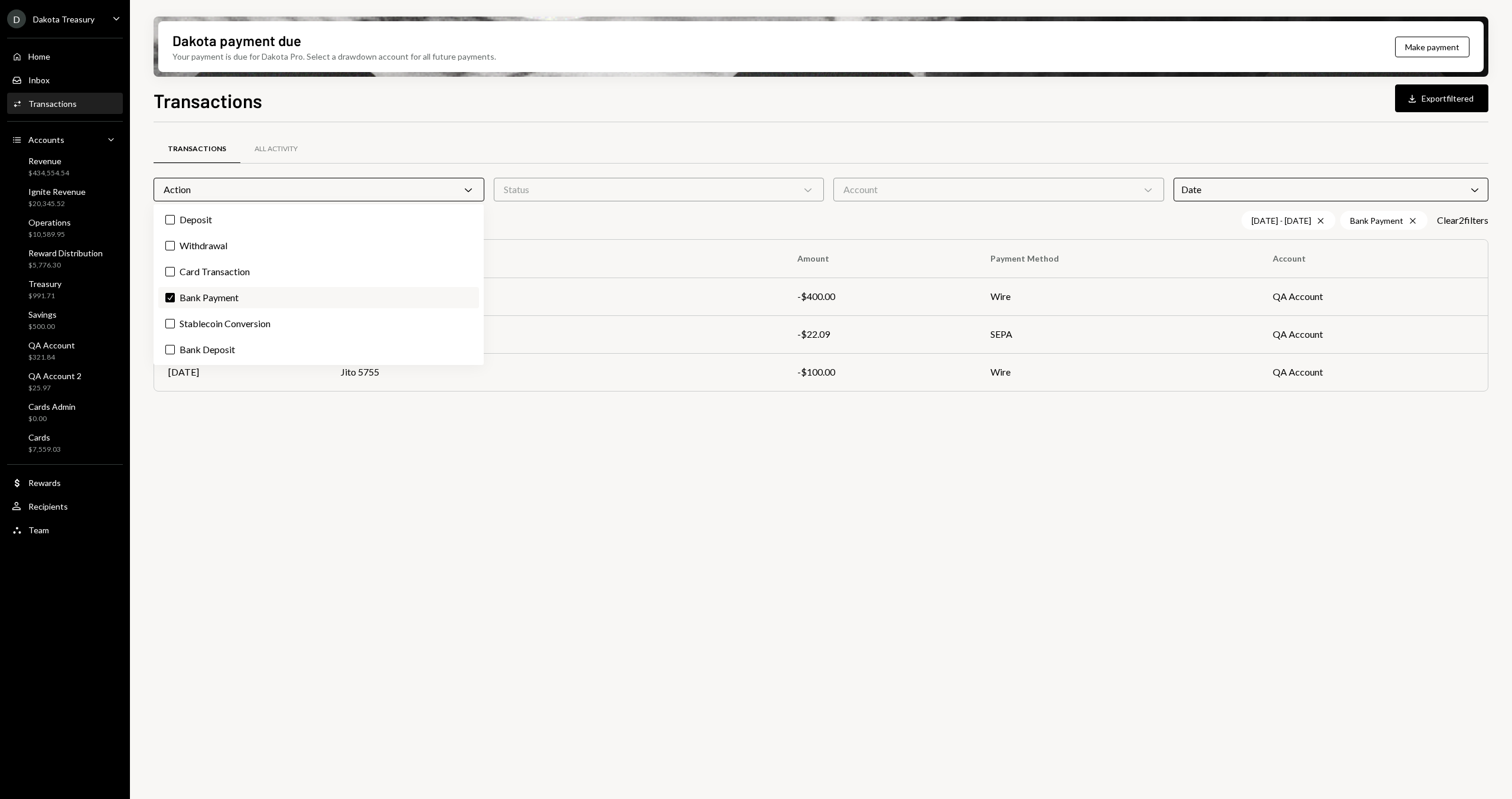
click at [219, 306] on label "Check Bank Payment" at bounding box center [318, 298] width 320 height 21
click at [175, 303] on button "Check" at bounding box center [170, 298] width 10 height 10
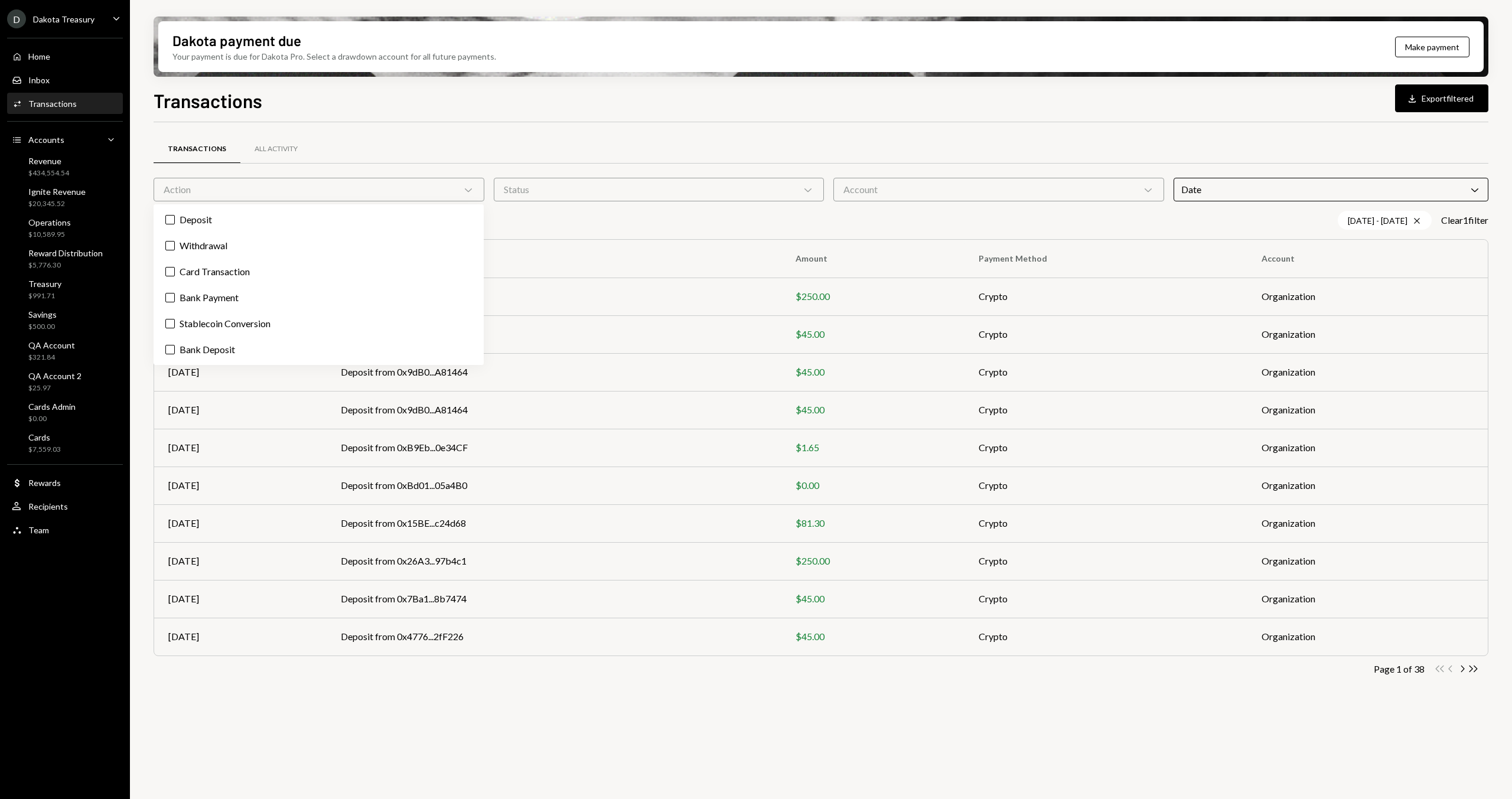
click at [572, 112] on div "Transactions Download Export filtered Transactions All Activity Action Chevron …" at bounding box center [820, 477] width 1335 height 782
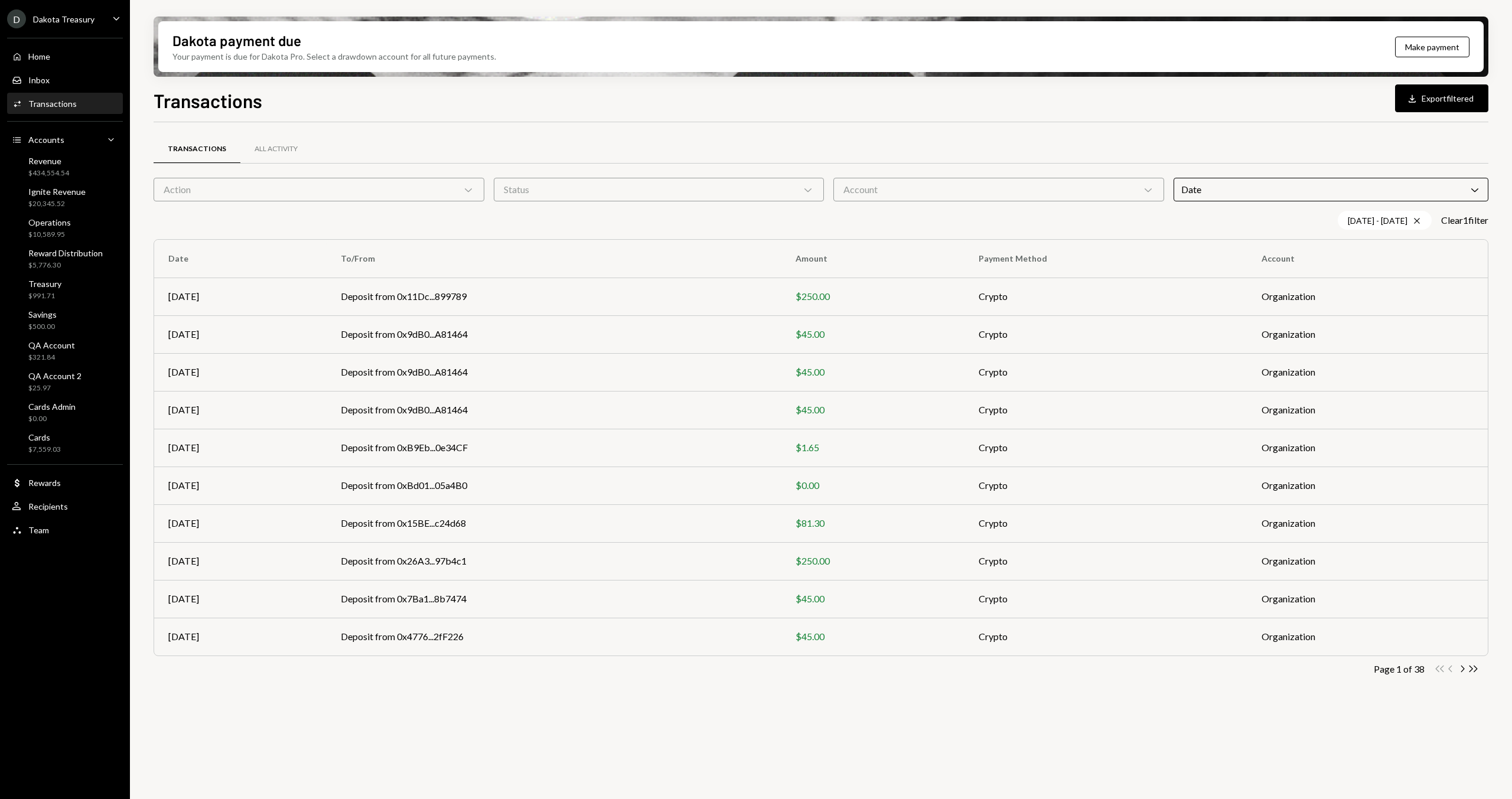
click at [1269, 187] on div "Date Chevron Down" at bounding box center [1331, 190] width 316 height 24
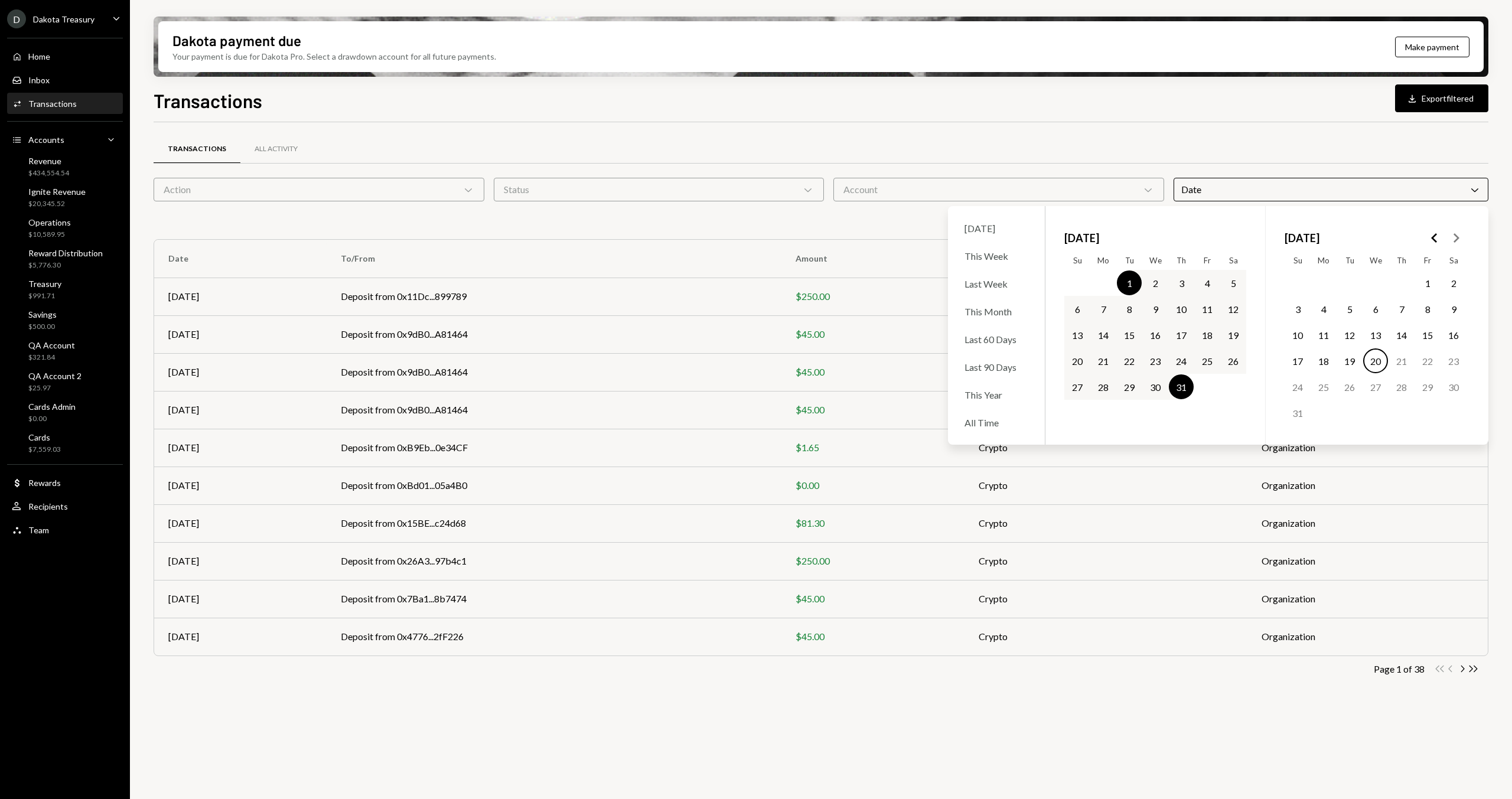
click at [492, 20] on div "Dakota payment due Your payment is due for Dakota Pro. Select a drawdown accoun…" at bounding box center [820, 47] width 1335 height 60
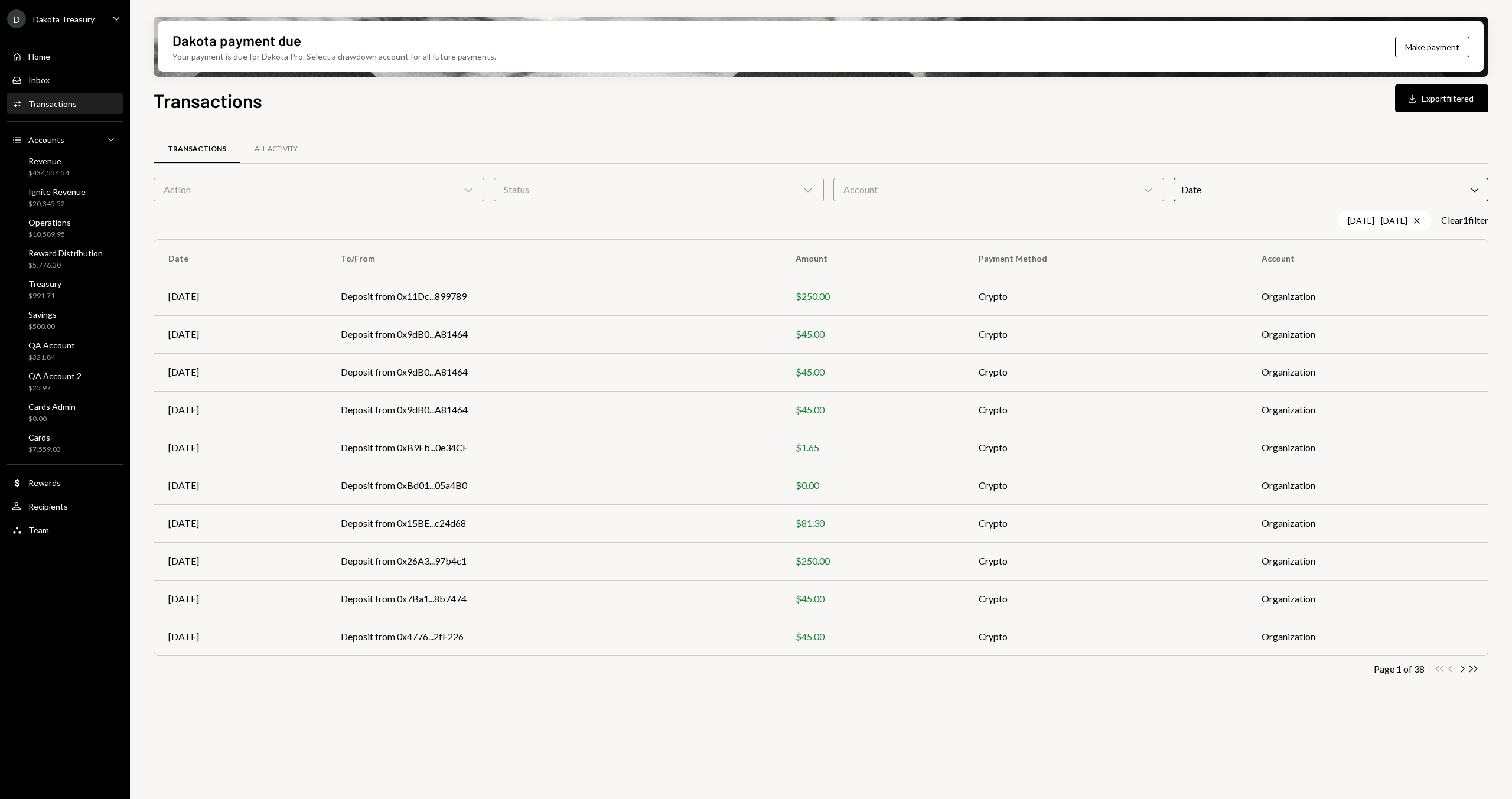
drag, startPoint x: 270, startPoint y: 183, endPoint x: 266, endPoint y: 189, distance: 7.2
click at [270, 183] on div "Action Chevron Down" at bounding box center [319, 190] width 331 height 24
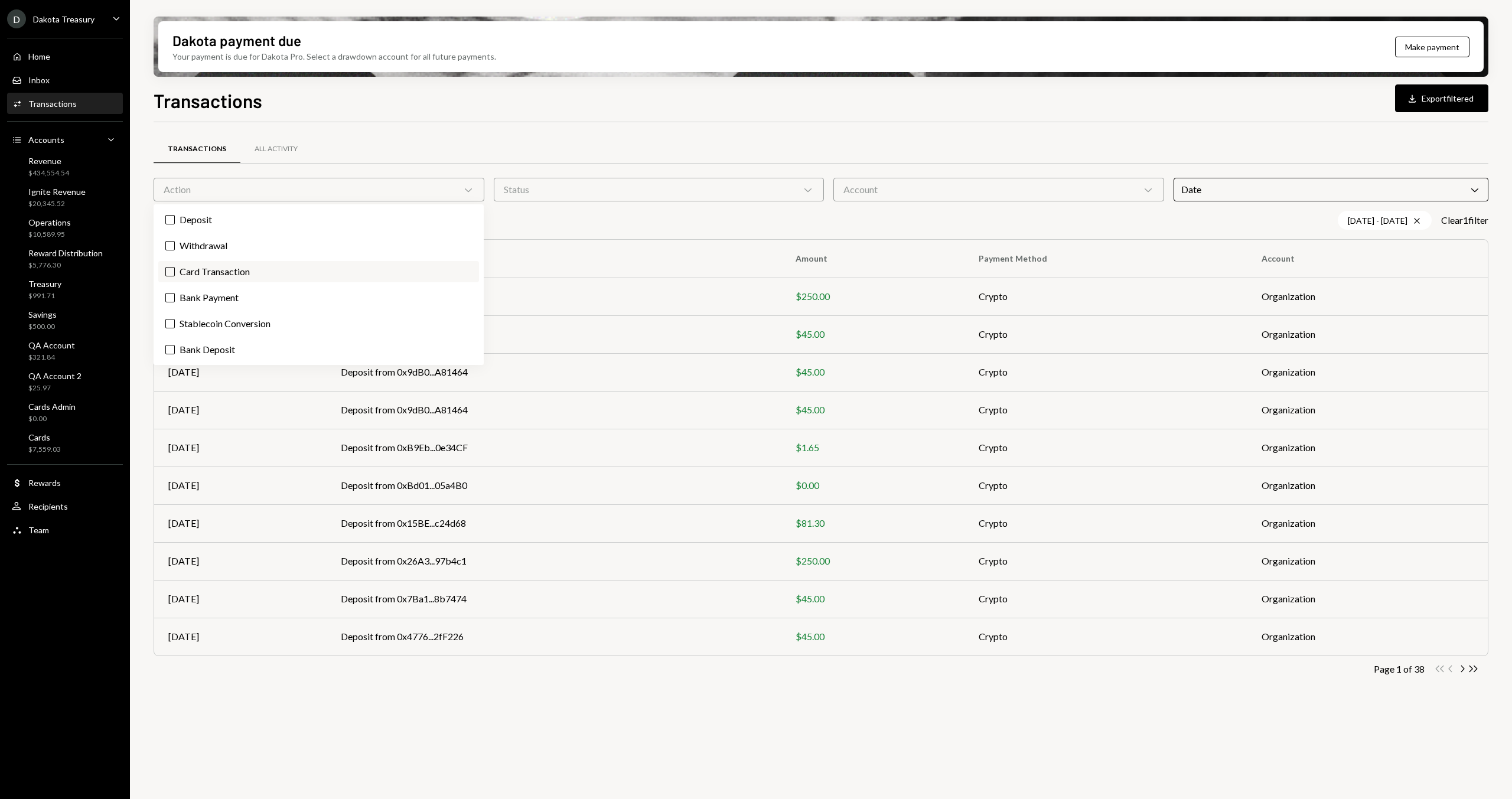
click at [246, 271] on label "Card Transaction" at bounding box center [318, 272] width 320 height 21
click at [175, 271] on button "Card Transaction" at bounding box center [170, 272] width 10 height 10
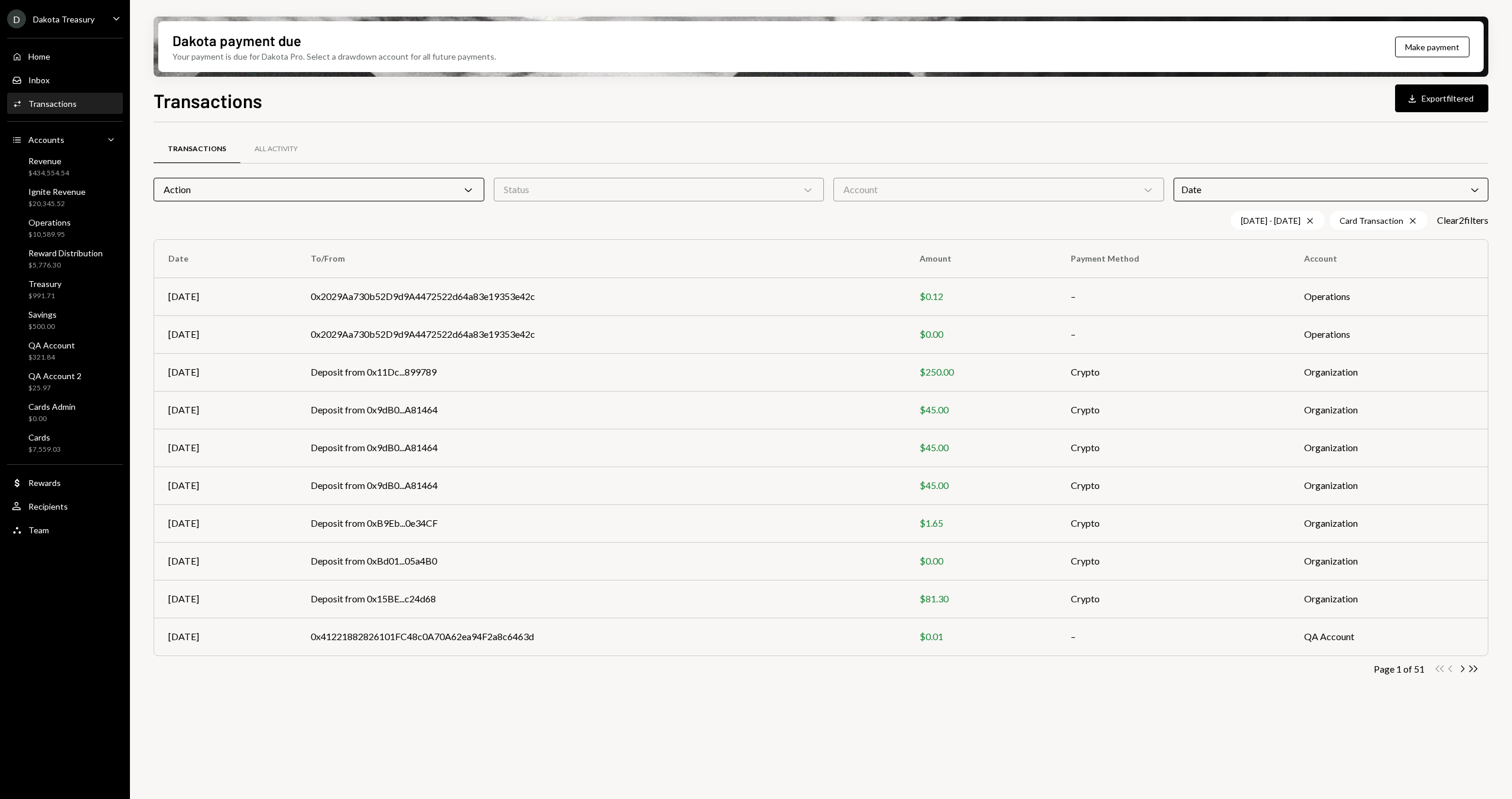
click at [751, 395] on div "Page 1 of 51 Double Arrow Left Chevron Left Chevron Right Double Arrow Right" at bounding box center [820, 668] width 1335 height 11
click at [1464, 395] on icon "button" at bounding box center [1463, 668] width 4 height 7
click at [276, 181] on div "Action Chevron Down" at bounding box center [319, 190] width 331 height 24
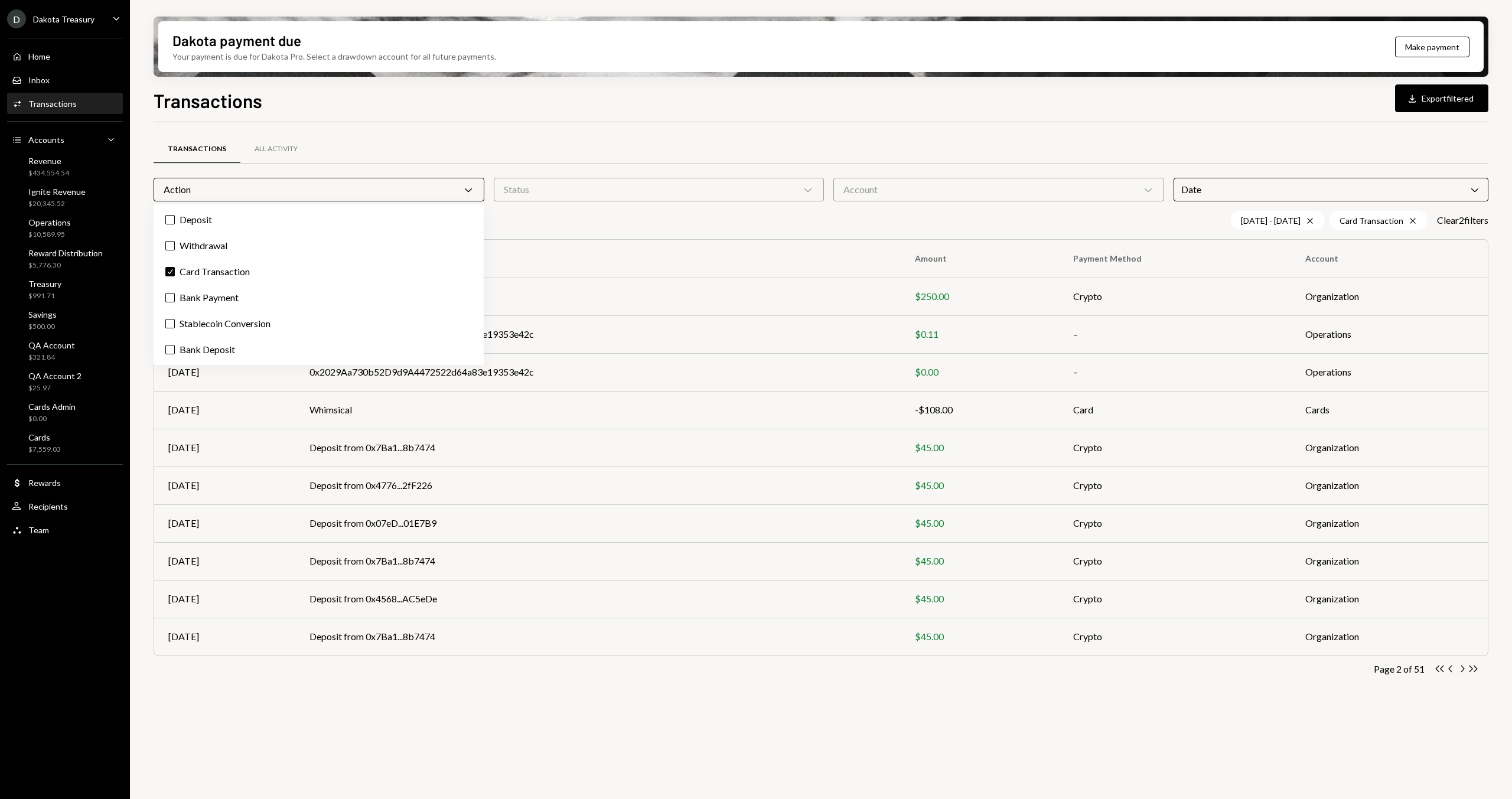
click at [498, 122] on div "Transactions All Activity Action Chevron Down Status Chevron Down Account Chevr…" at bounding box center [820, 414] width 1335 height 583
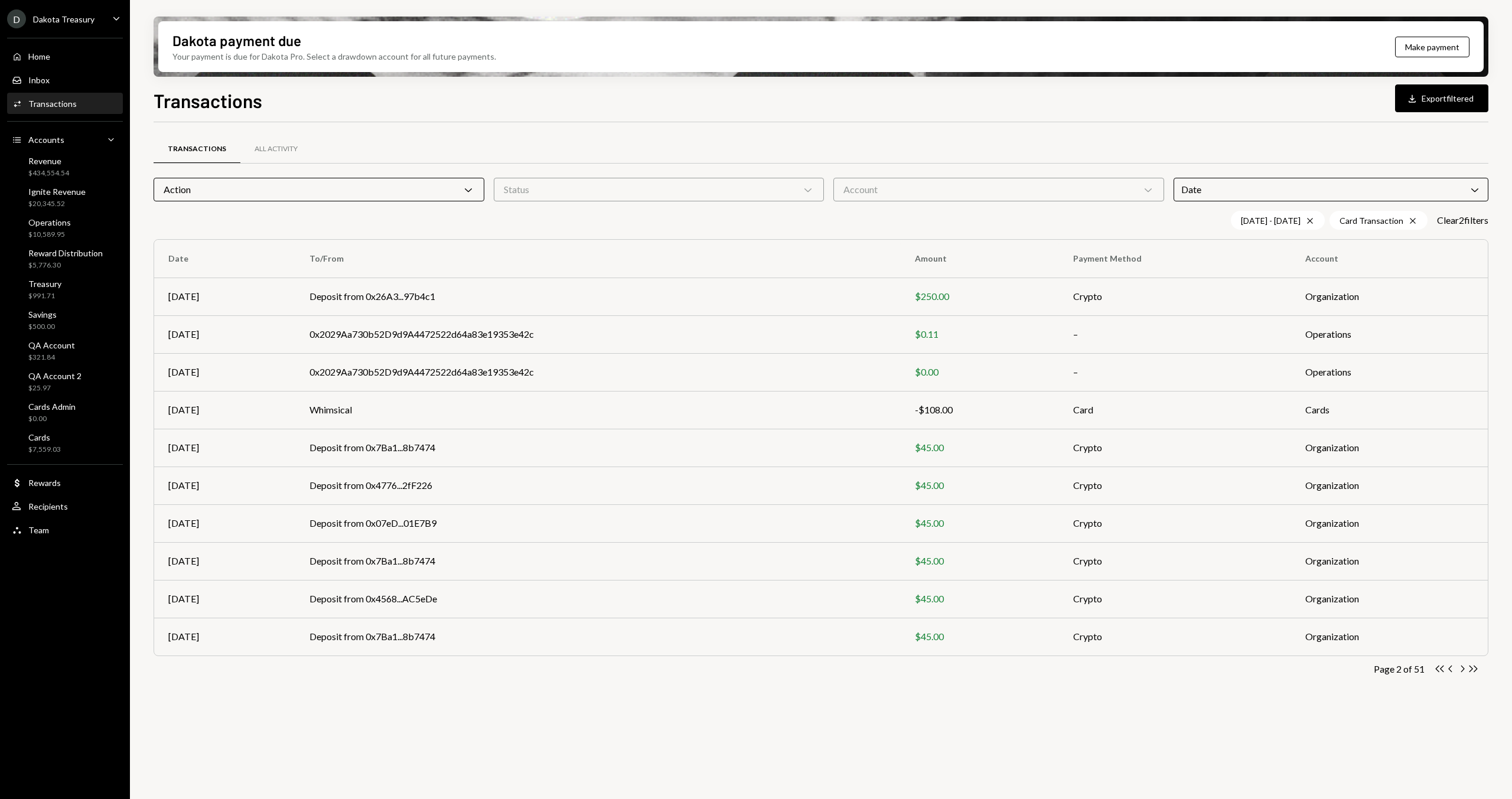
click at [1103, 395] on div "Transactions All Activity Action Chevron Down Status Chevron Down Account Chevr…" at bounding box center [820, 467] width 1335 height 690
drag, startPoint x: 879, startPoint y: 731, endPoint x: 932, endPoint y: 724, distance: 53.5
click at [881, 395] on div "Transactions All Activity Action Chevron Down Status Chevron Down Account Chevr…" at bounding box center [820, 467] width 1335 height 690
click at [1451, 395] on icon "button" at bounding box center [1450, 668] width 4 height 7
drag, startPoint x: 558, startPoint y: 717, endPoint x: 537, endPoint y: 717, distance: 21.0
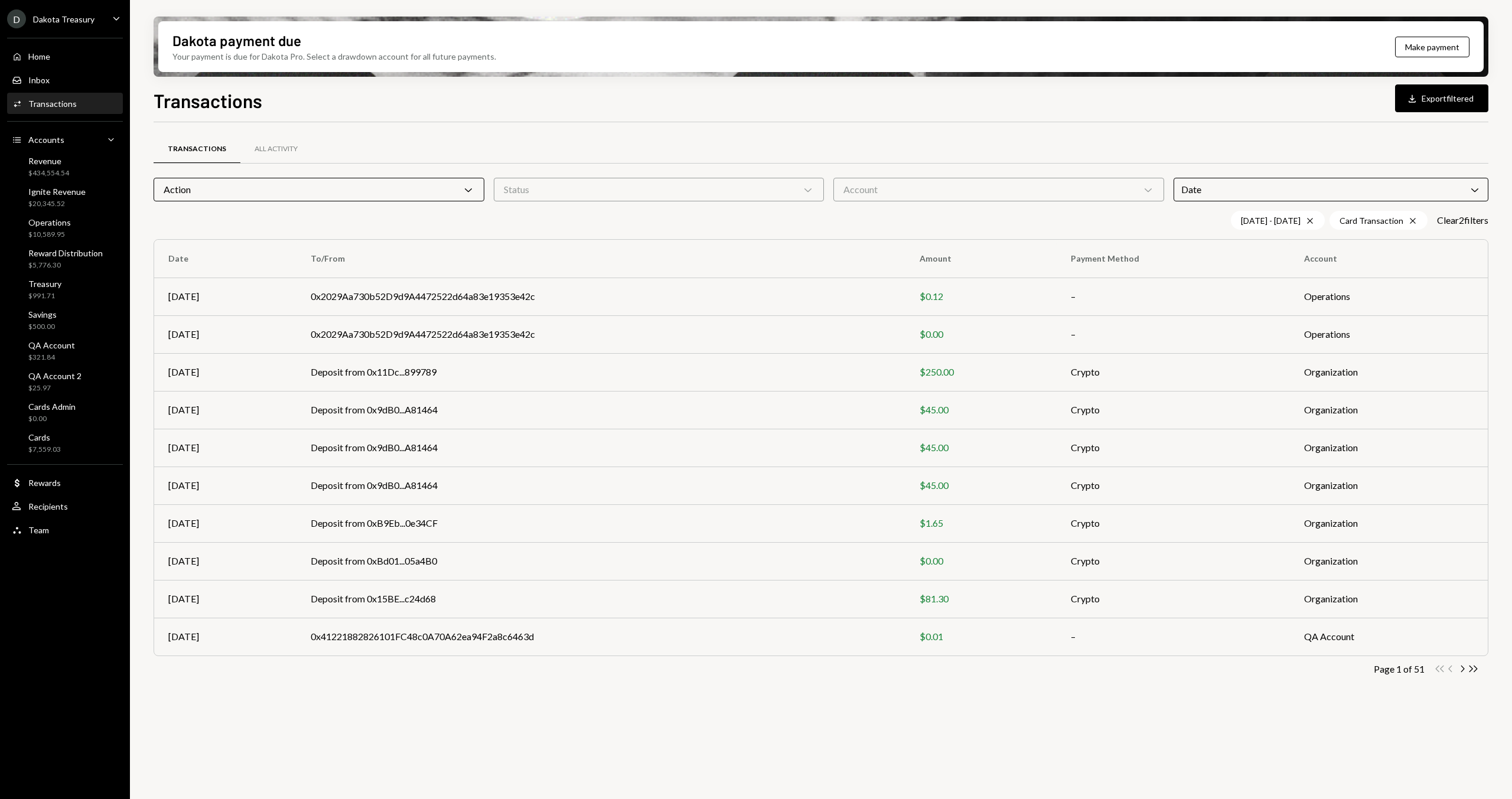
click at [554, 395] on div "Transactions All Activity Action Chevron Down Status Chevron Down Account Chevr…" at bounding box center [820, 467] width 1335 height 690
click at [458, 395] on div "Transactions All Activity Action Chevron Down Status Chevron Down Account Chevr…" at bounding box center [820, 467] width 1335 height 690
click at [835, 107] on div "Transactions Download Export filtered" at bounding box center [820, 100] width 1335 height 26
click at [649, 107] on div "Transactions Download Export filtered" at bounding box center [820, 100] width 1335 height 26
drag, startPoint x: 573, startPoint y: 113, endPoint x: 567, endPoint y: 106, distance: 9.2
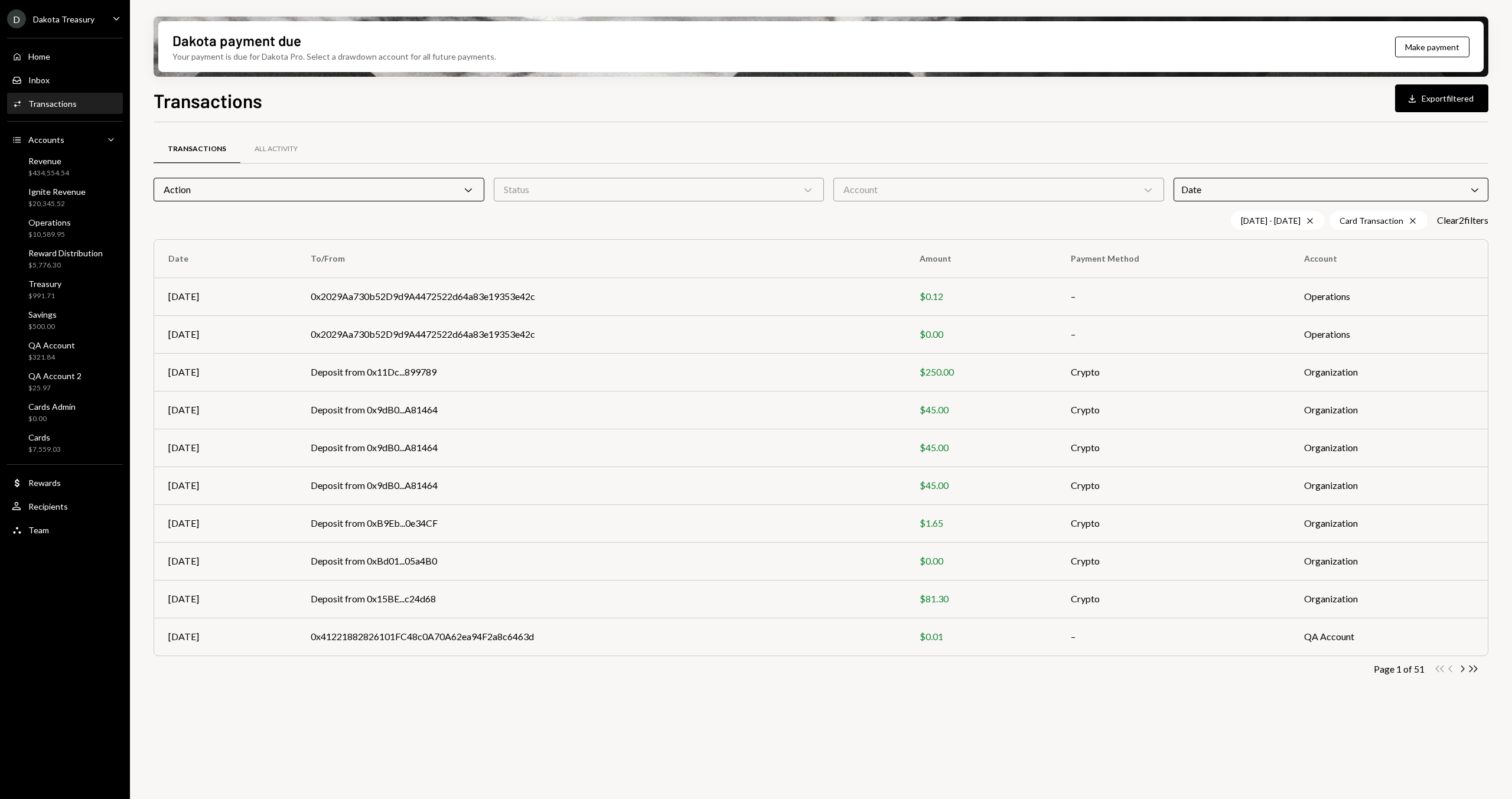
click at [573, 109] on div "Transactions Download Export filtered Transactions All Activity Action Chevron …" at bounding box center [820, 477] width 1335 height 782
drag, startPoint x: 472, startPoint y: 106, endPoint x: 285, endPoint y: 104, distance: 187.0
click at [471, 106] on div "Transactions Download Export filtered" at bounding box center [820, 100] width 1335 height 26
click at [203, 103] on h1 "Transactions" at bounding box center [208, 100] width 109 height 24
drag, startPoint x: 302, startPoint y: 111, endPoint x: 243, endPoint y: 84, distance: 64.9
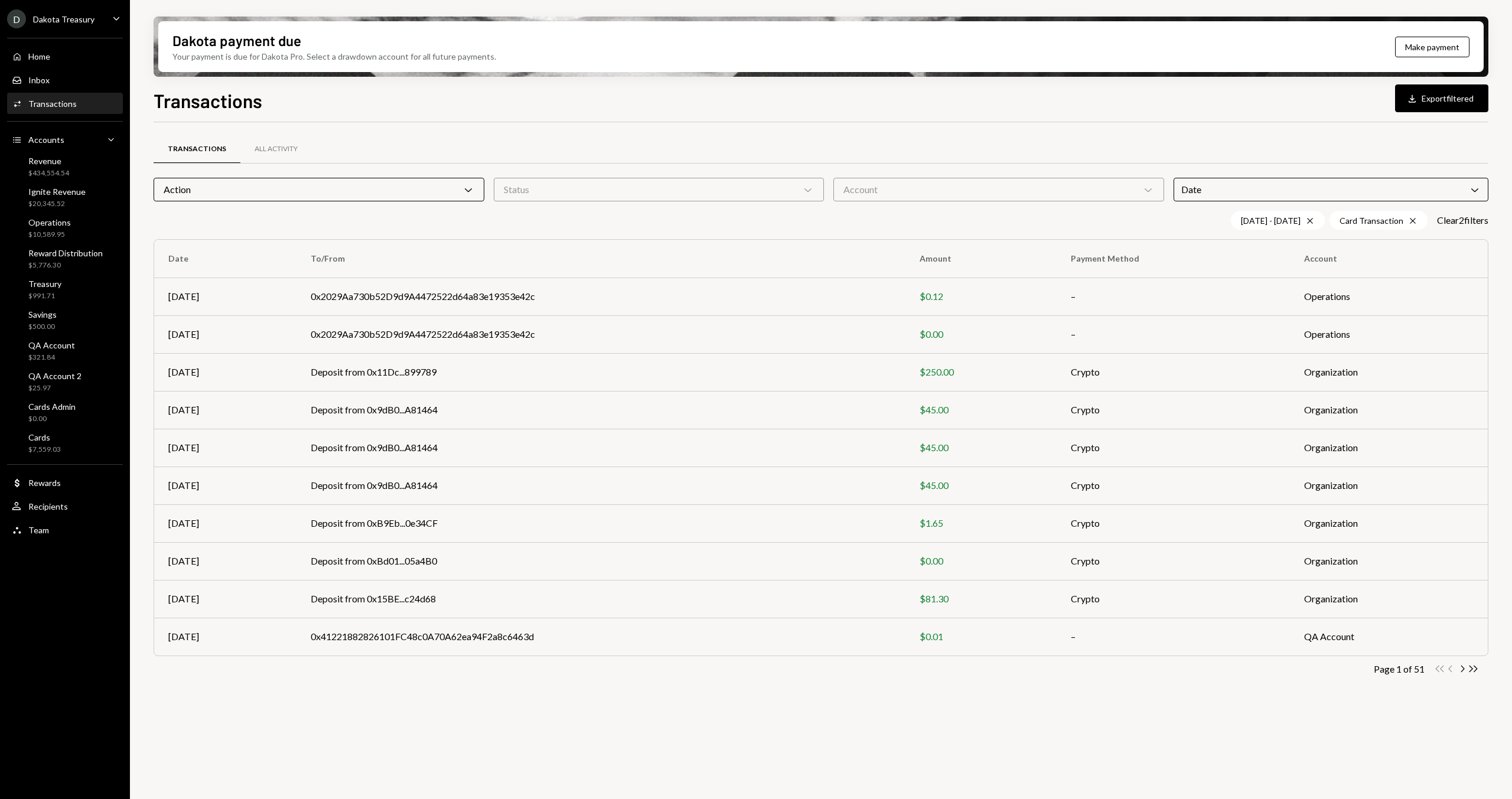
click at [302, 111] on div "Transactions Download Export filtered" at bounding box center [820, 100] width 1335 height 26
click at [187, 49] on div "Dakota payment due" at bounding box center [237, 40] width 129 height 20
click at [189, 57] on div "Your payment is due for Dakota Pro. Select a drawdown account for all future pa…" at bounding box center [334, 56] width 323 height 13
click at [186, 45] on div "Dakota payment due" at bounding box center [237, 40] width 129 height 20
click at [212, 94] on h1 "Transactions" at bounding box center [208, 100] width 109 height 24
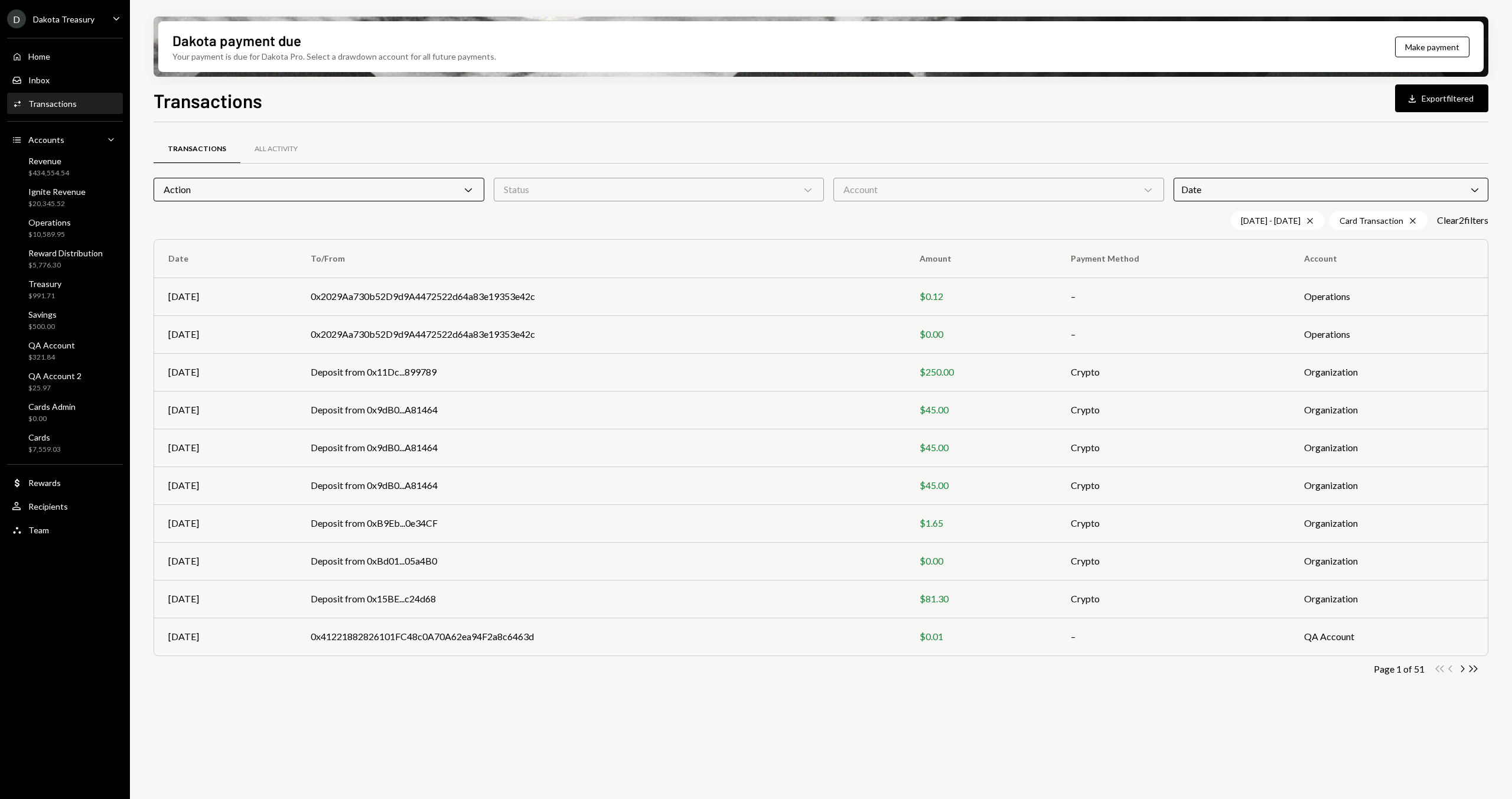
drag, startPoint x: 311, startPoint y: 107, endPoint x: 152, endPoint y: 107, distance: 159.0
click at [308, 107] on div "Transactions Download Export filtered" at bounding box center [820, 100] width 1335 height 26
click at [179, 104] on h1 "Transactions" at bounding box center [208, 100] width 109 height 24
click at [432, 136] on div "Transactions All Activity" at bounding box center [820, 149] width 1335 height 30
click at [233, 103] on h1 "Transactions" at bounding box center [208, 100] width 109 height 24
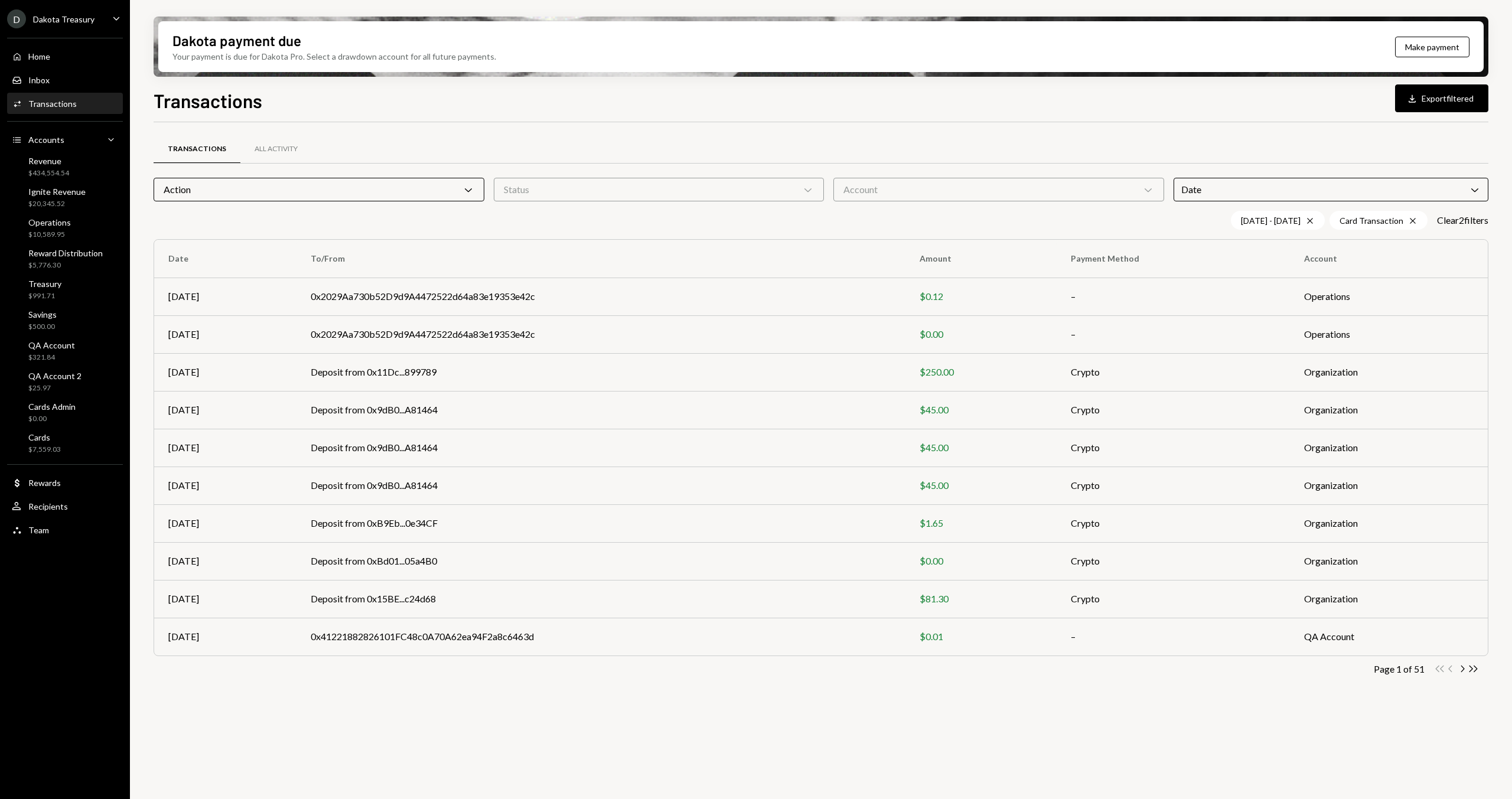
click at [371, 124] on div "Transactions All Activity Action Chevron Down Status Chevron Down Account Chevr…" at bounding box center [820, 414] width 1335 height 583
click at [169, 92] on h1 "Transactions" at bounding box center [208, 100] width 109 height 24
click at [297, 100] on div "Transactions Download Export filtered" at bounding box center [820, 100] width 1335 height 26
click at [197, 44] on div "Dakota payment due" at bounding box center [237, 40] width 129 height 20
click at [189, 61] on div "Your payment is due for Dakota Pro. Select a drawdown account for all future pa…" at bounding box center [334, 56] width 323 height 13
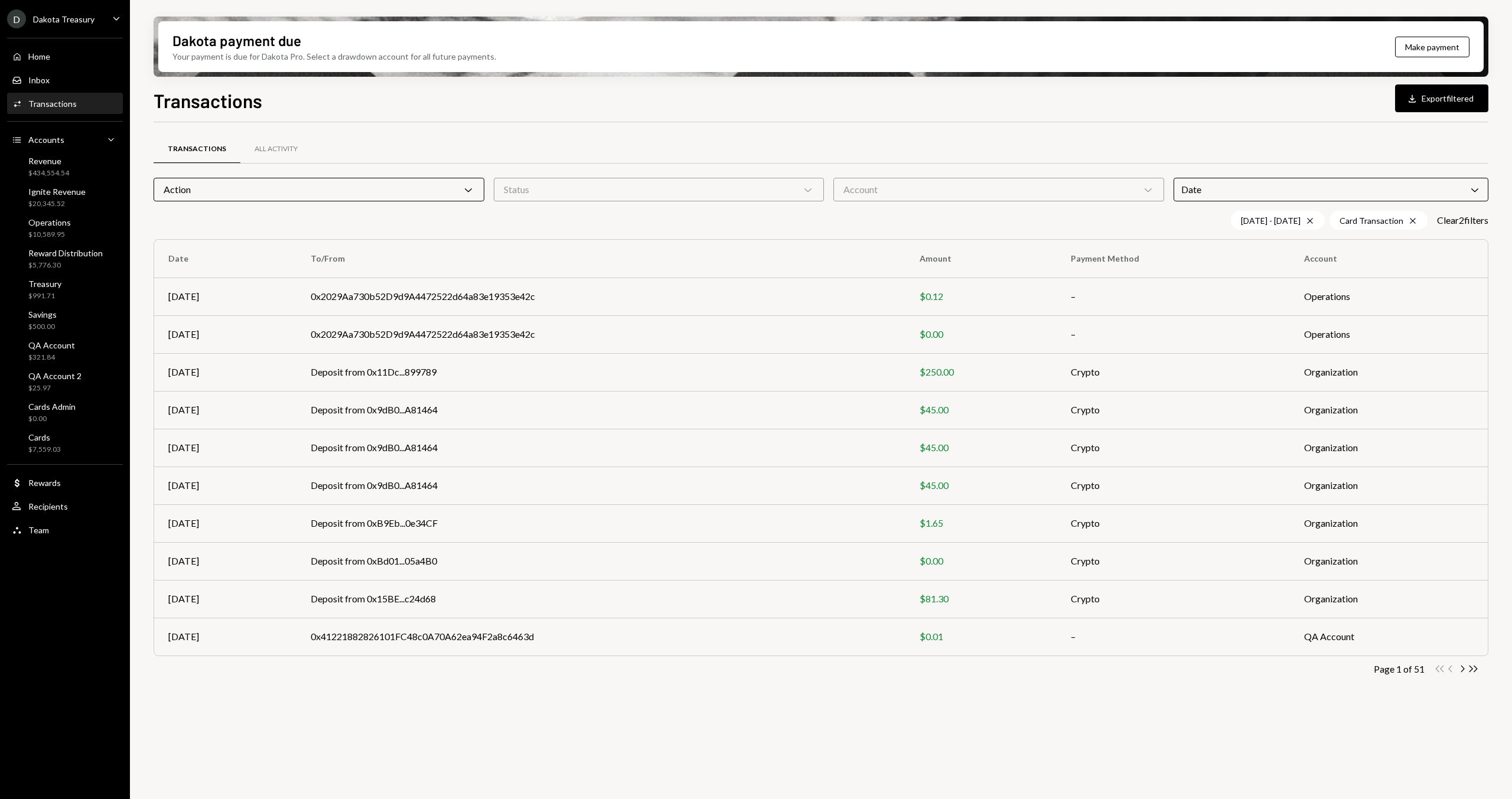
click at [285, 88] on div "Transactions Download Export filtered" at bounding box center [820, 100] width 1335 height 26
click at [181, 42] on div "Dakota payment due" at bounding box center [237, 40] width 129 height 20
